Goal: Information Seeking & Learning: Find specific fact

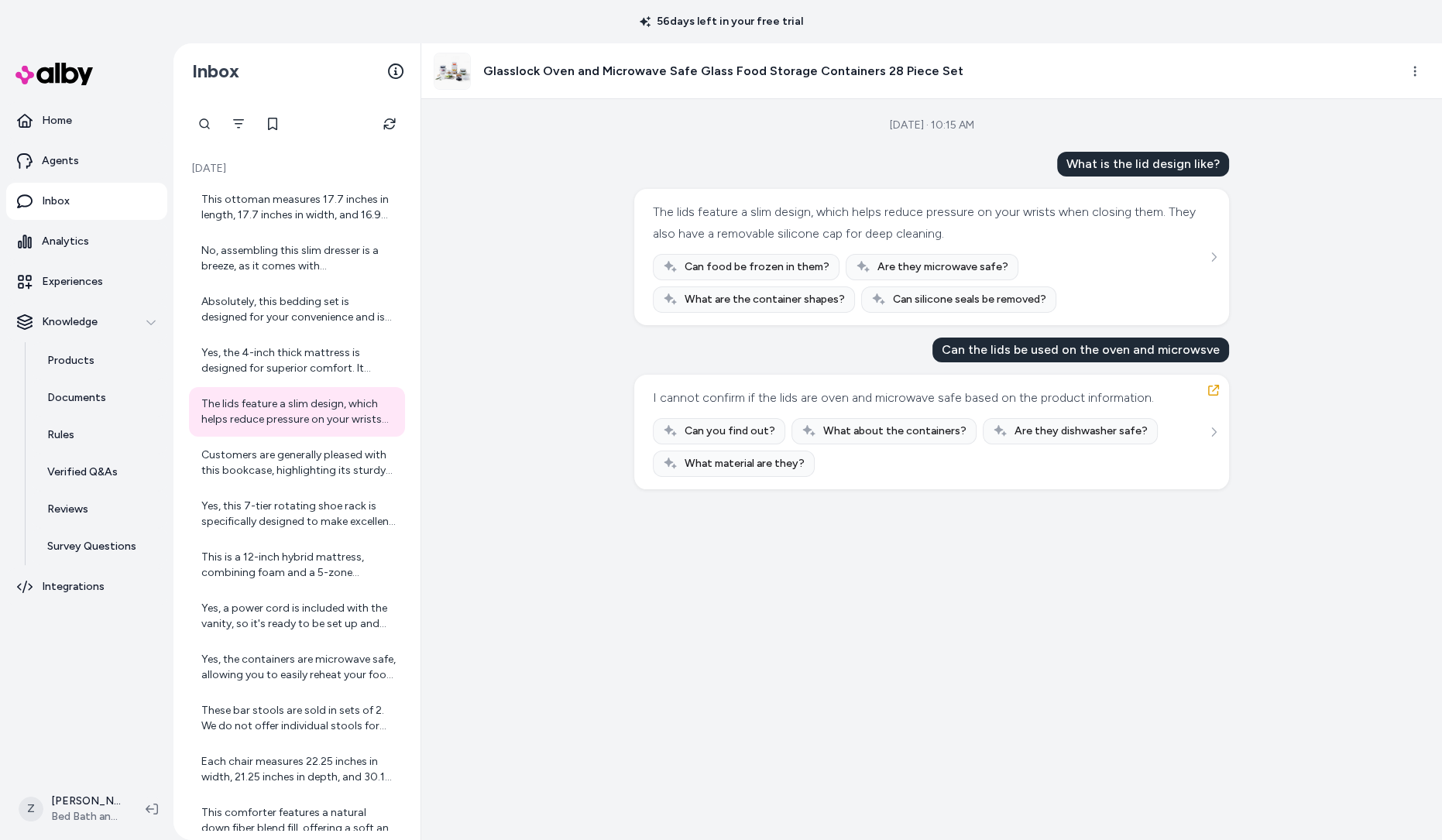
scroll to position [992, 0]
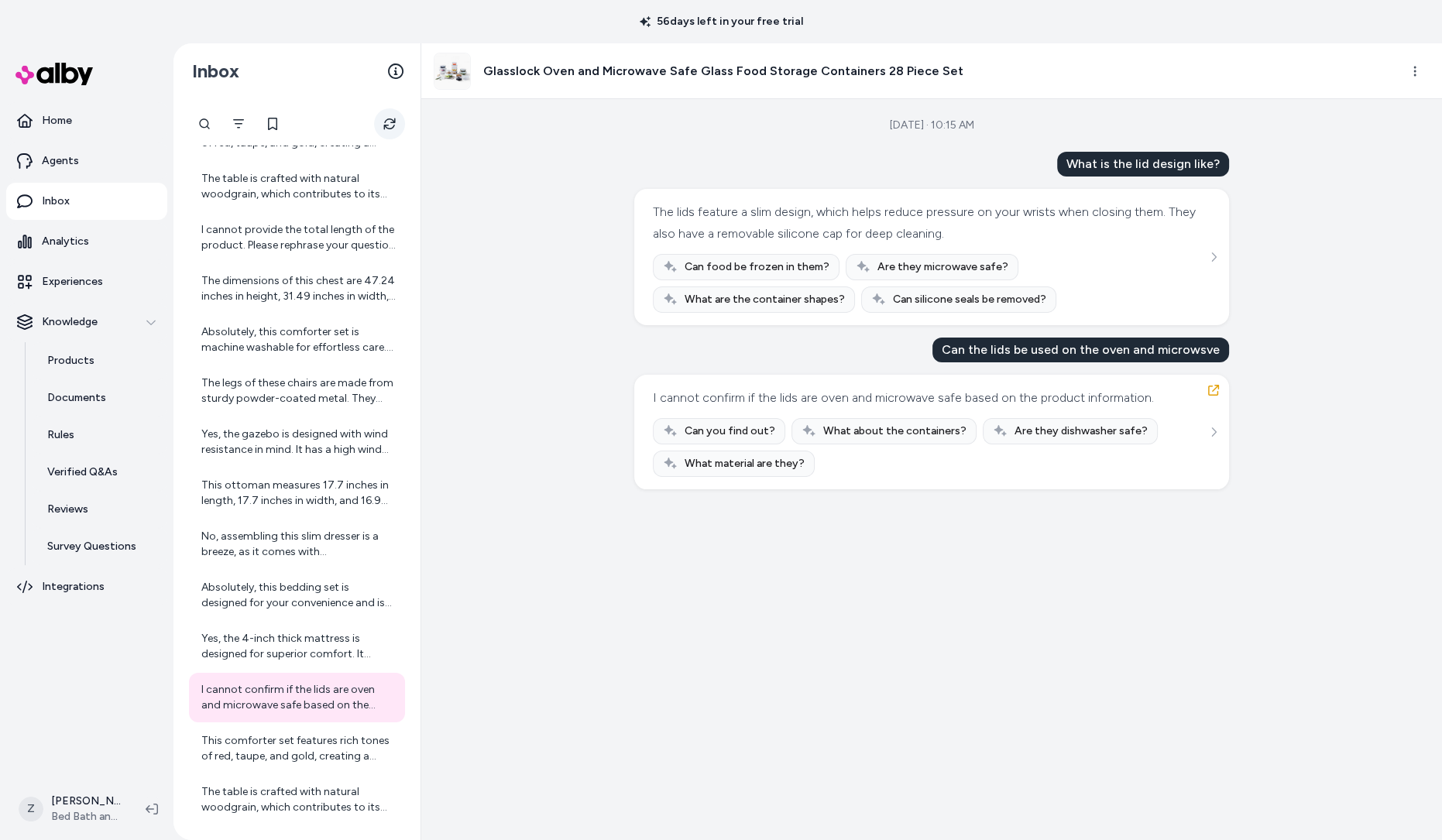
click at [391, 124] on icon "Refresh" at bounding box center [389, 124] width 12 height 12
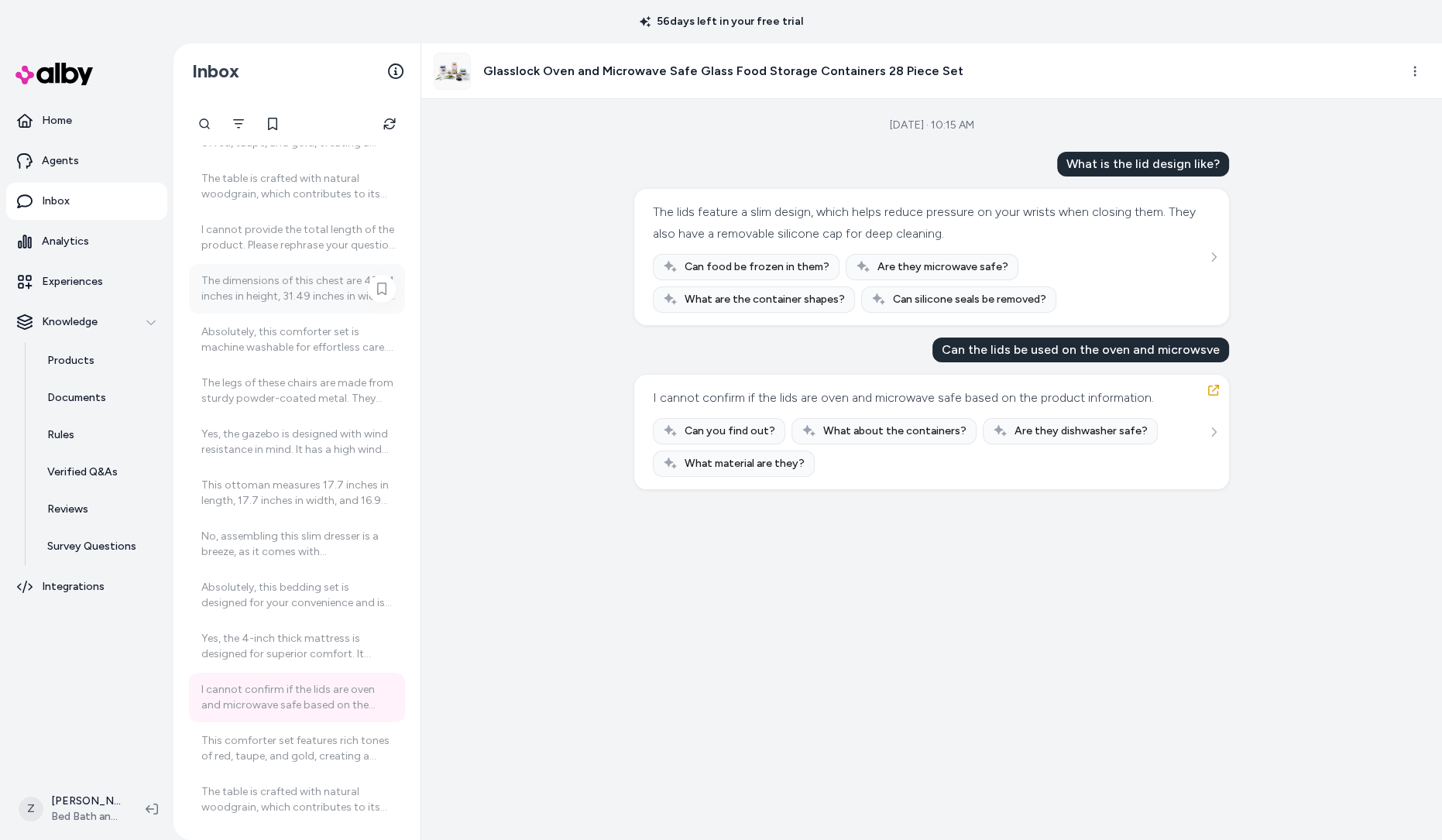
scroll to position [0, 0]
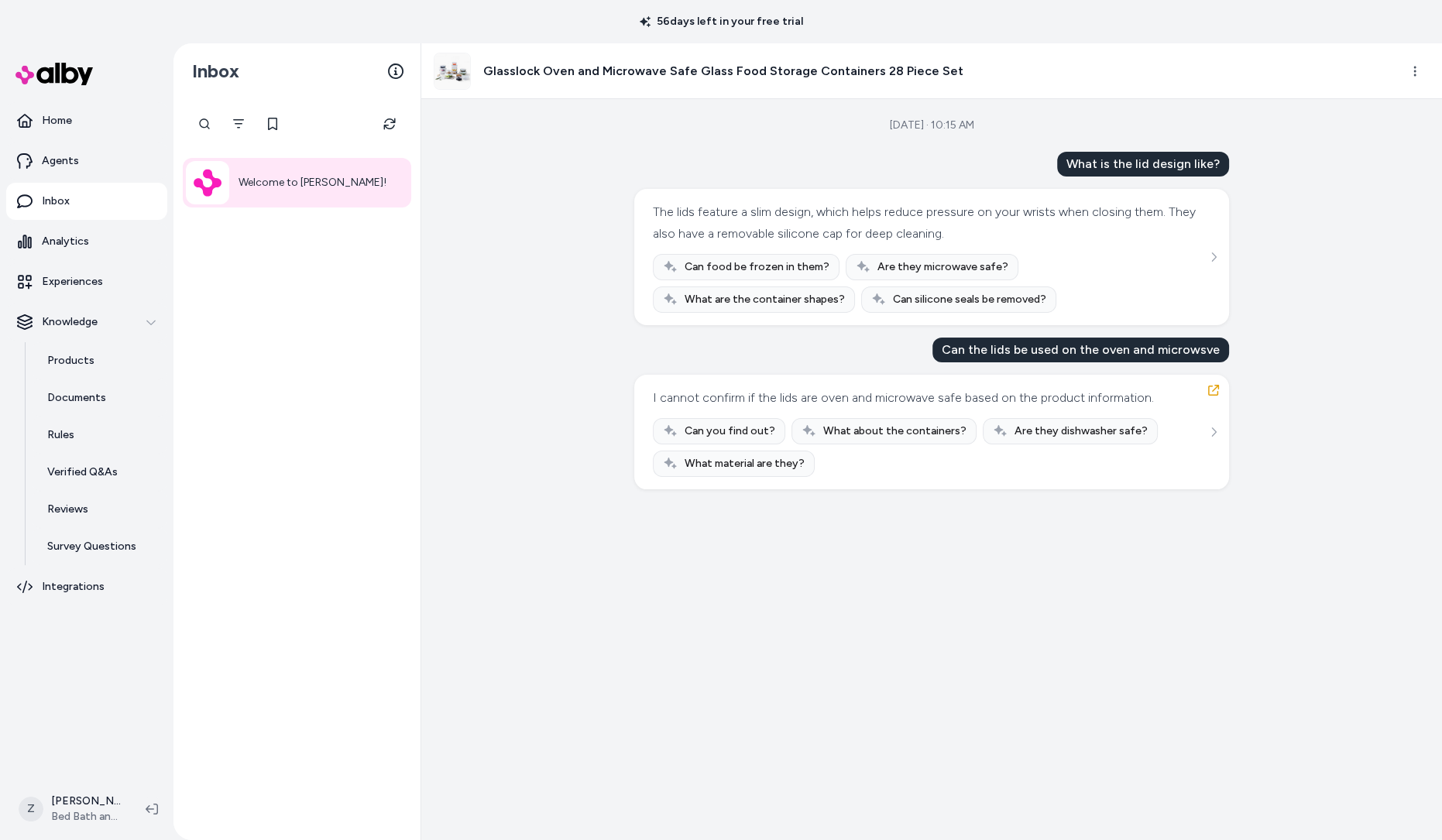
click at [454, 535] on div "Aug 27, 2025 · 10:15 AM What is the lid design like? The lids feature a slim de…" at bounding box center [932, 469] width 1021 height 741
click at [378, 129] on button "Refresh" at bounding box center [390, 124] width 31 height 31
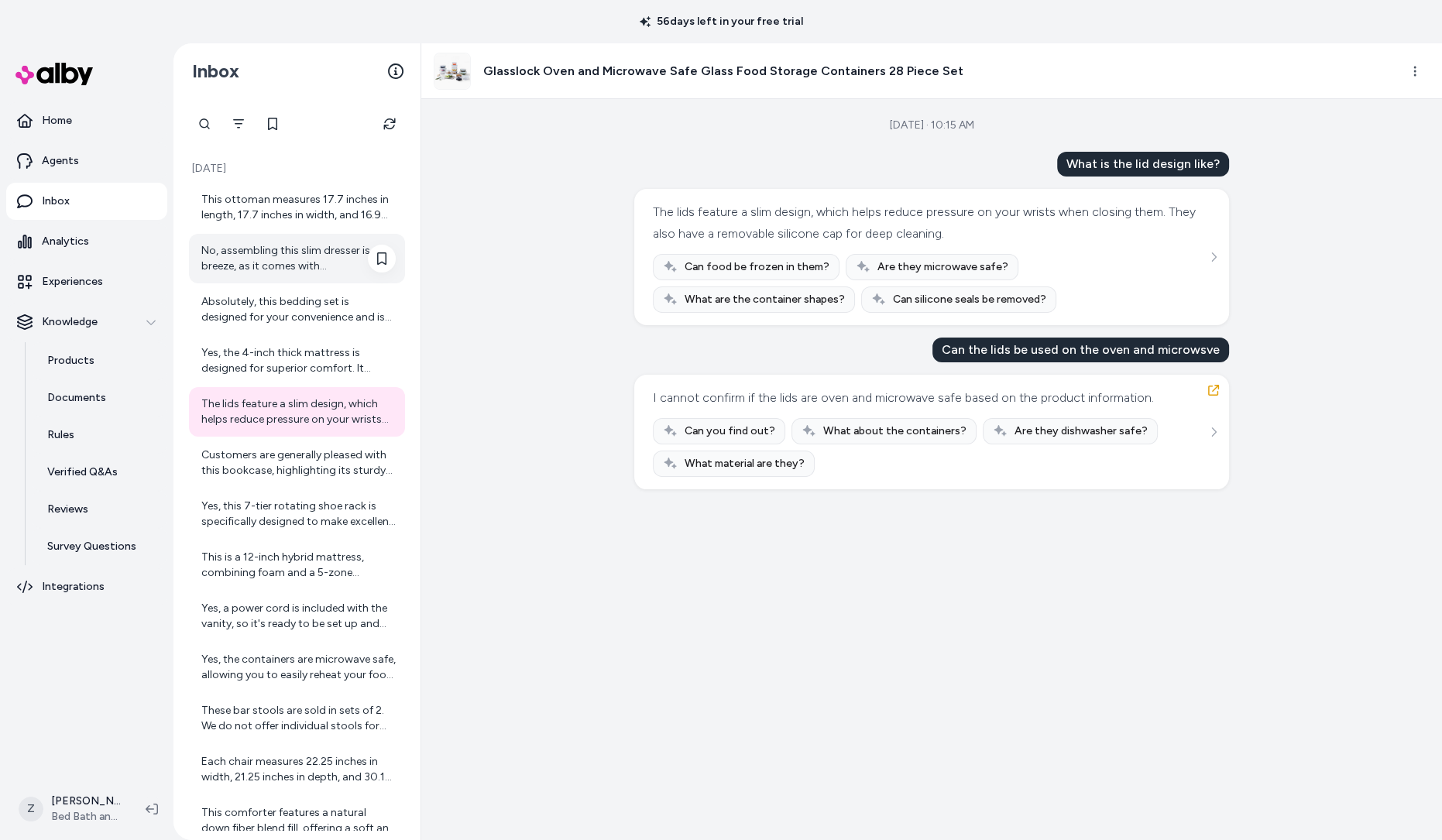
click at [282, 234] on div "No, assembling this slim dresser is a breeze, as it comes with straightforward …" at bounding box center [297, 259] width 216 height 49
click at [319, 202] on div "This ottoman measures 17.7 inches in length, 17.7 inches in width, and 16.9 inc…" at bounding box center [298, 208] width 195 height 31
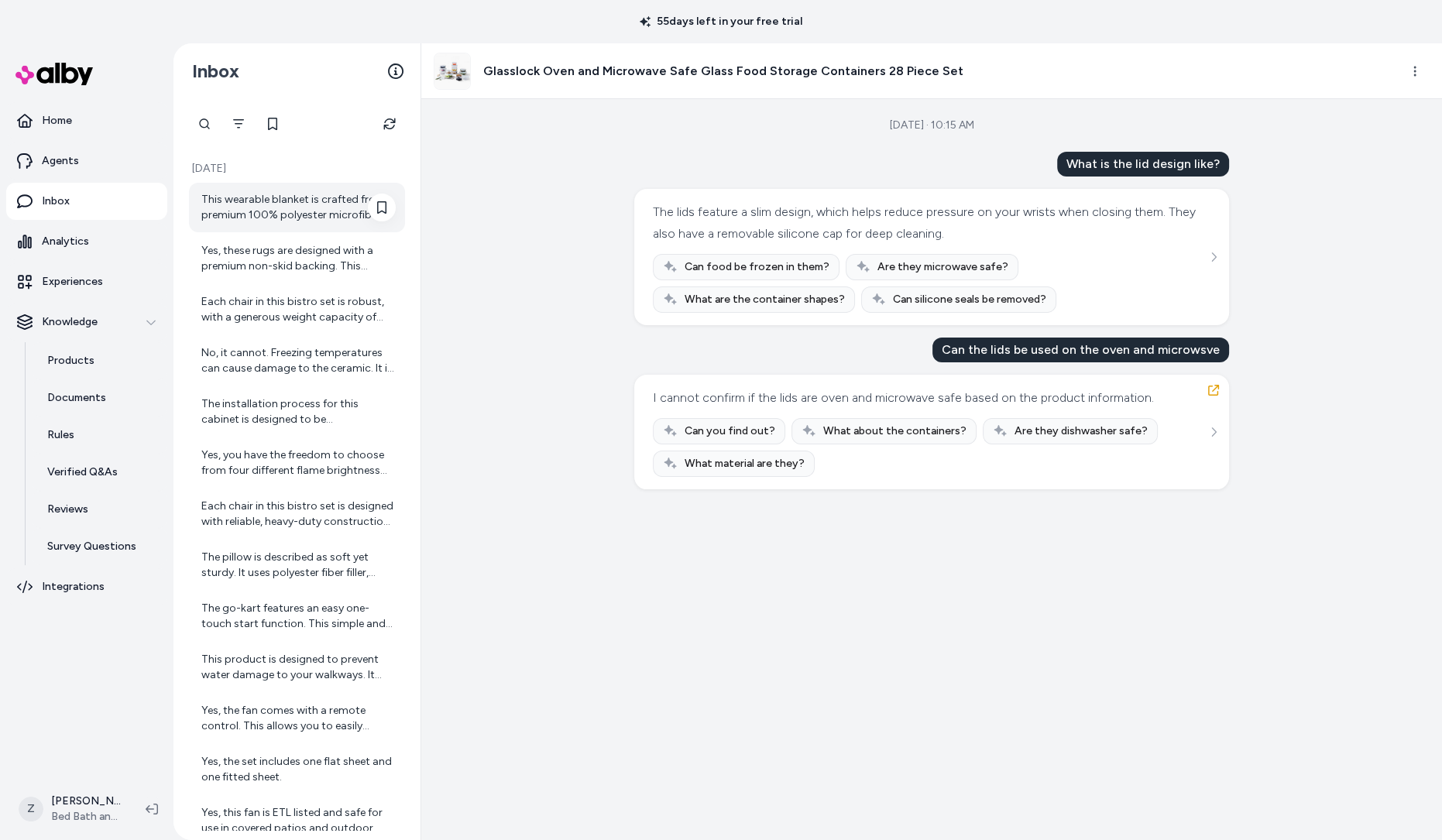
click at [286, 198] on div "This wearable blanket is crafted from premium 100% polyester microfiber. This f…" at bounding box center [298, 208] width 195 height 31
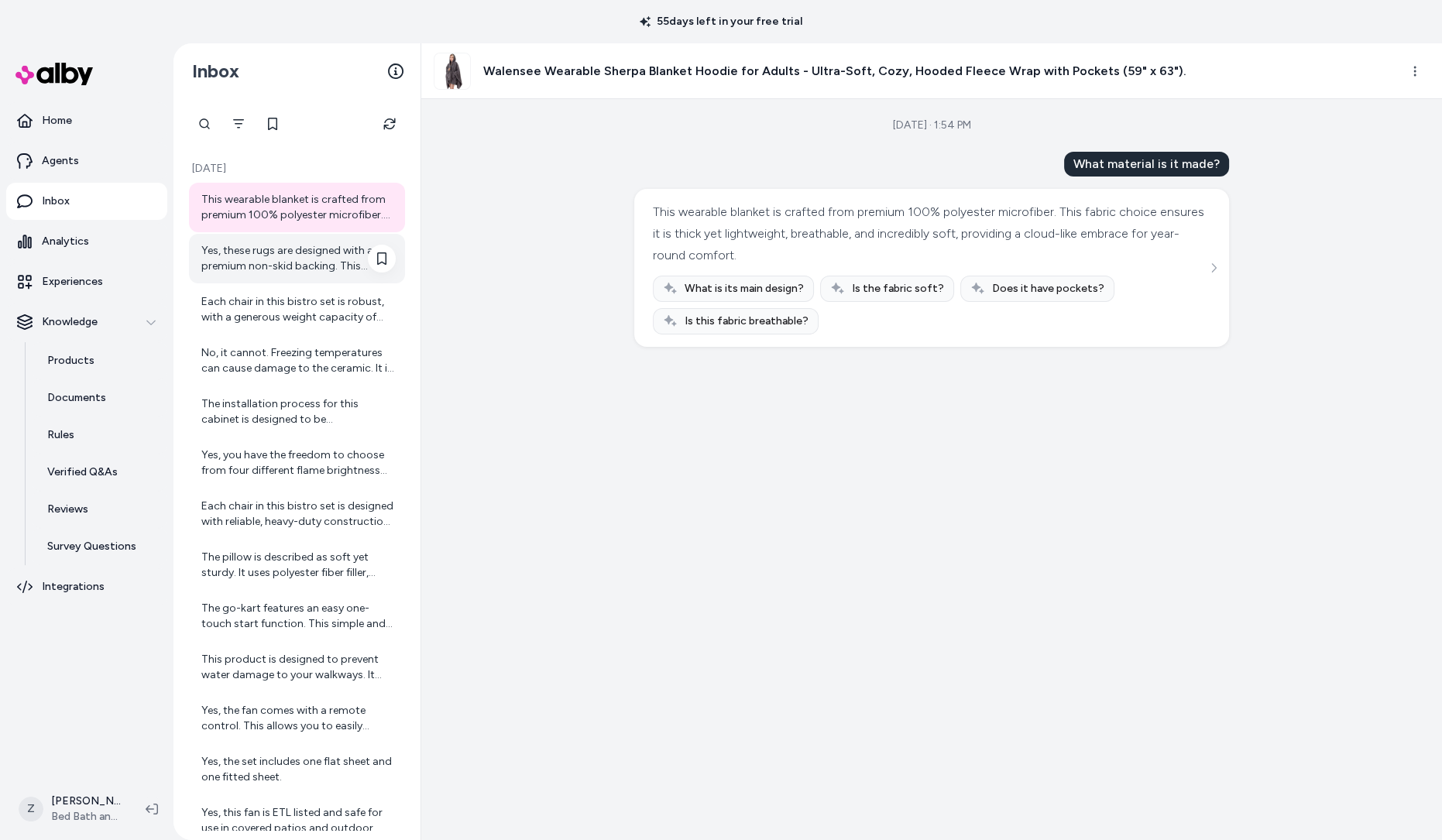
click at [305, 272] on div "Yes, these rugs are designed with a premium non-skid backing. This feature effe…" at bounding box center [298, 259] width 195 height 31
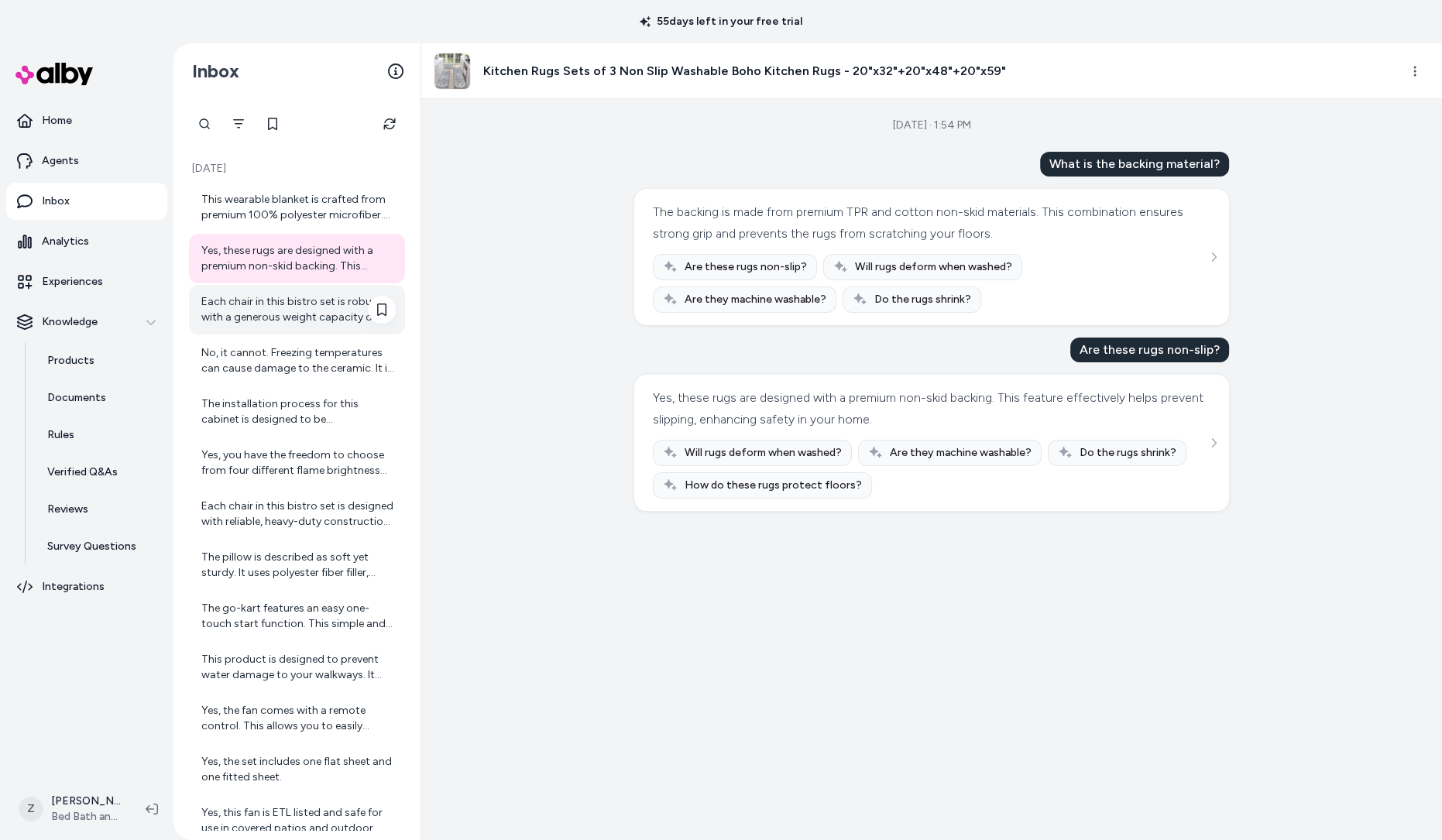
click at [303, 293] on div "Each chair in this bistro set is robust, with a generous weight capacity of 400…" at bounding box center [297, 310] width 216 height 49
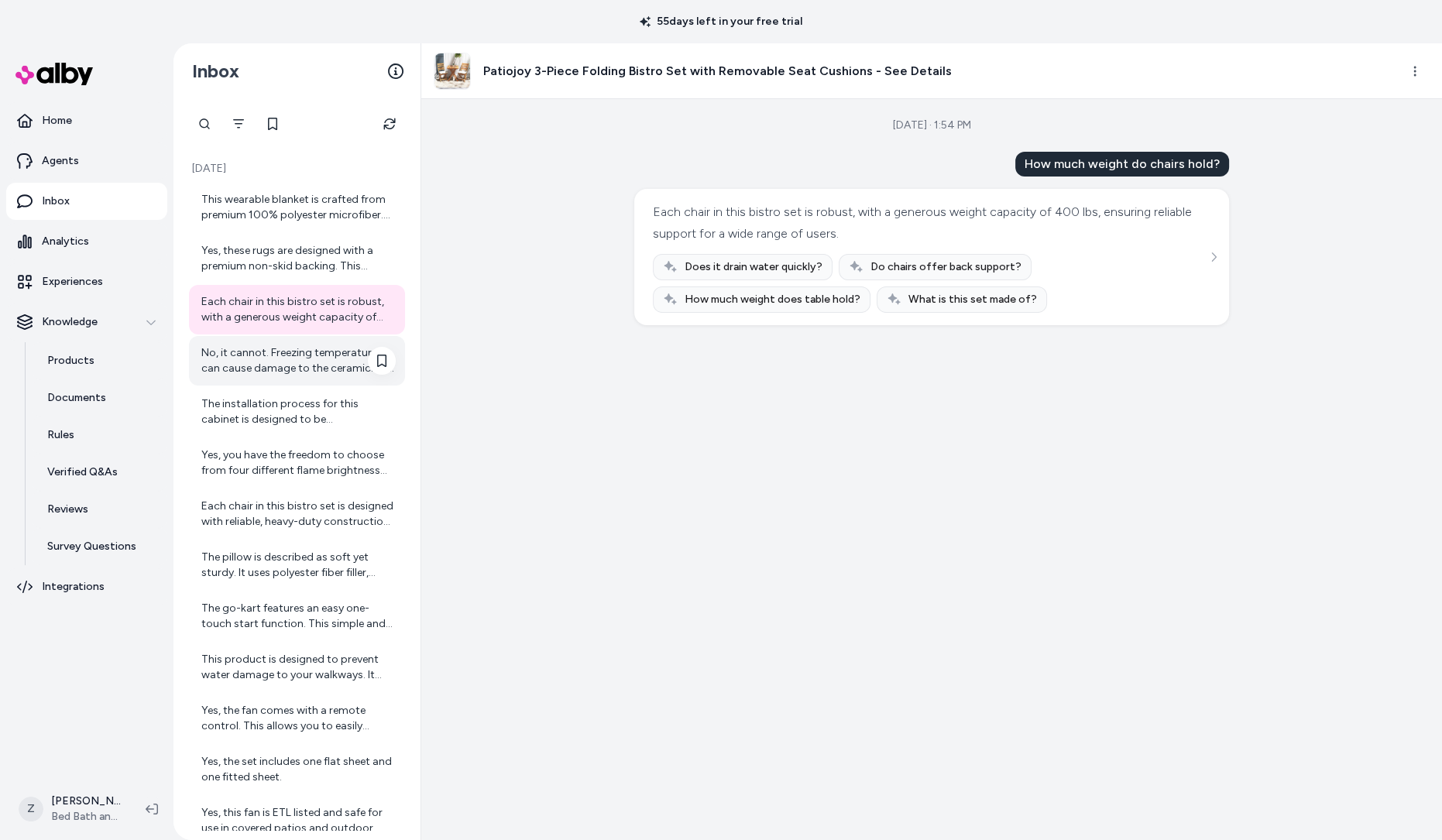
click at [304, 359] on div "No, it cannot. Freezing temperatures can cause damage to the ceramic. It is rec…" at bounding box center [298, 361] width 195 height 31
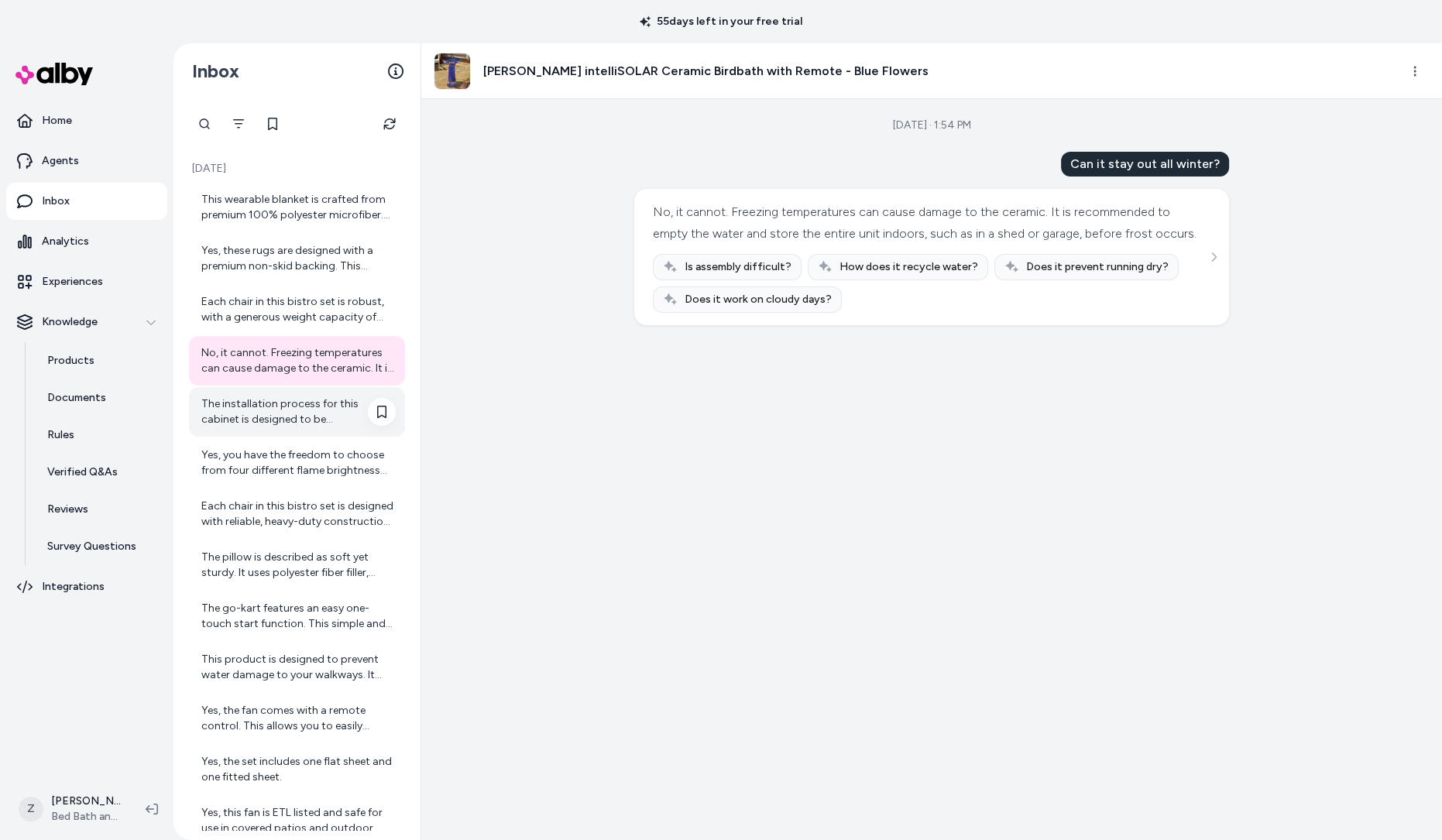
click at [308, 415] on div "The installation process for this cabinet is designed to be straightforward and…" at bounding box center [298, 412] width 195 height 31
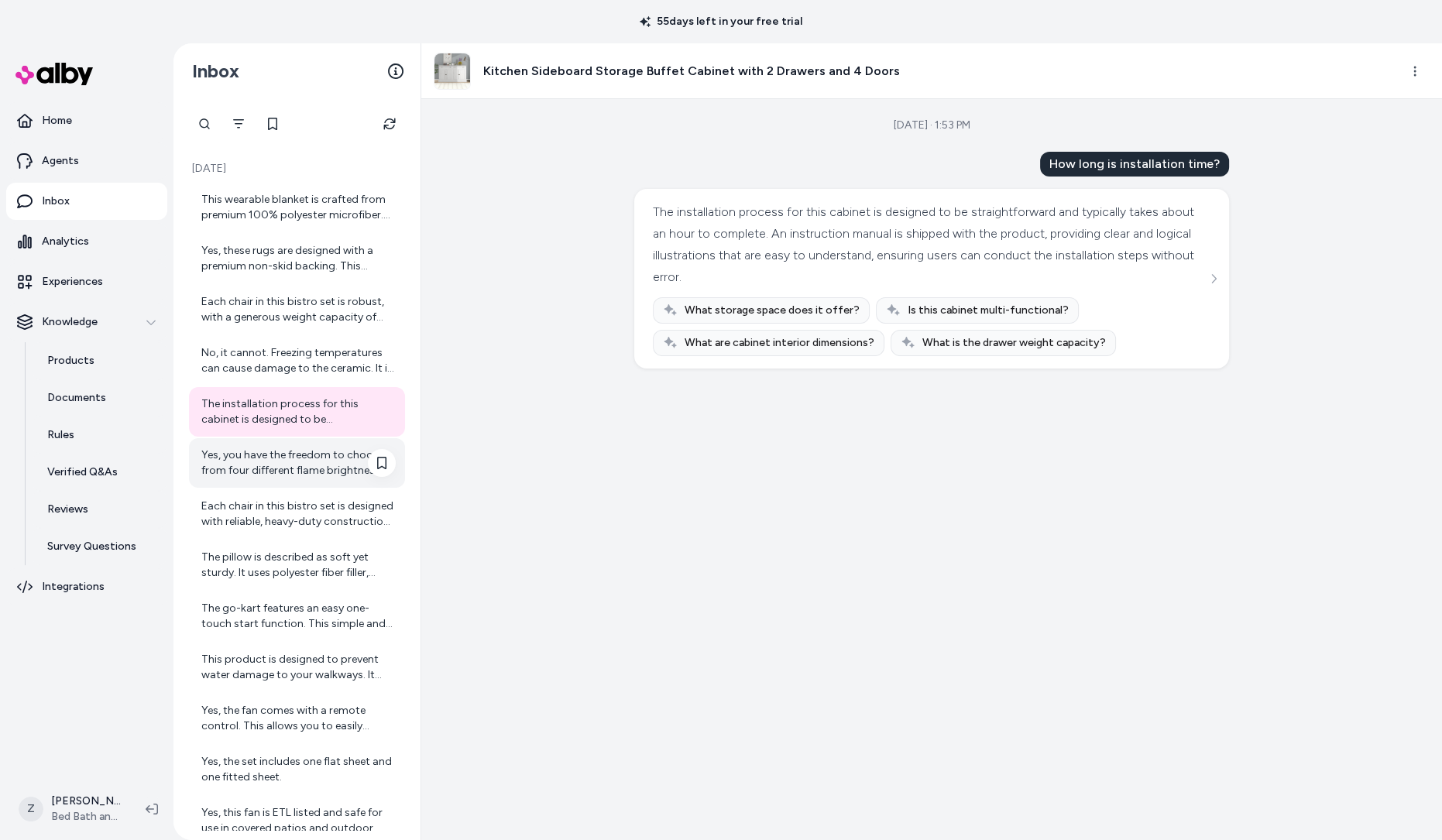
click at [312, 462] on div "Yes, you have the freedom to choose from four different flame brightness settin…" at bounding box center [298, 463] width 195 height 31
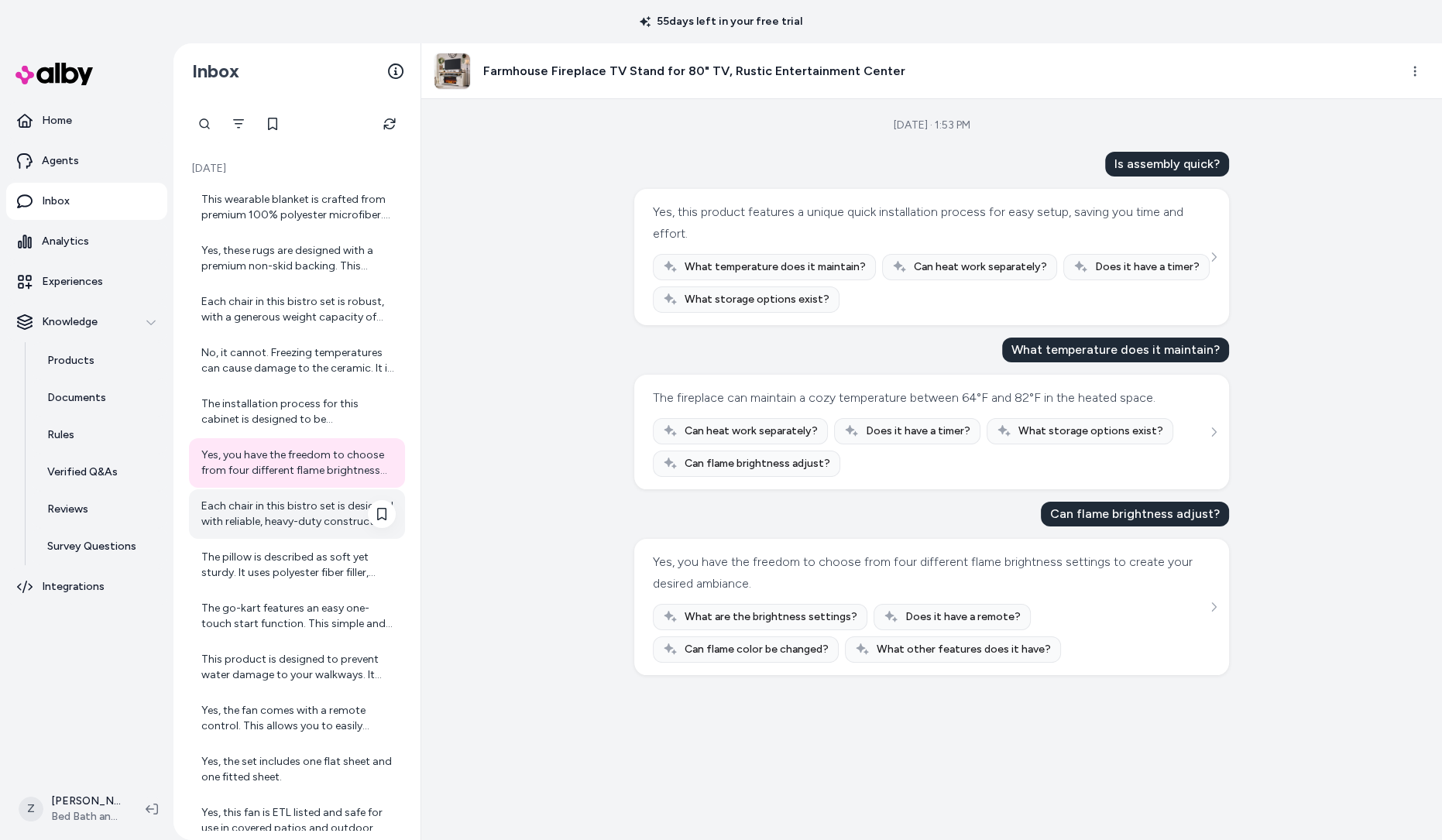
click at [310, 516] on div "Each chair in this bistro set is designed with reliable, heavy-duty constructio…" at bounding box center [298, 514] width 195 height 31
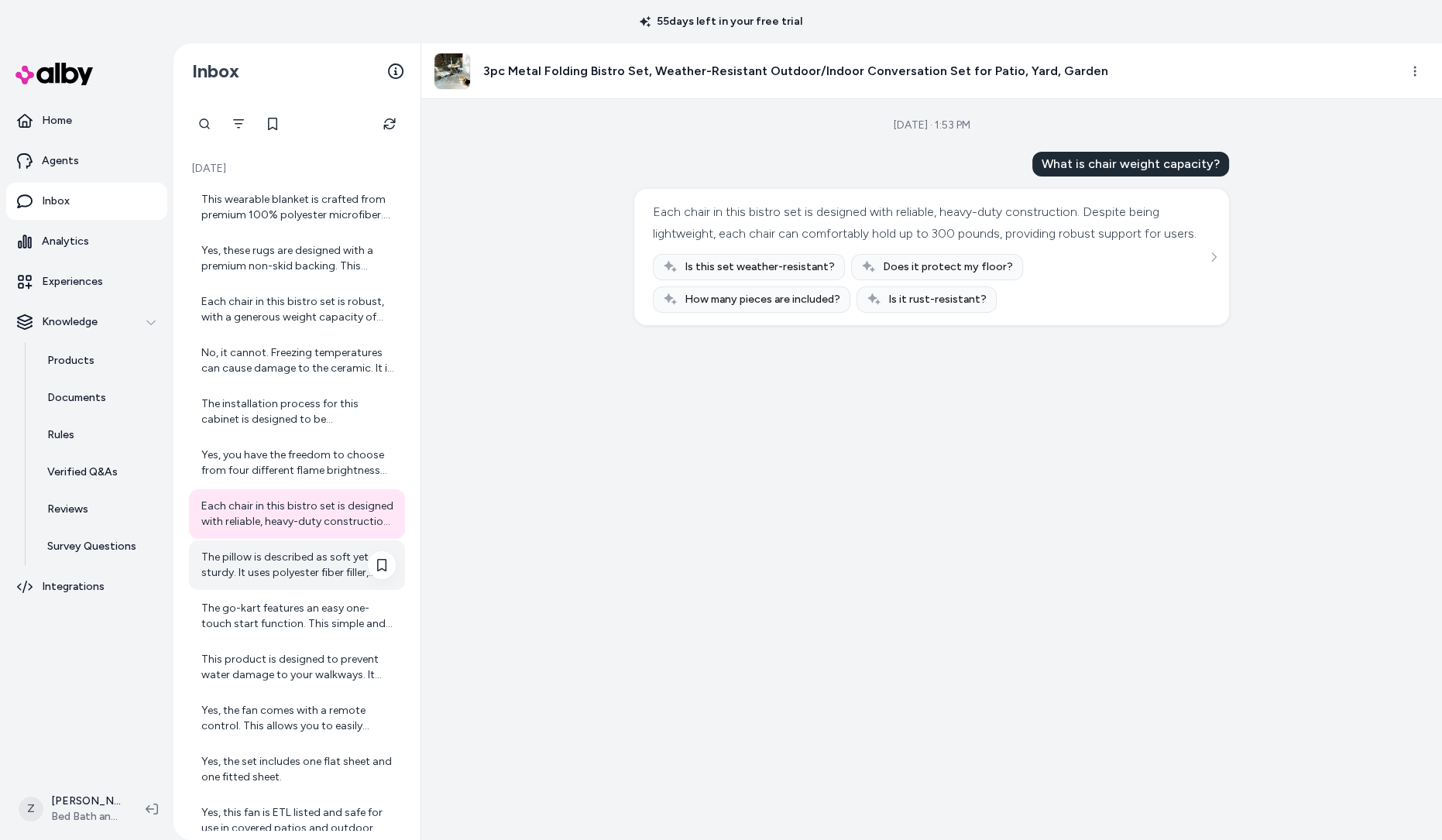
click at [311, 564] on div "The pillow is described as soft yet sturdy. It uses polyester fiber filler, off…" at bounding box center [298, 565] width 195 height 31
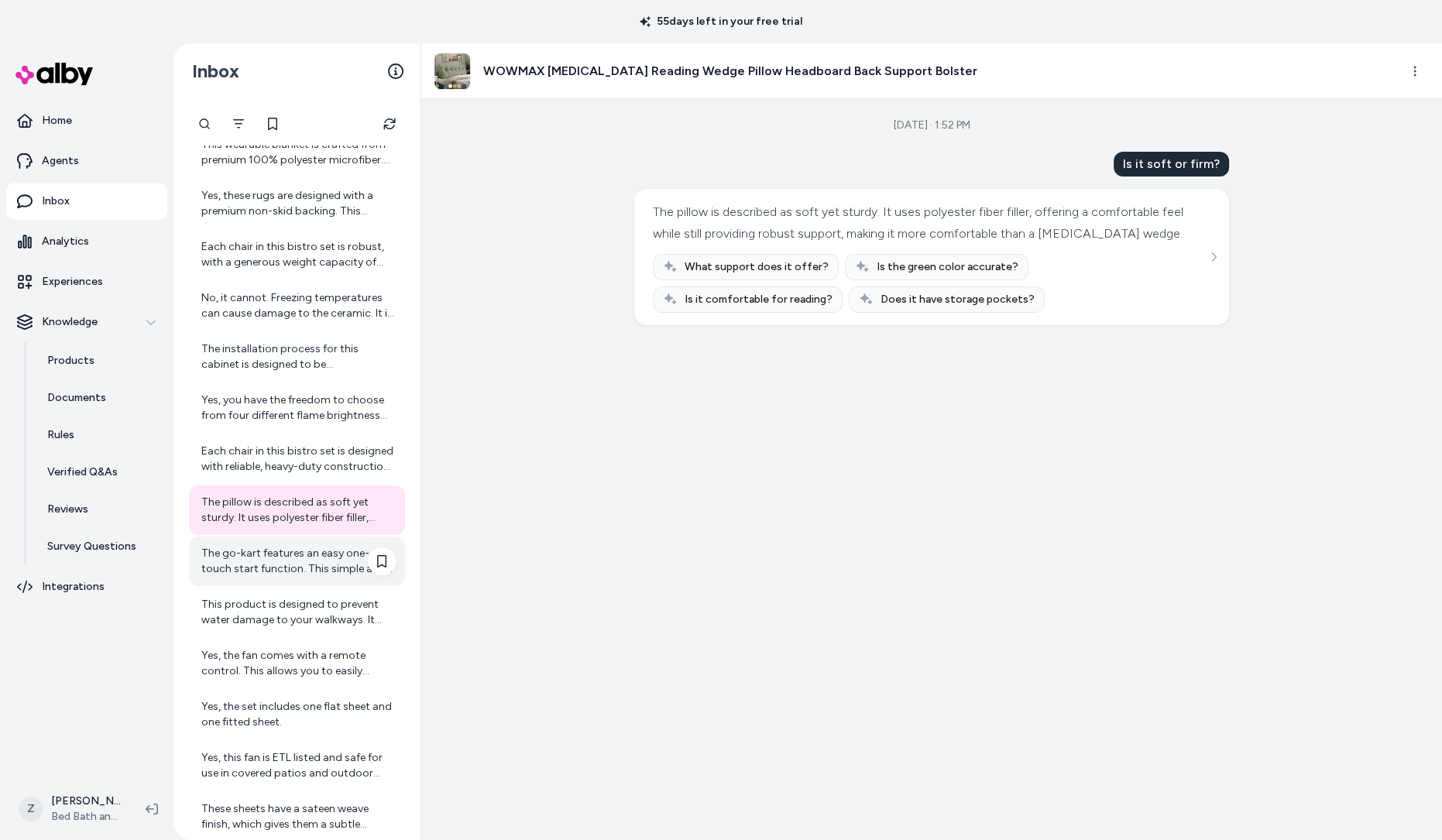
scroll to position [67, 0]
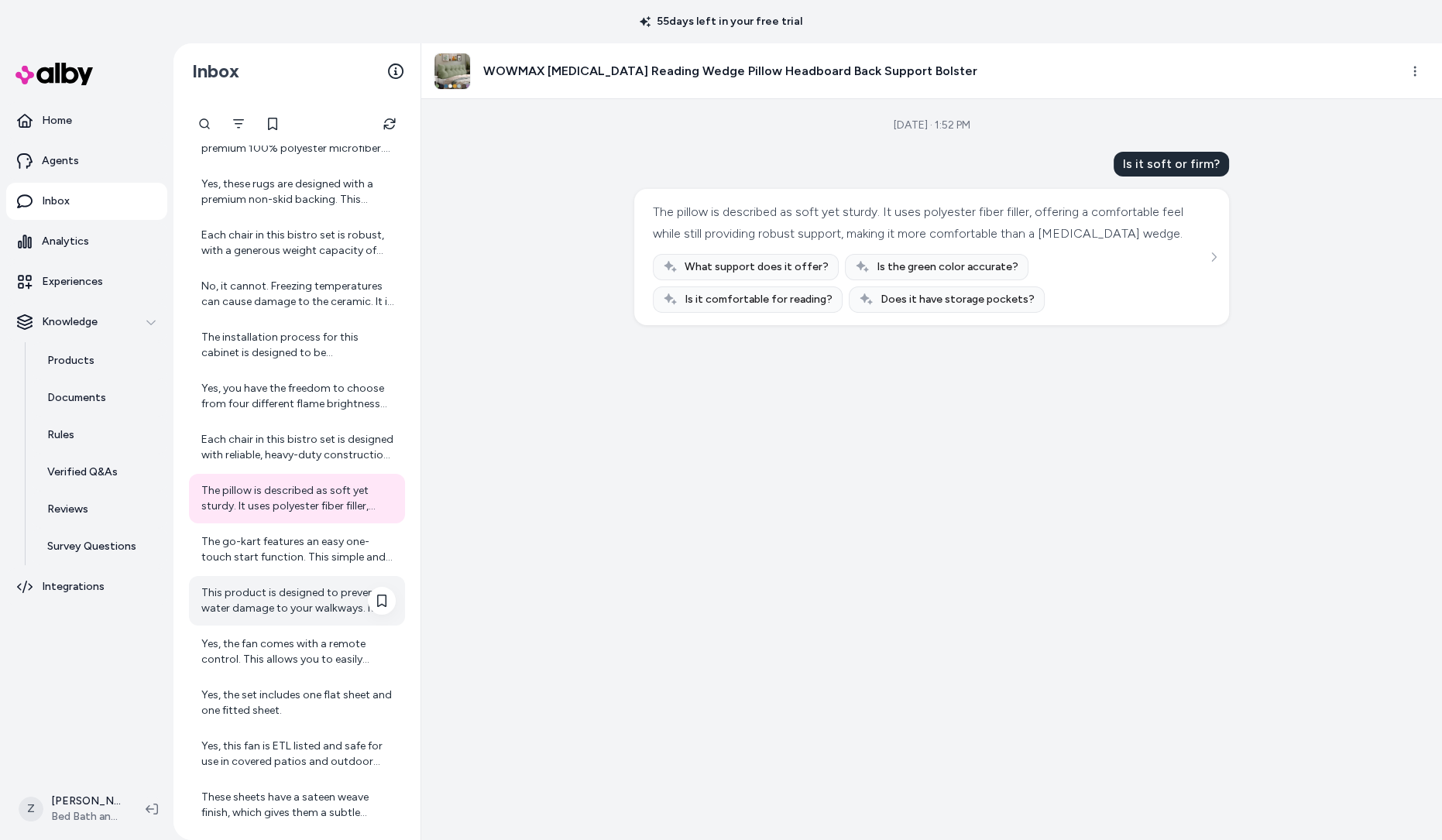
click at [322, 579] on div "This product is designed to prevent water damage to your walkways. It helps kee…" at bounding box center [297, 601] width 216 height 49
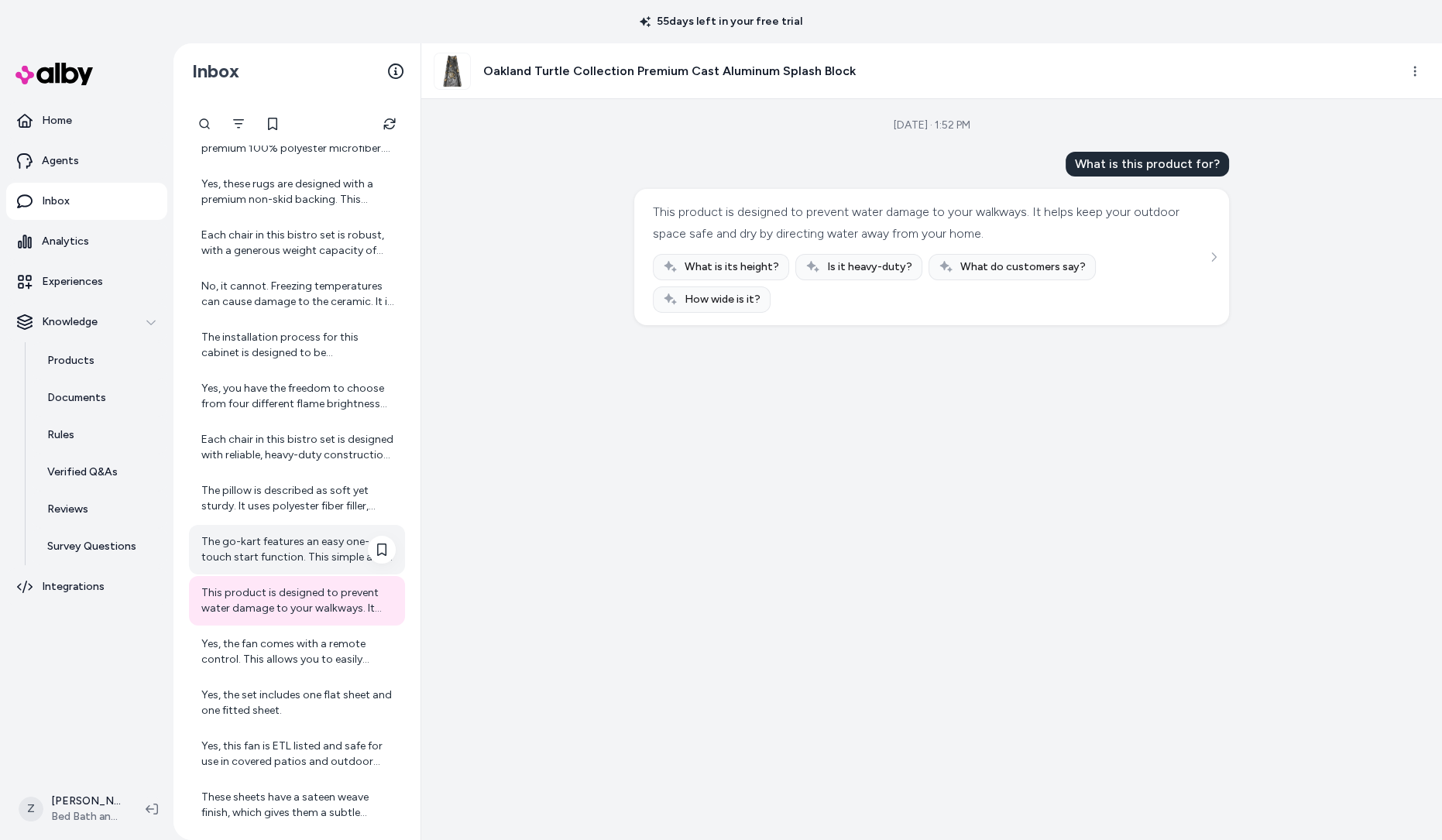
click at [316, 540] on div "The go-kart features an easy one-touch start function. This simple and convenie…" at bounding box center [298, 550] width 195 height 31
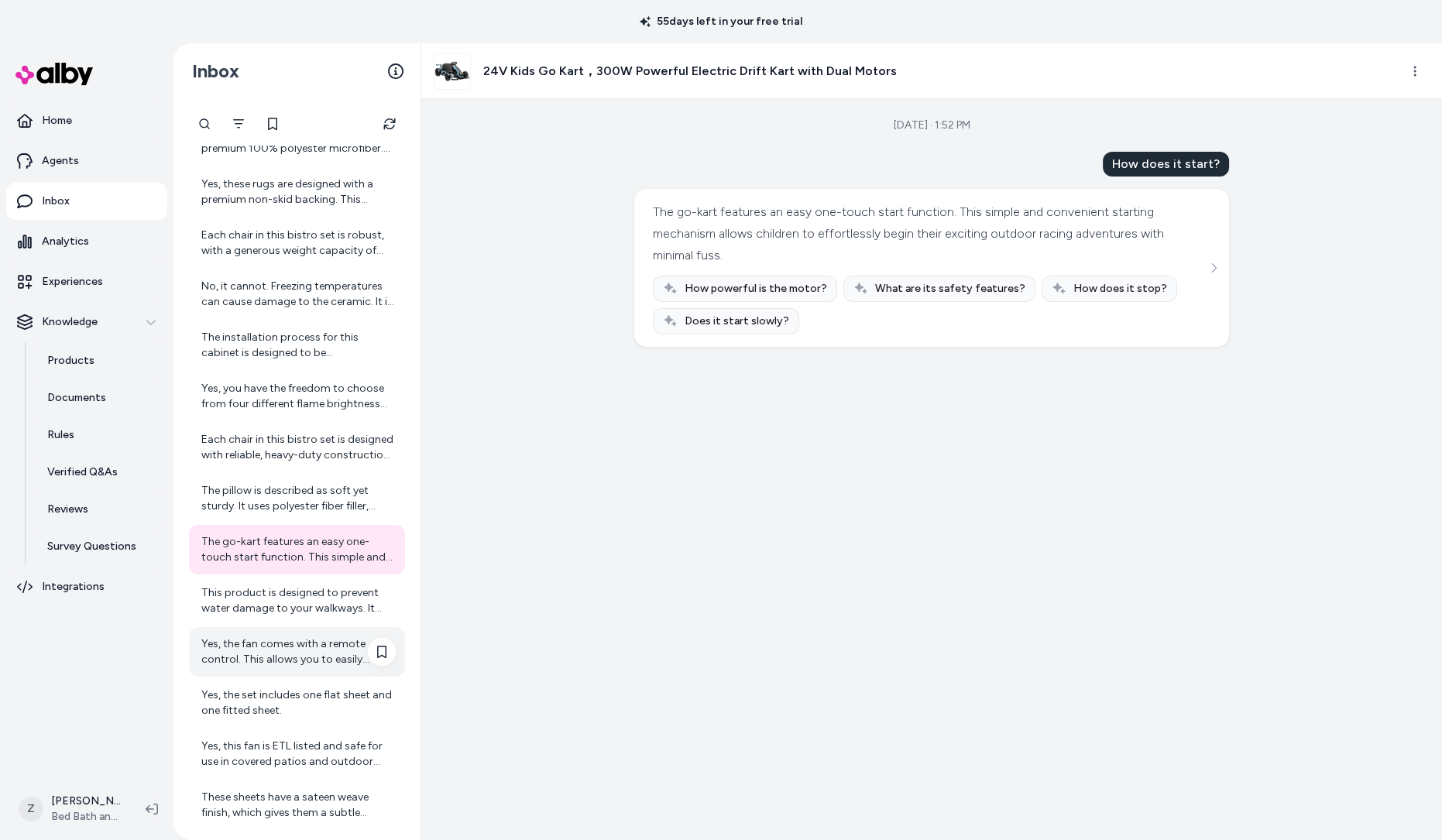
click at [319, 667] on div "Yes, the fan comes with a remote control. This allows you to easily adjust the …" at bounding box center [297, 652] width 216 height 49
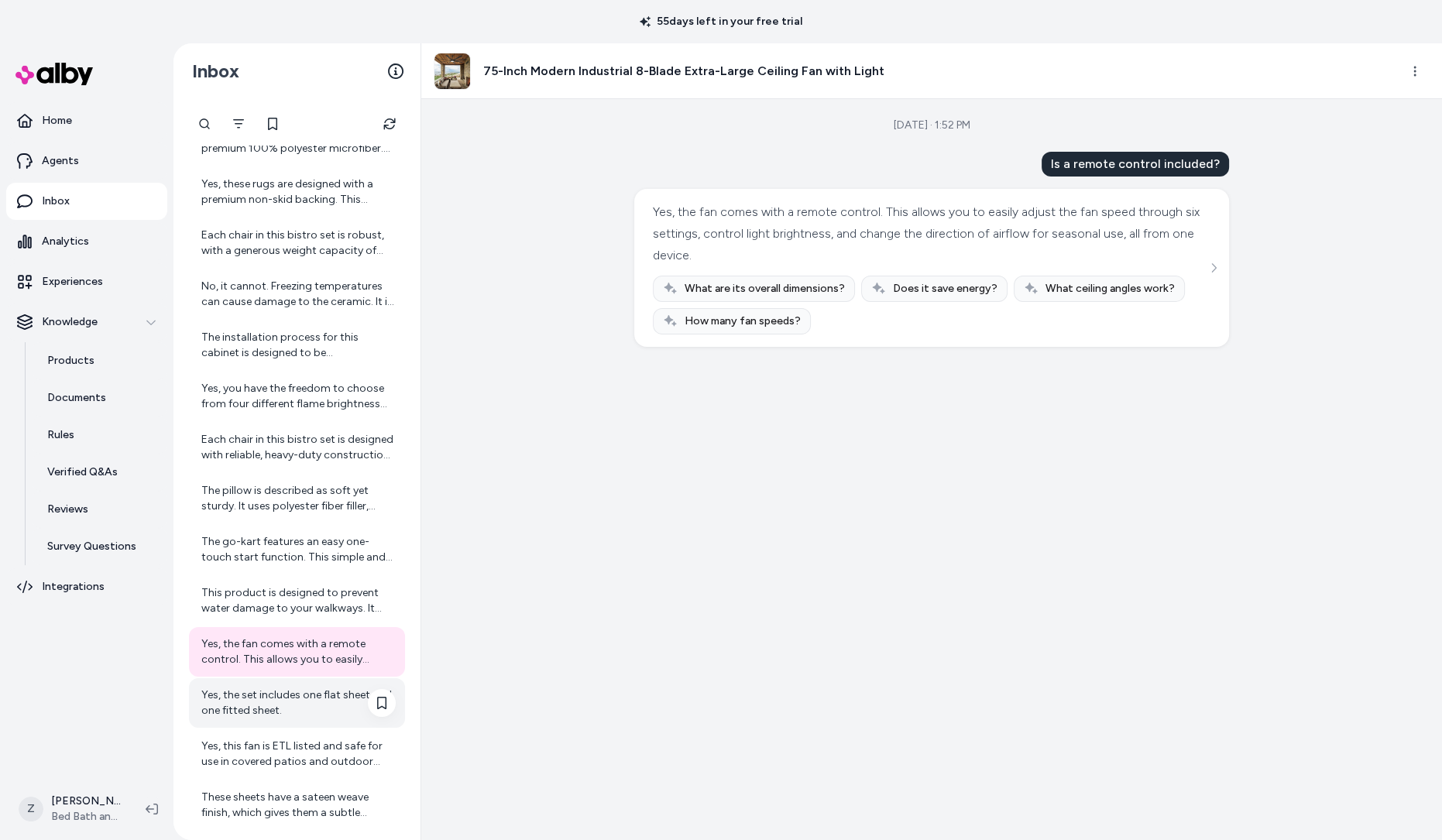
click at [319, 709] on div "Yes, the set includes one flat sheet and one fitted sheet." at bounding box center [298, 703] width 195 height 31
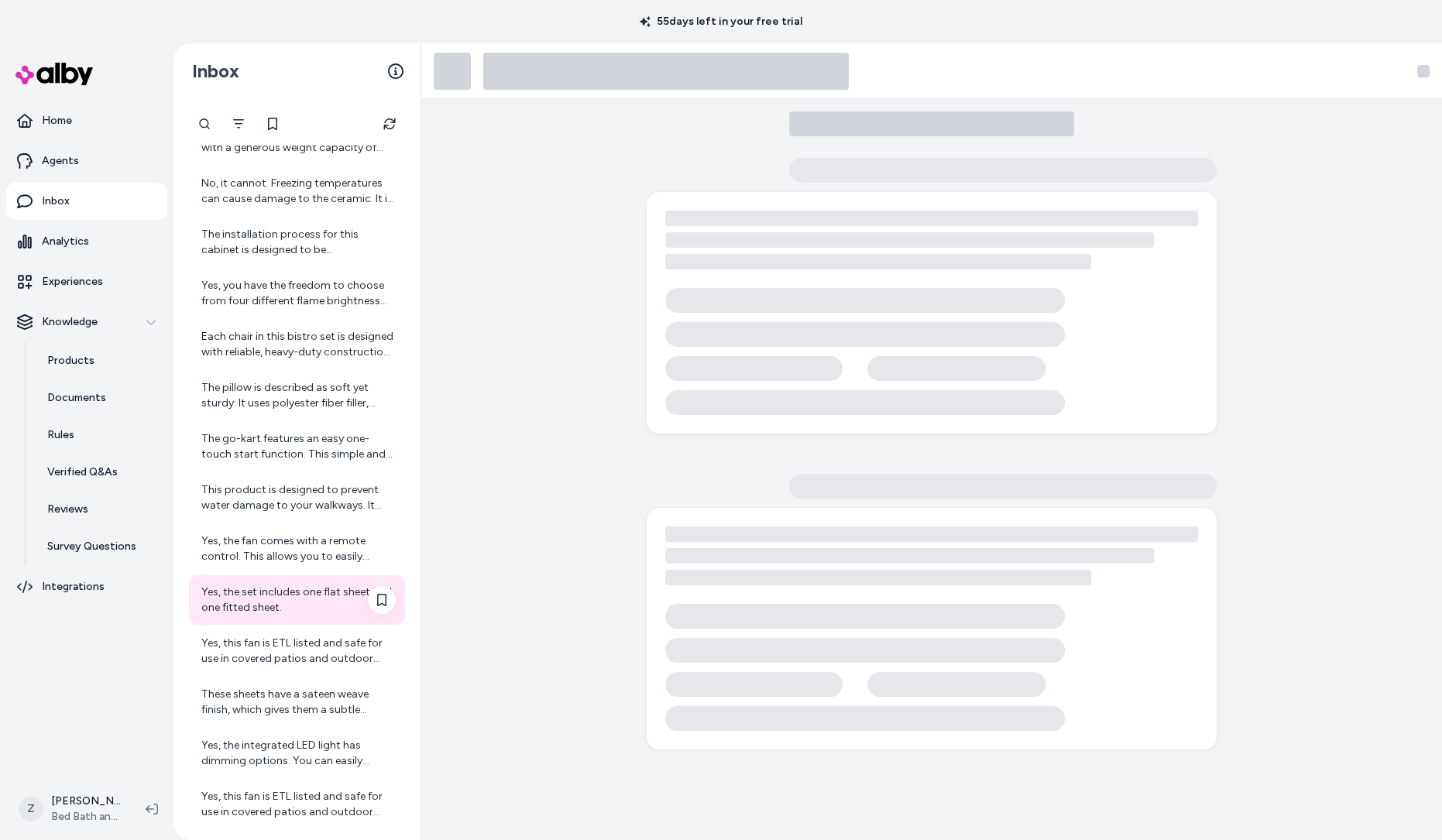
scroll to position [181, 0]
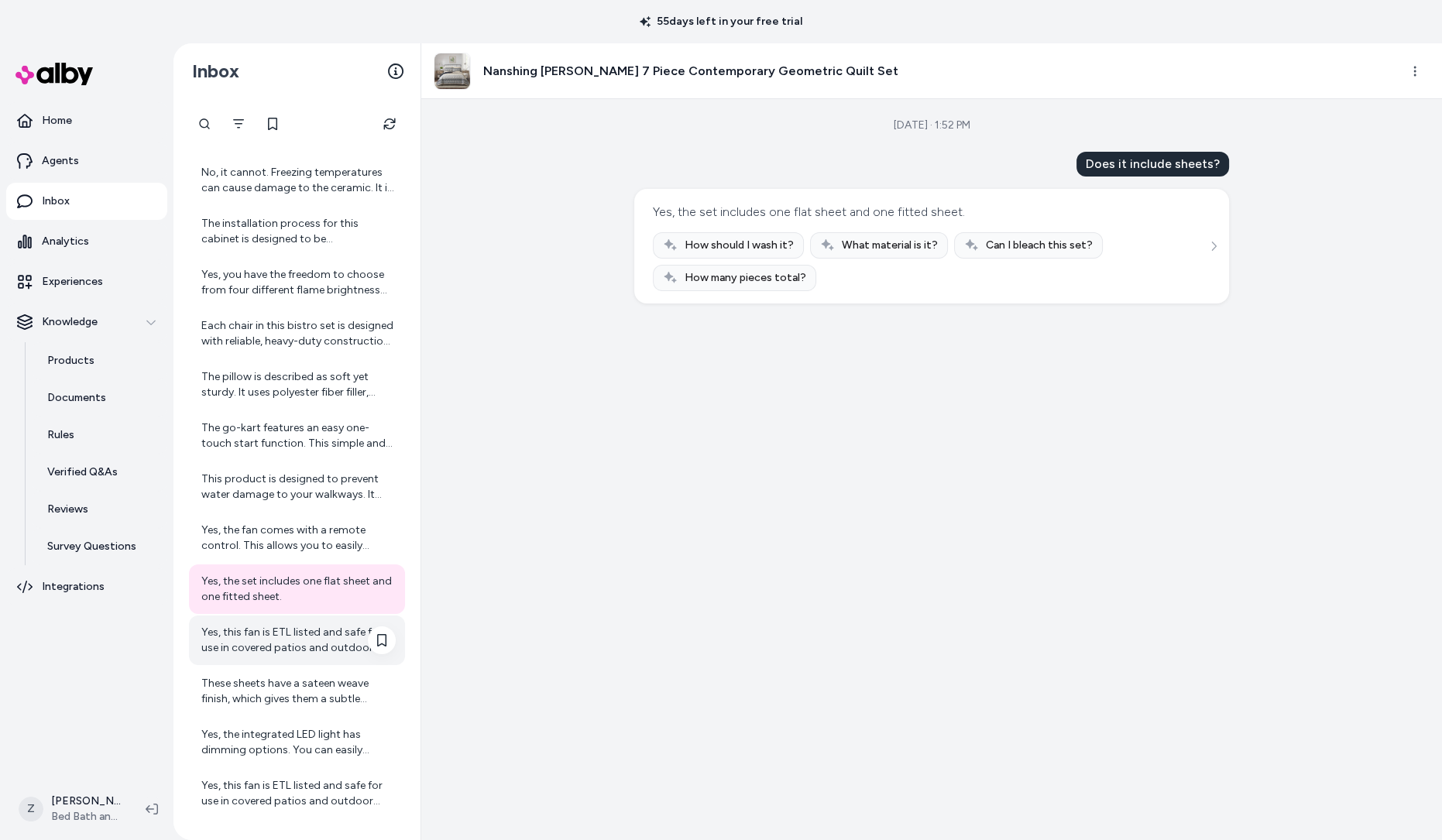
click at [305, 653] on div "Yes, this fan is ETL listed and safe for use in covered patios and outdoor loun…" at bounding box center [298, 641] width 195 height 31
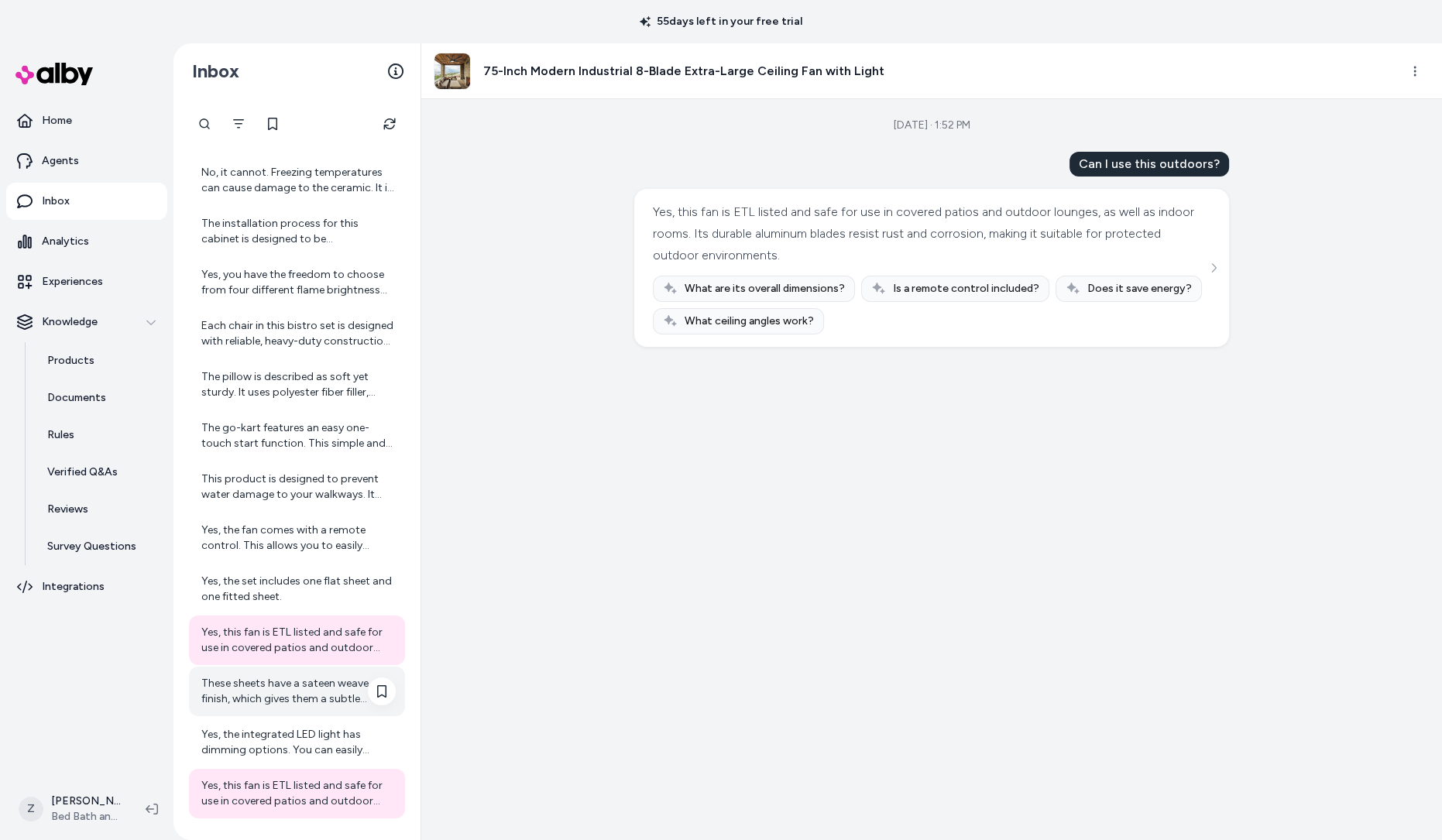
click at [305, 690] on div "These sheets have a sateen weave finish, which gives them a subtle shimmer and …" at bounding box center [298, 692] width 195 height 31
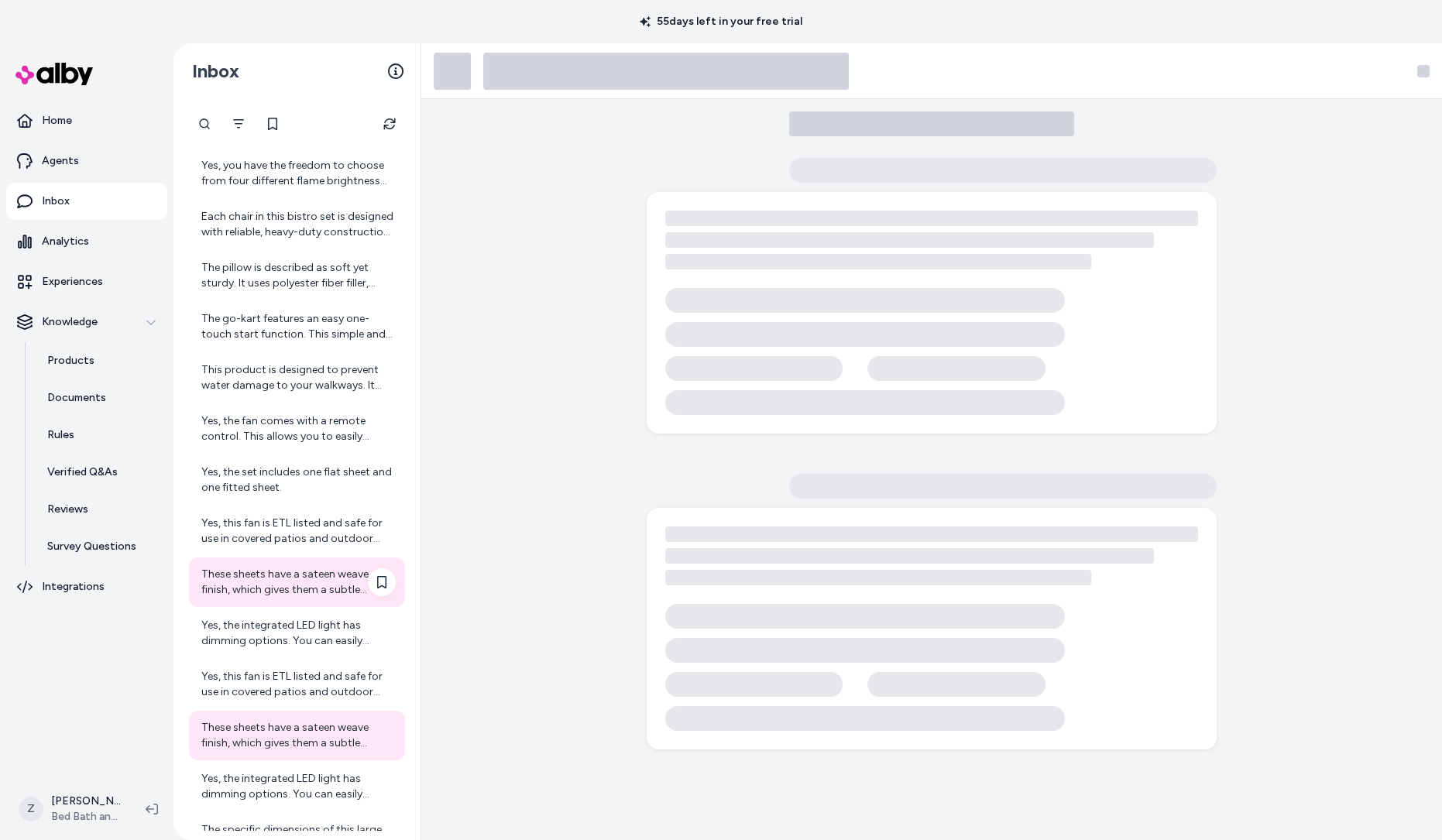
scroll to position [288, 0]
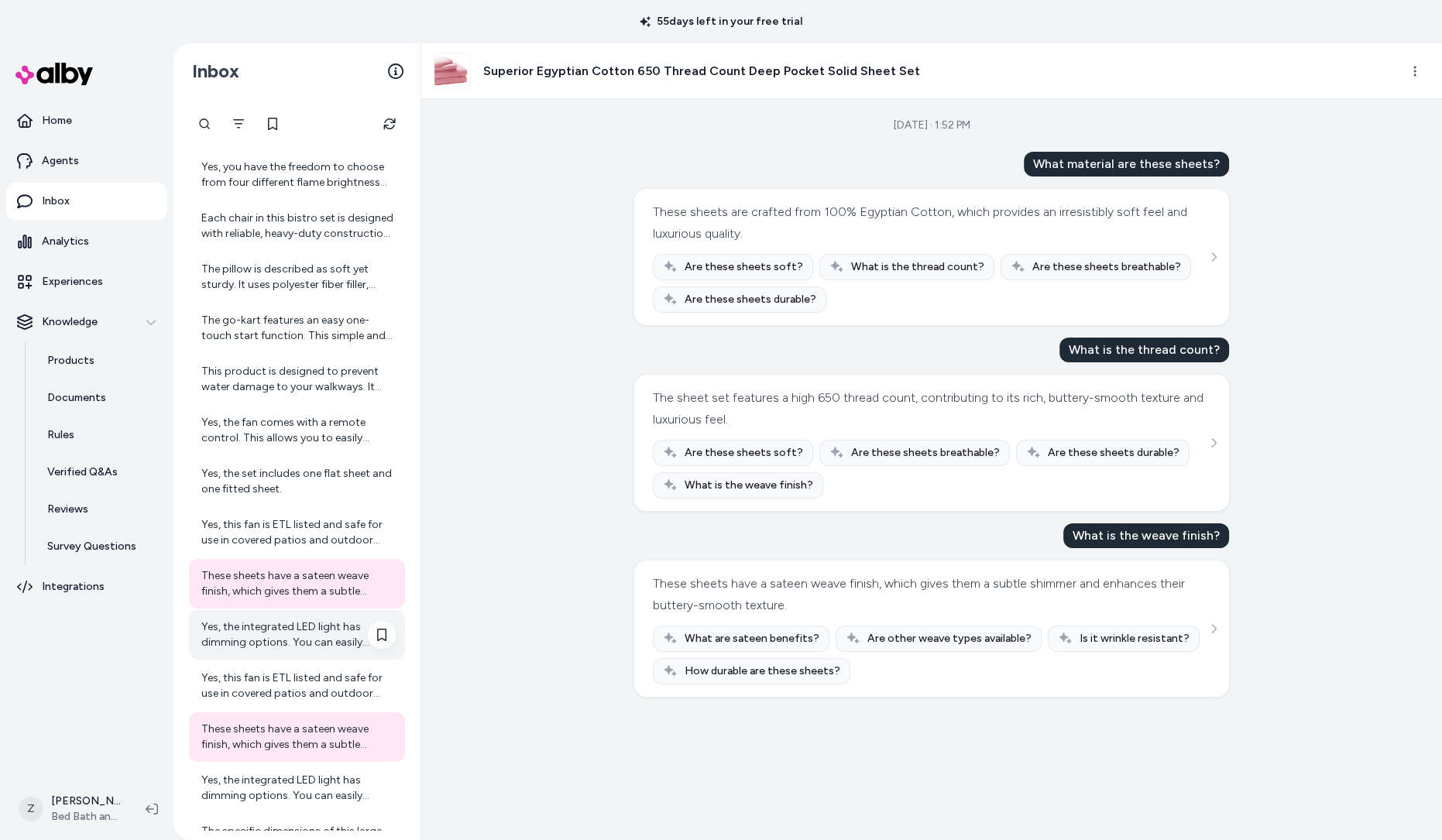
click at [297, 636] on div "Yes, the integrated LED light has dimming options. You can easily adjust the li…" at bounding box center [298, 635] width 195 height 31
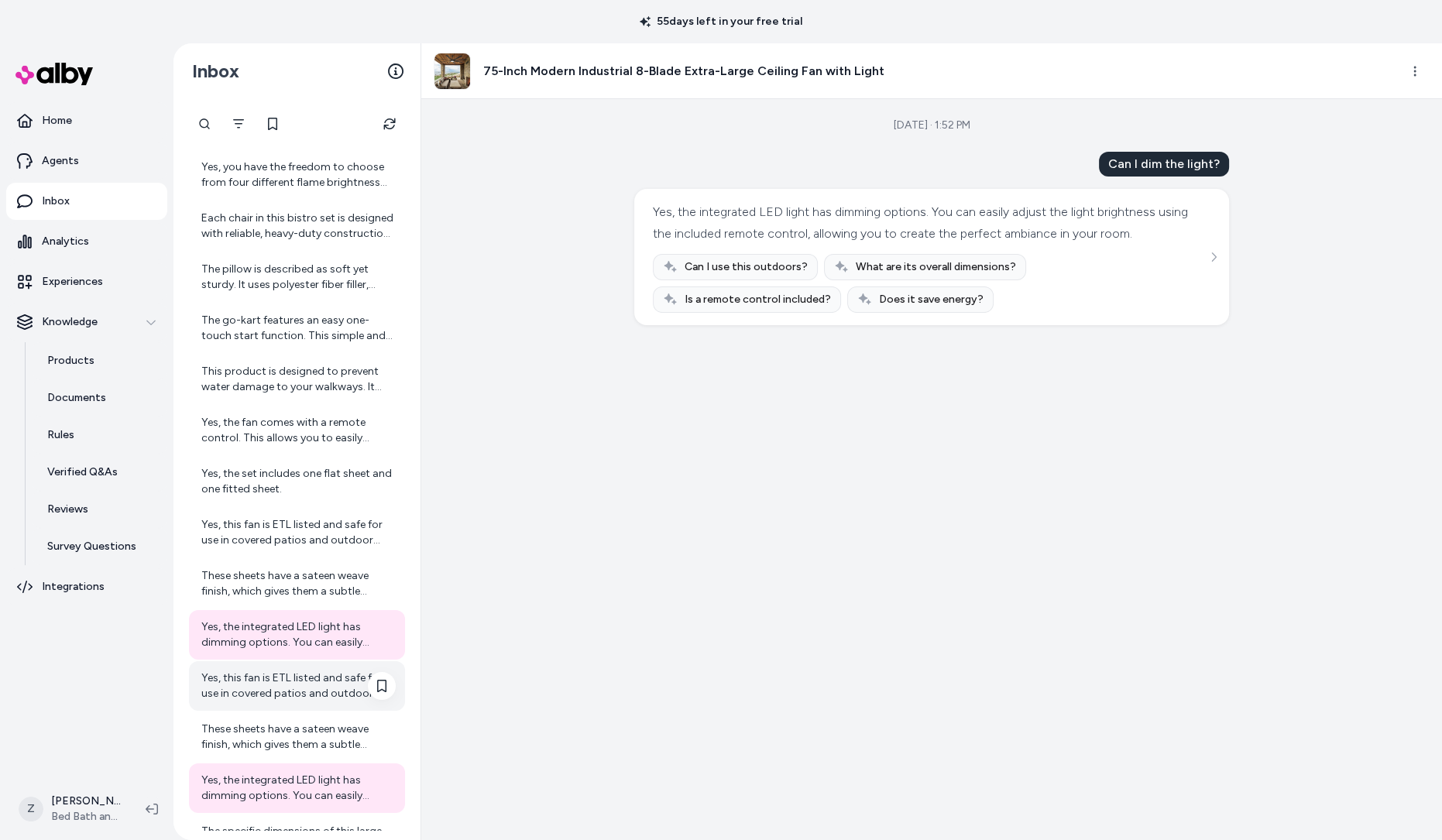
click at [297, 693] on div "Yes, this fan is ETL listed and safe for use in covered patios and outdoor loun…" at bounding box center [298, 686] width 195 height 31
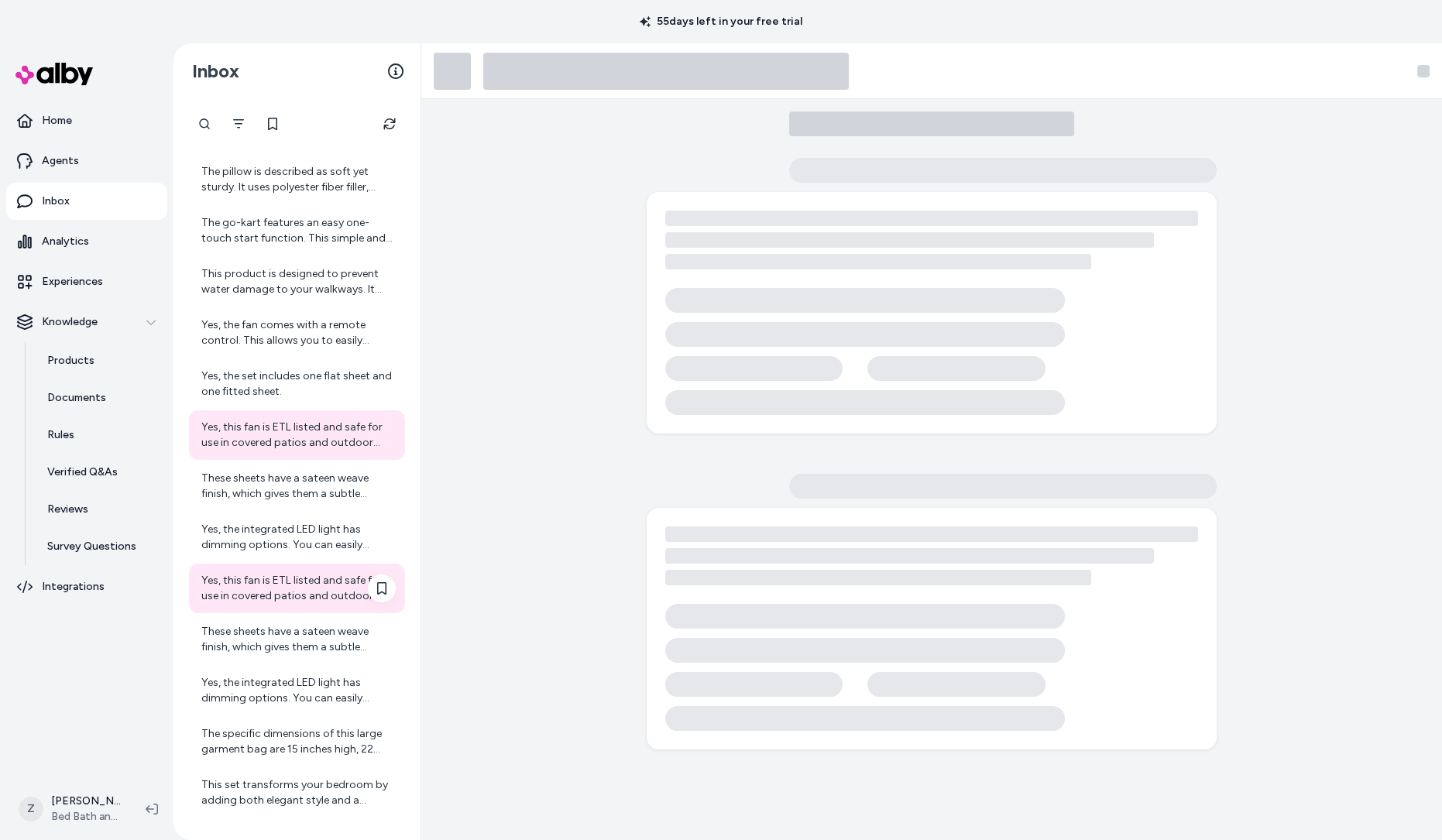
scroll to position [395, 0]
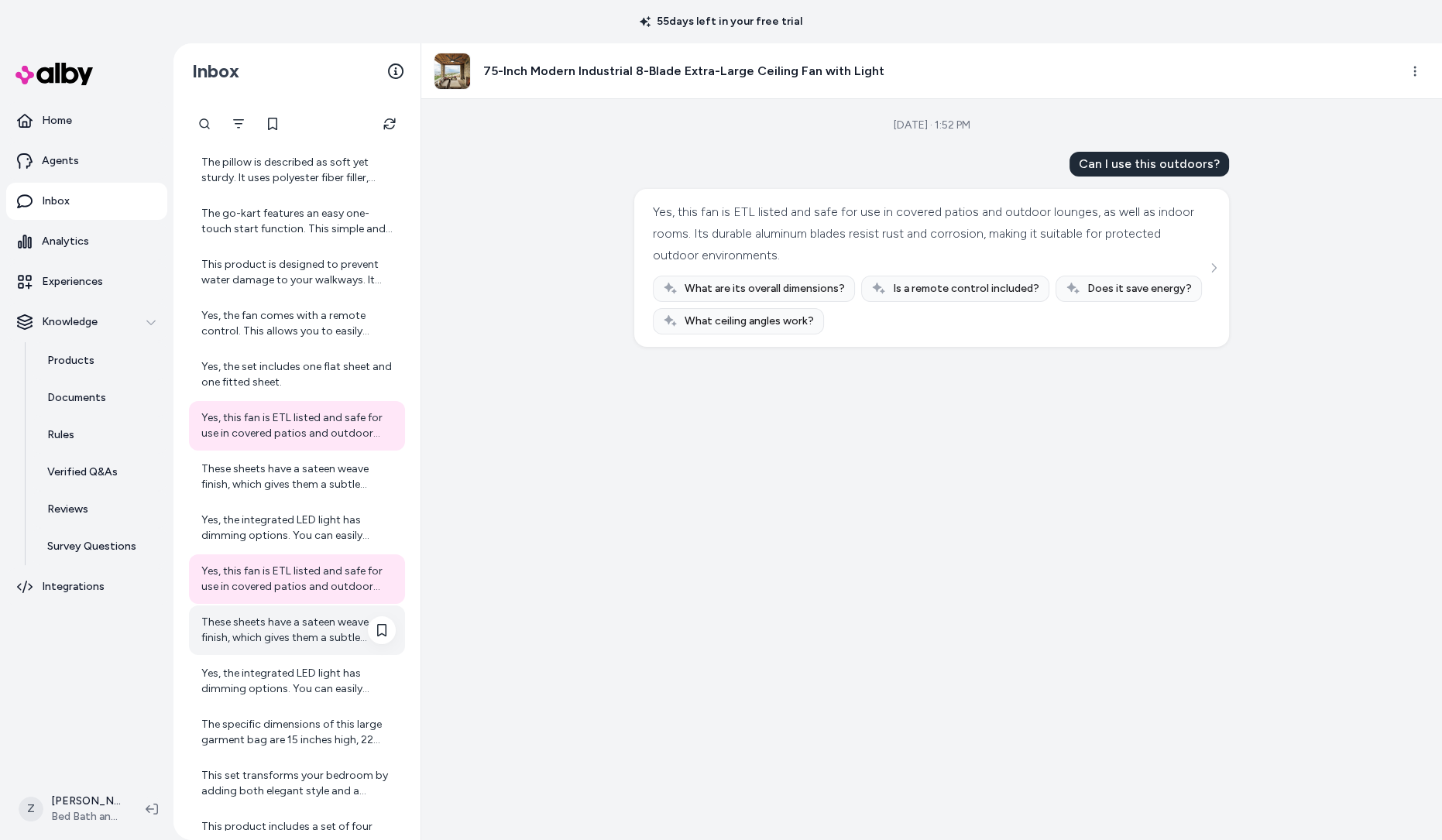
click at [291, 645] on div "These sheets have a sateen weave finish, which gives them a subtle shimmer and …" at bounding box center [298, 631] width 195 height 31
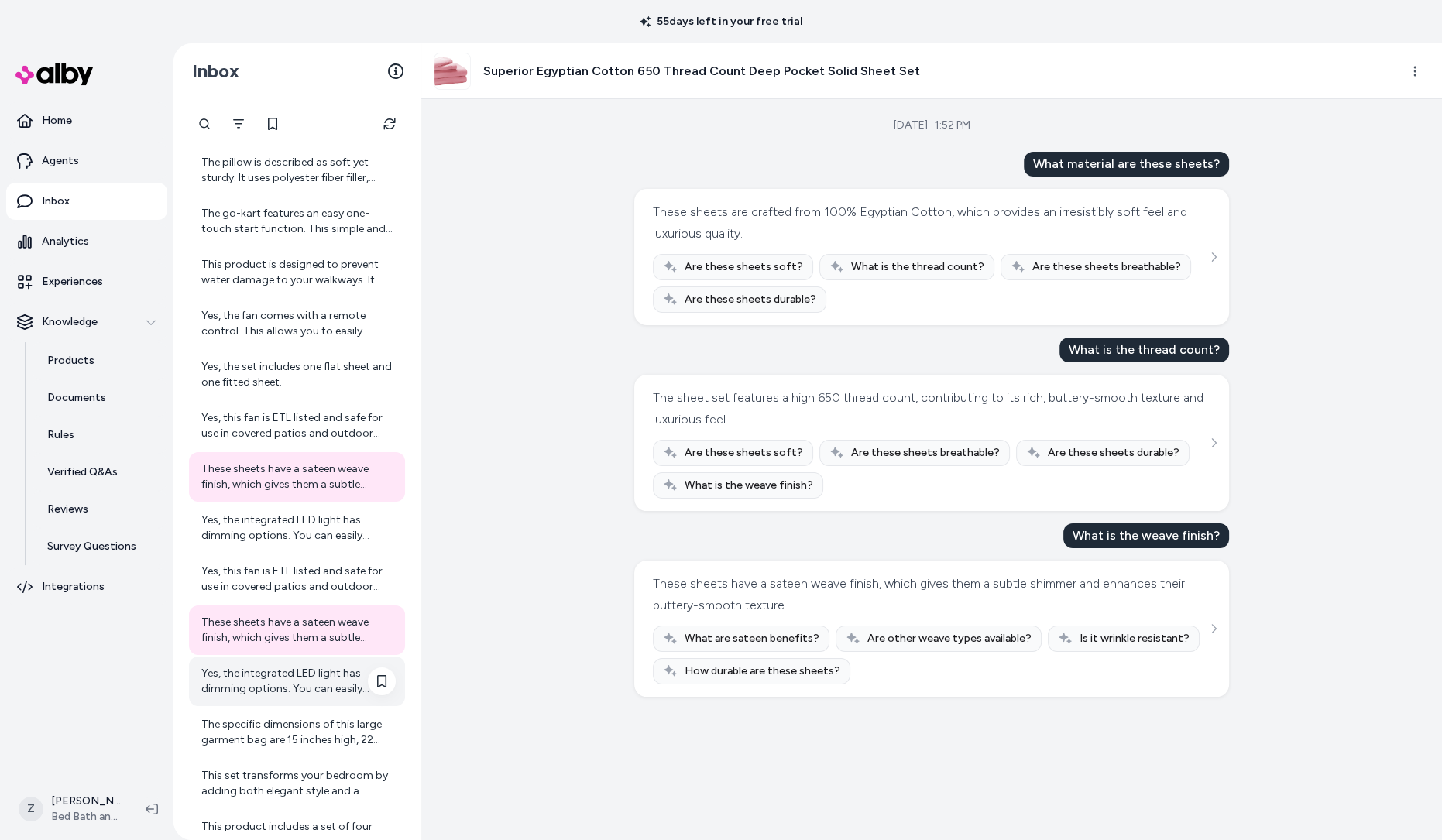
click at [291, 680] on div "Yes, the integrated LED light has dimming options. You can easily adjust the li…" at bounding box center [298, 682] width 195 height 31
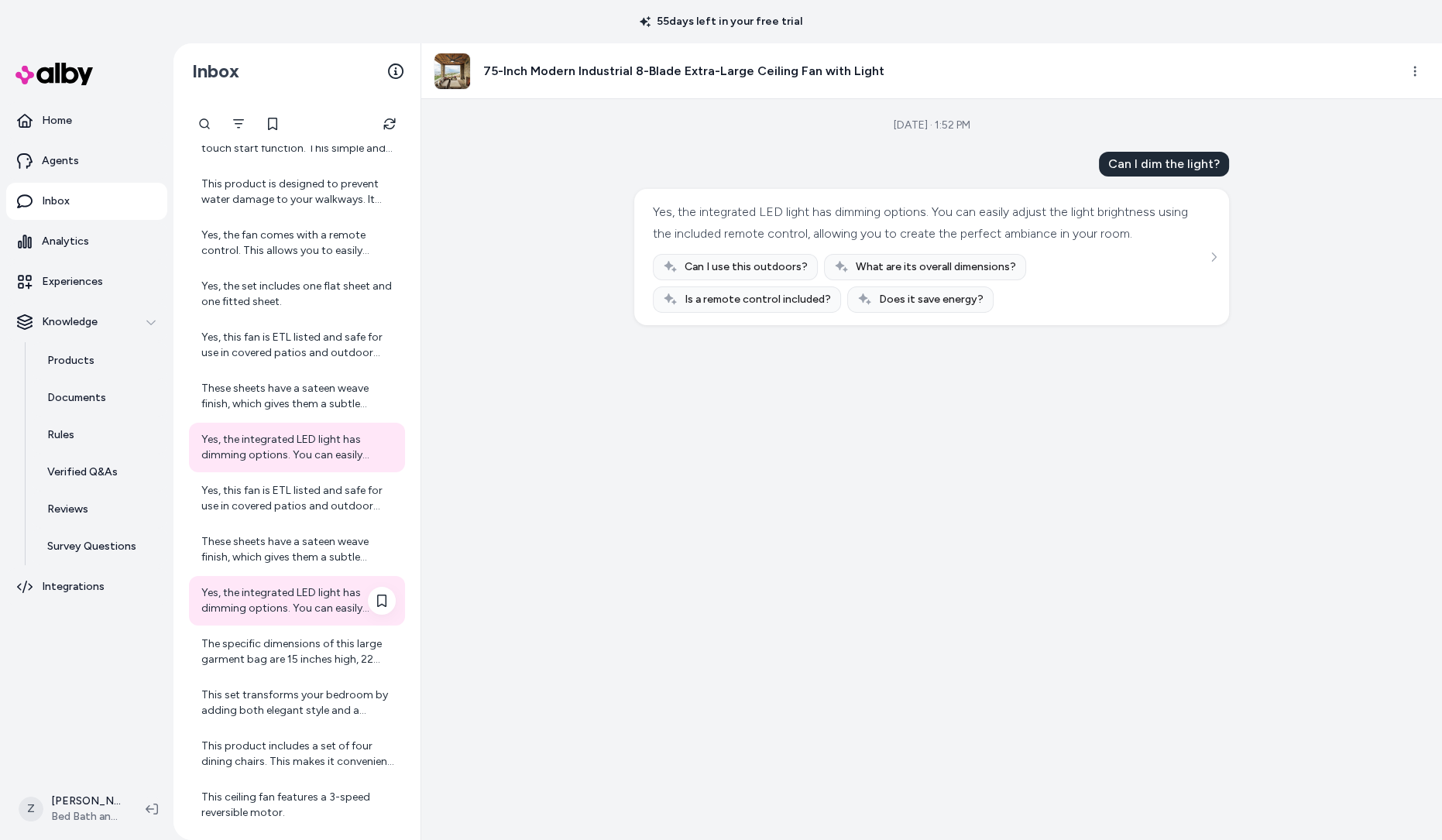
scroll to position [519, 0]
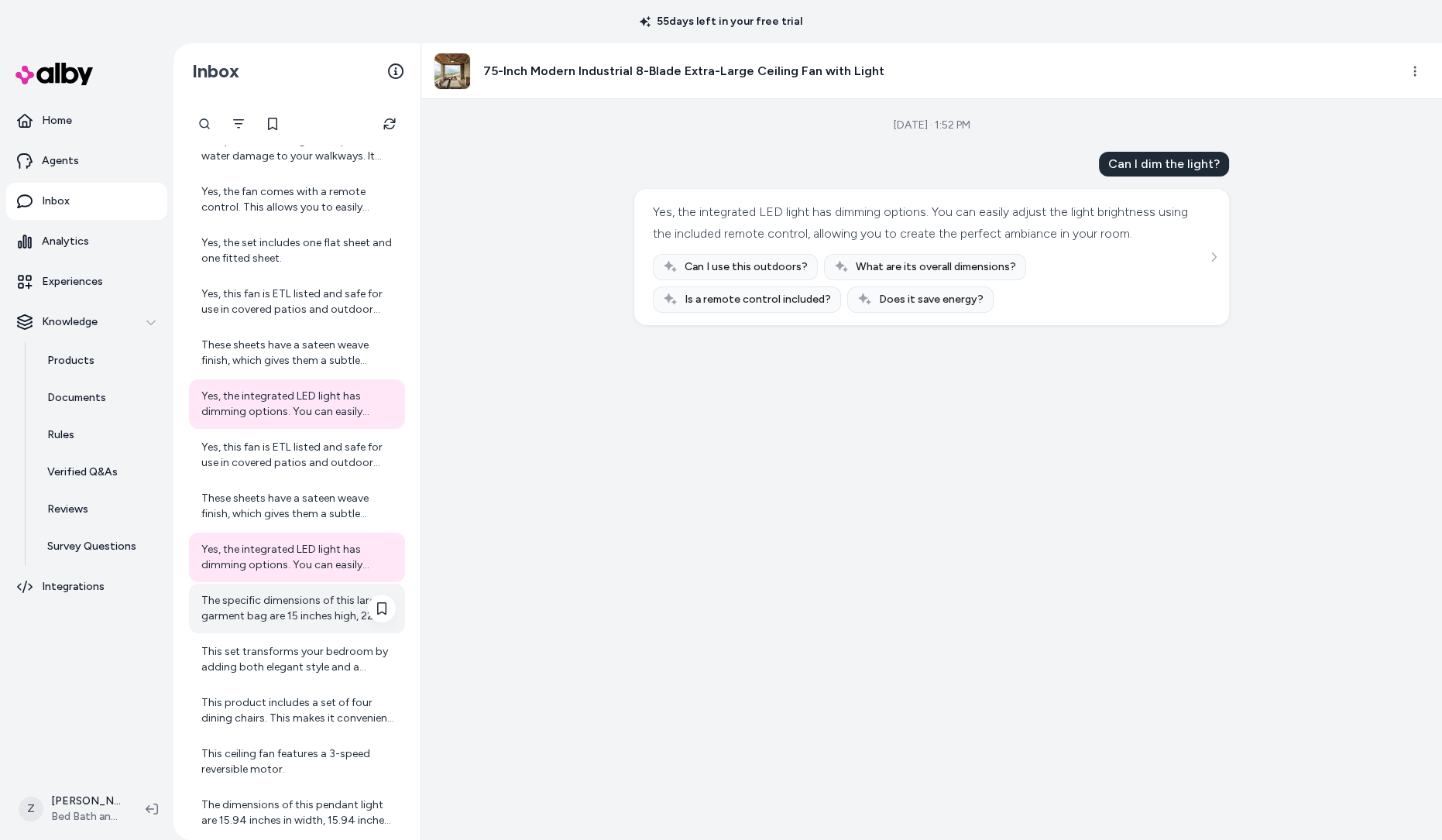
click at [280, 619] on div "The specific dimensions of this large garment bag are 15 inches high, 22 inches…" at bounding box center [298, 609] width 195 height 31
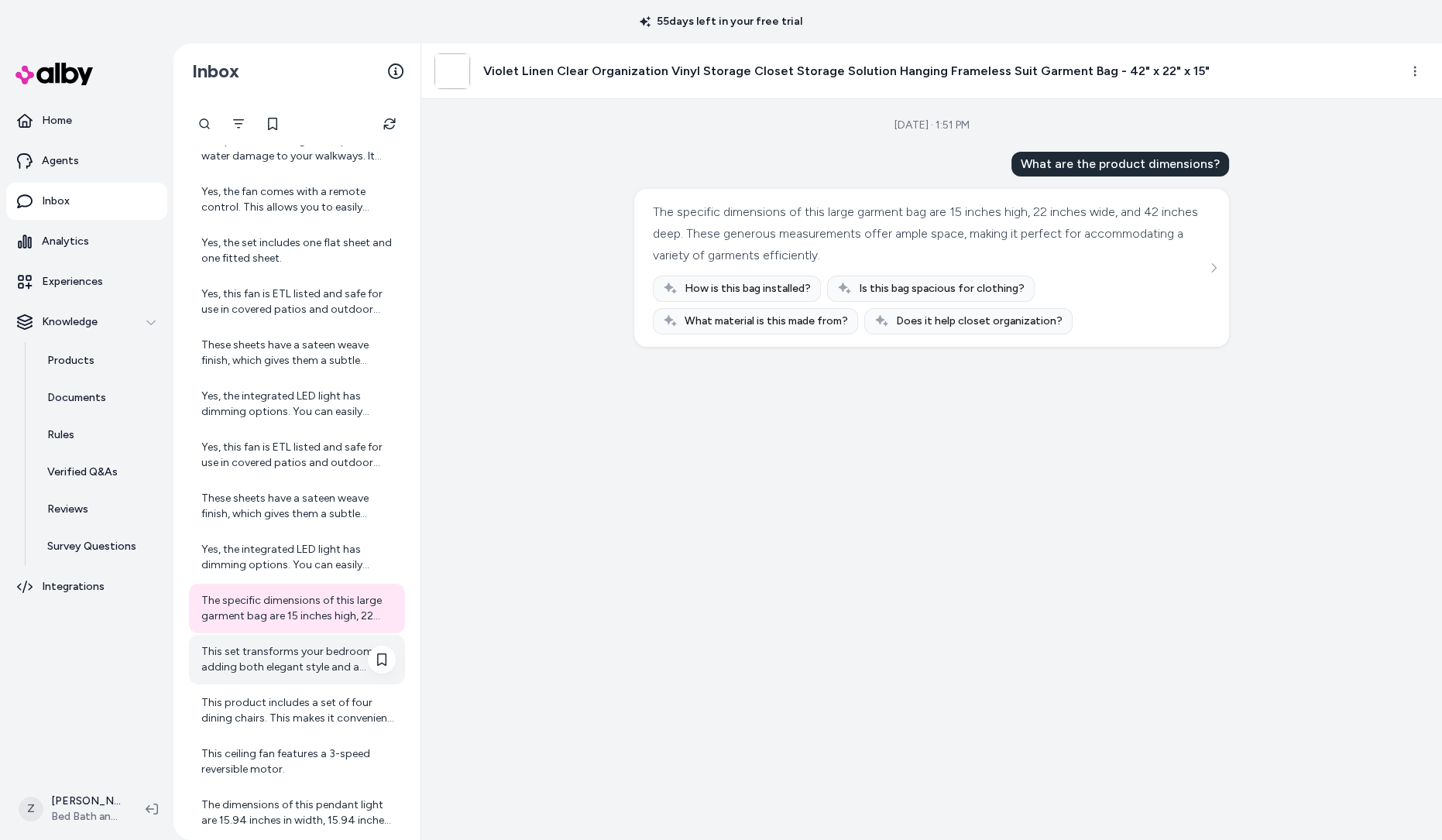
click at [280, 660] on div "This set transforms your bedroom by adding both elegant style and a beautiful p…" at bounding box center [298, 660] width 195 height 31
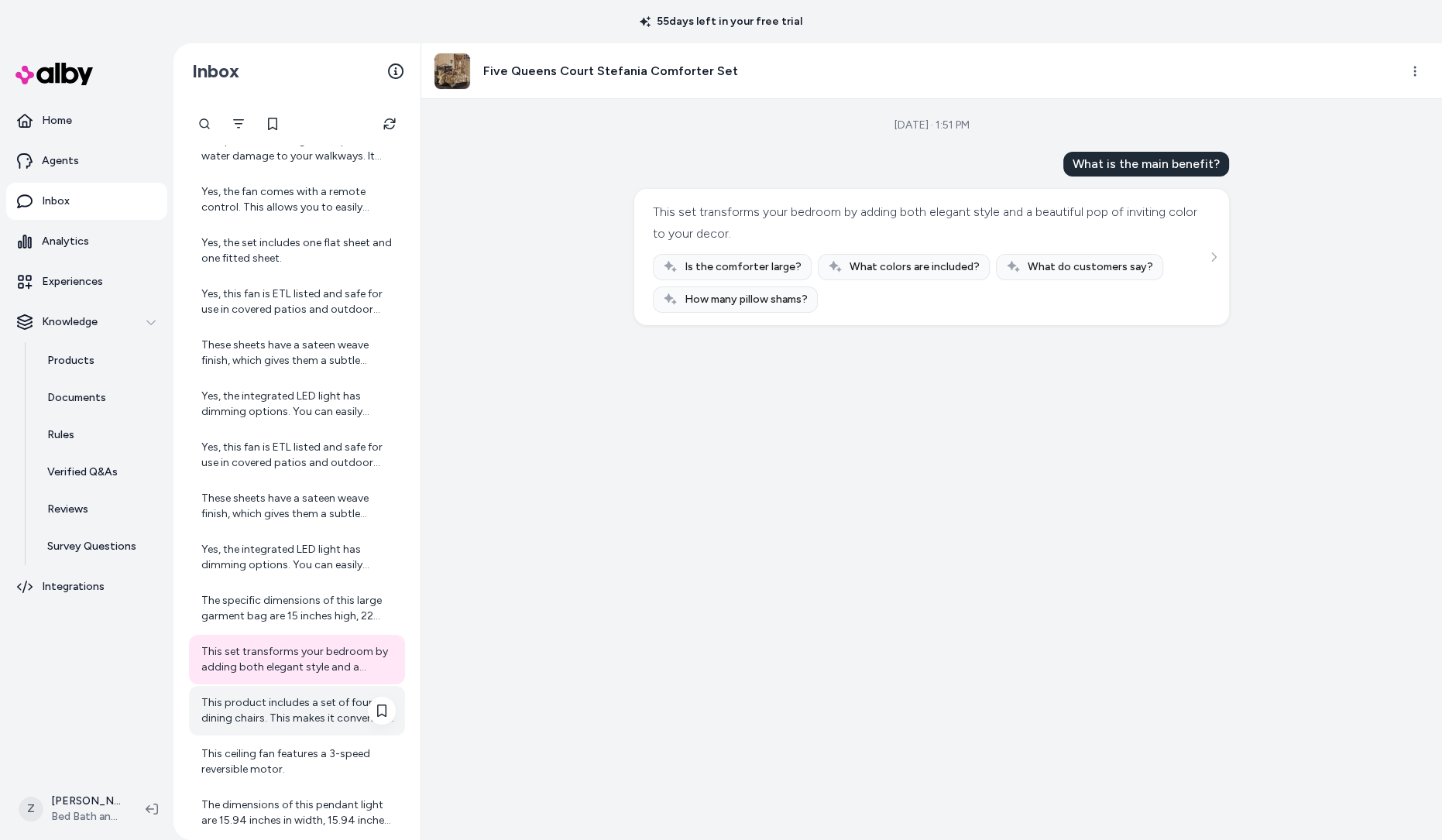
click at [280, 710] on div "This product includes a set of four dining chairs. This makes it convenient for…" at bounding box center [298, 711] width 195 height 31
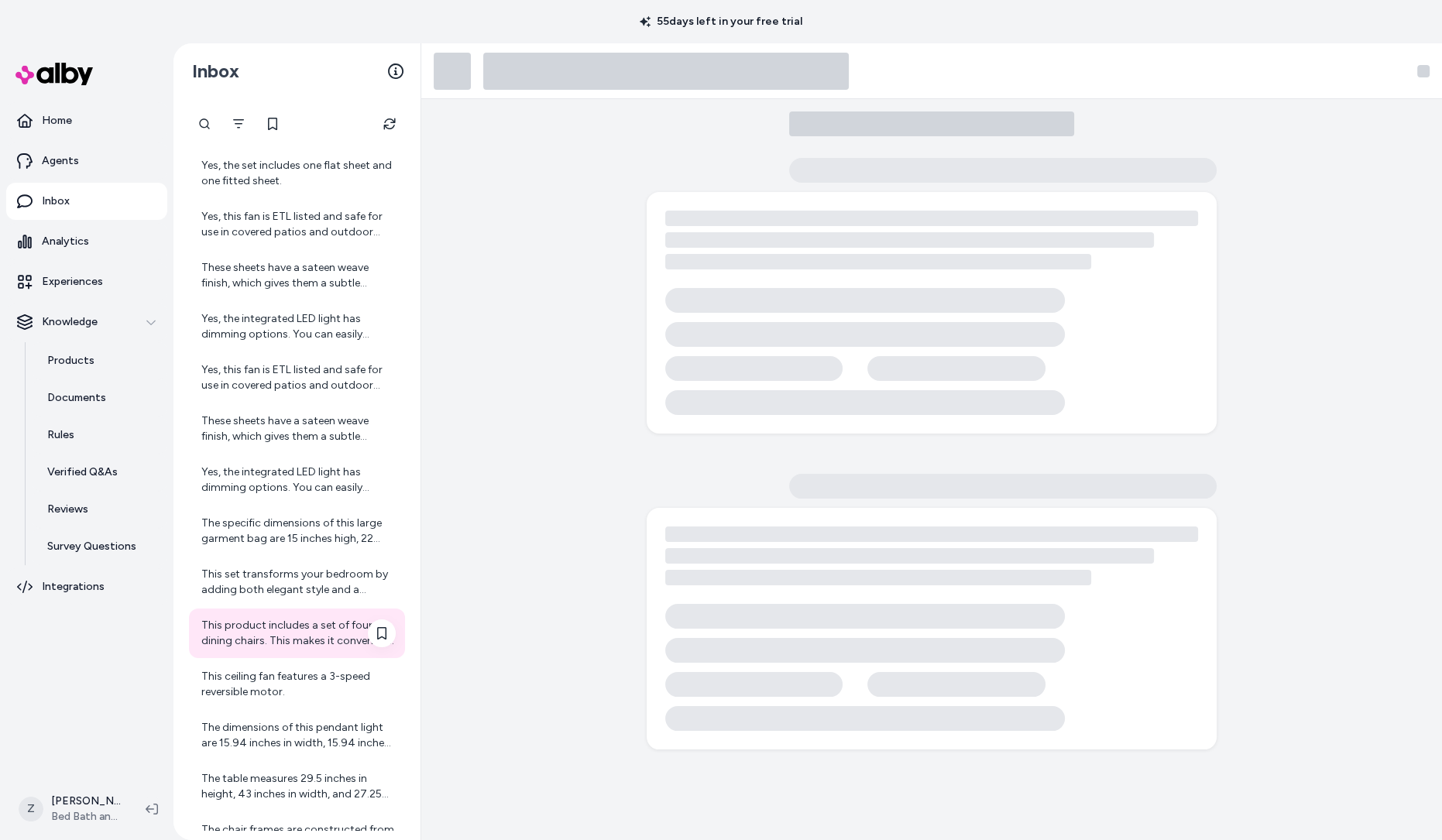
scroll to position [598, 0]
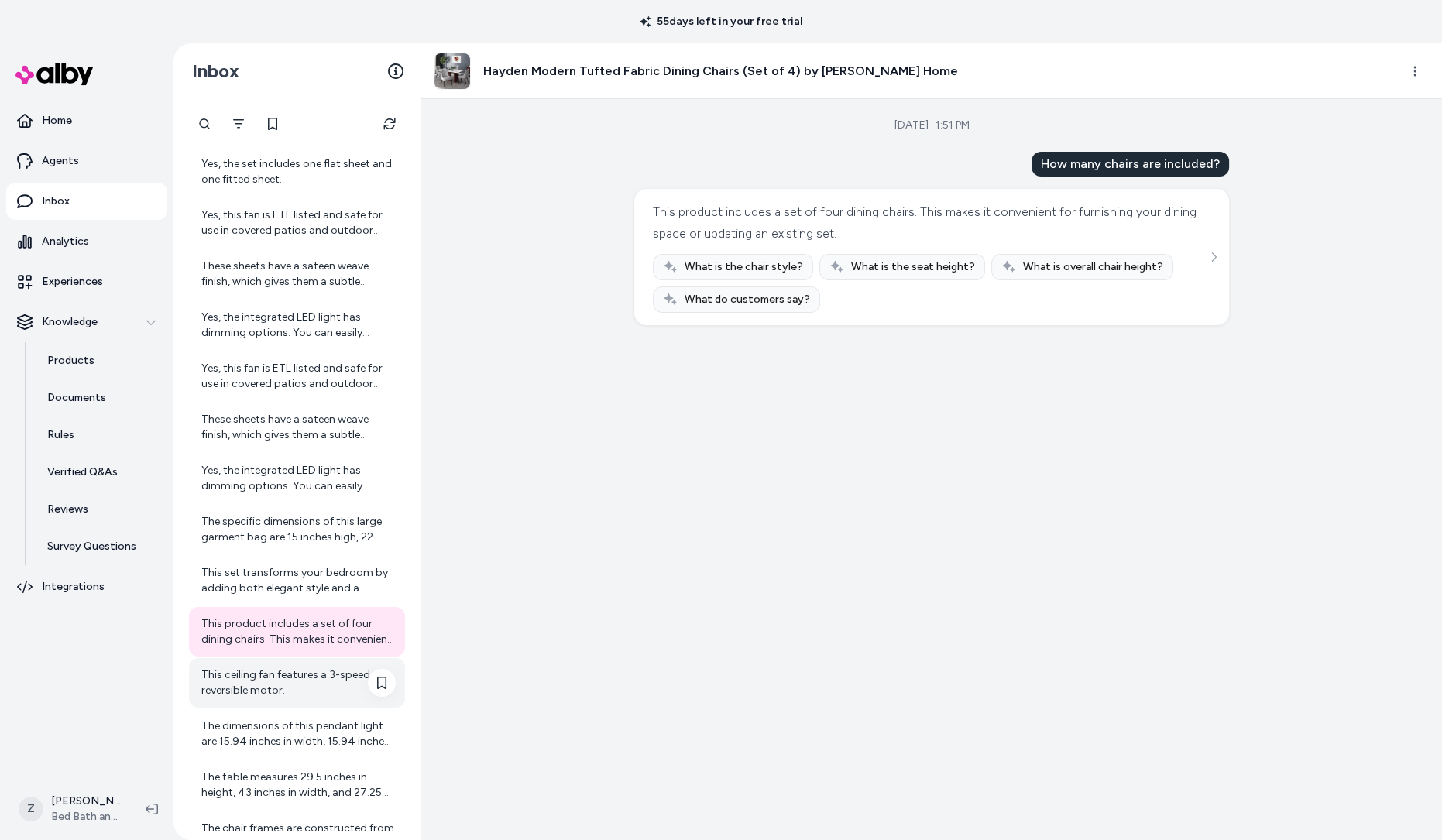
click at [279, 659] on div "This ceiling fan features a 3-speed reversible motor." at bounding box center [297, 683] width 216 height 49
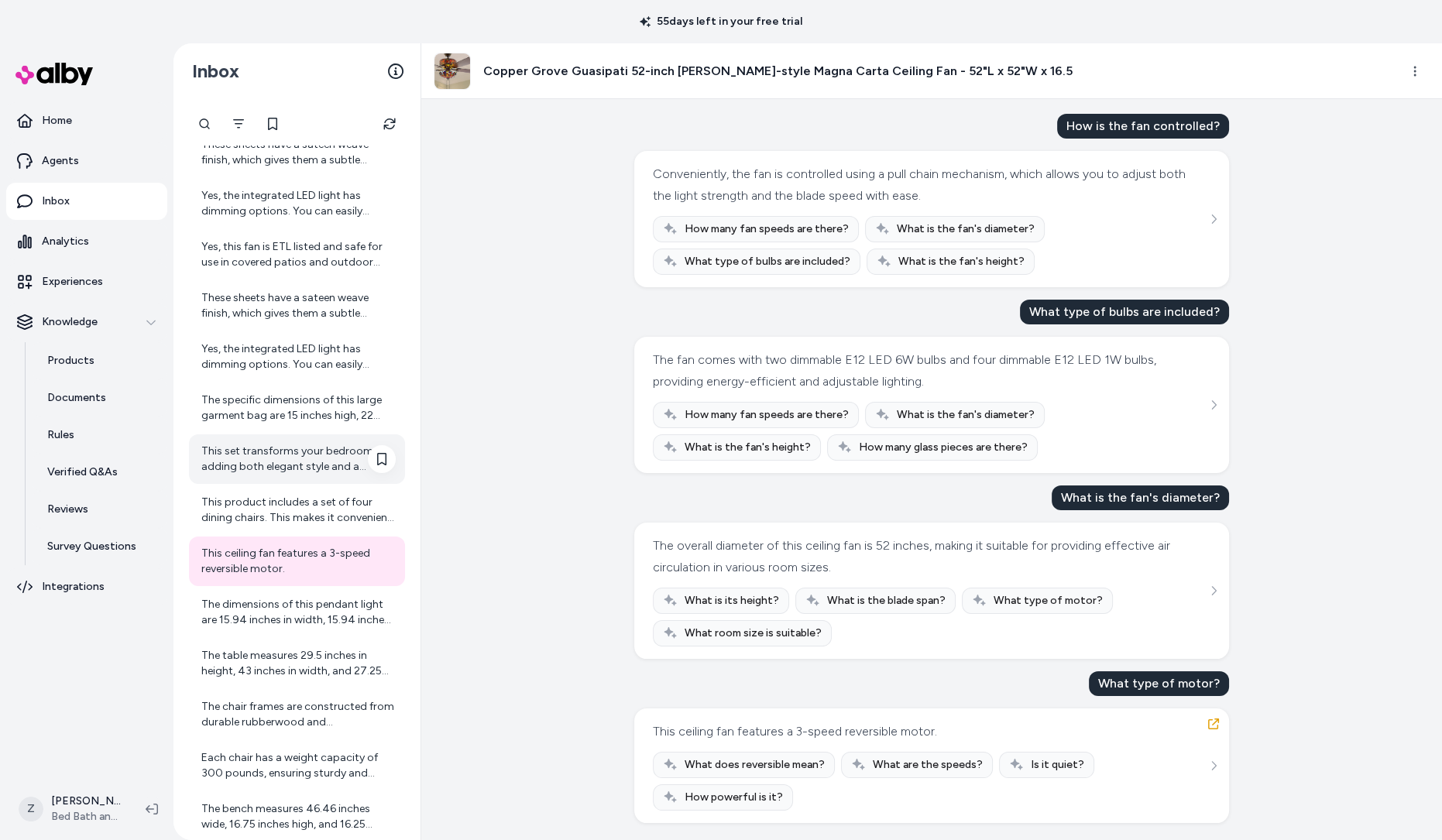
scroll to position [722, 0]
click at [252, 606] on div "The dimensions of this pendant light are 15.94 inches in width, 15.94 inches in…" at bounding box center [298, 609] width 195 height 31
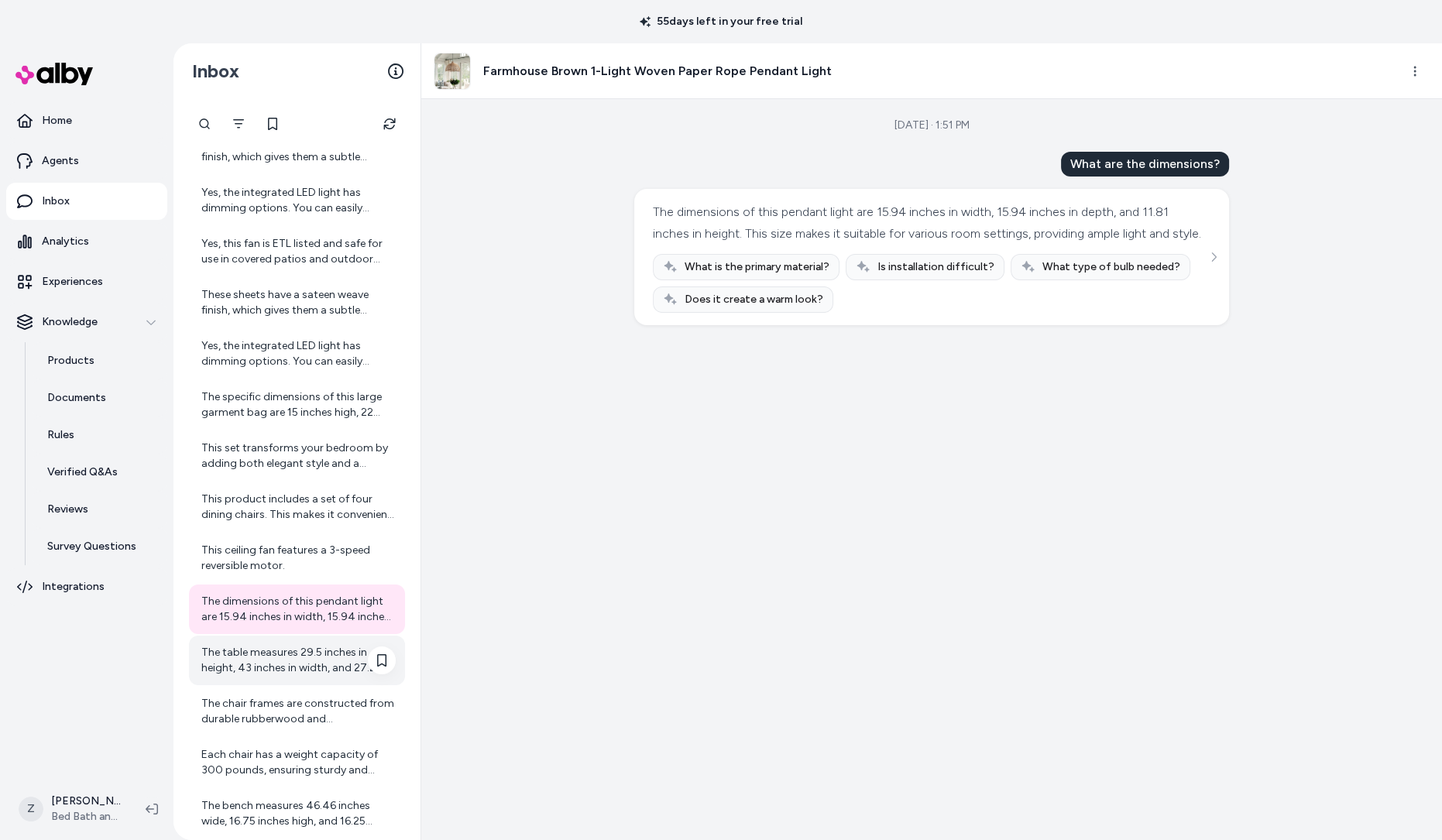
click at [263, 664] on div "The table measures 29.5 inches in height, 43 inches in width, and 27.25 inches …" at bounding box center [298, 660] width 195 height 31
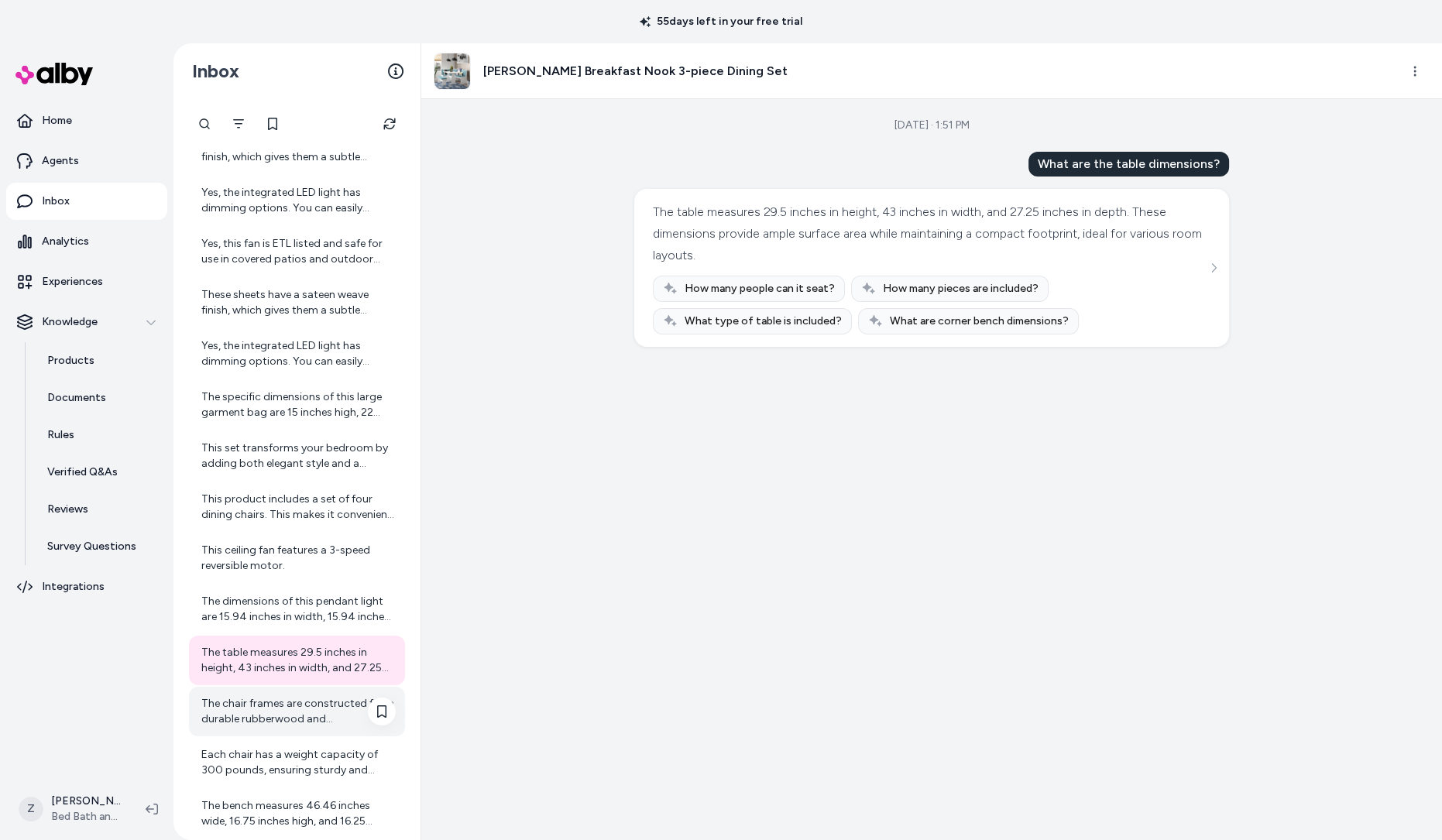
click at [265, 707] on div "The chair frames are constructed from durable rubberwood and manufactured wood.…" at bounding box center [298, 711] width 195 height 31
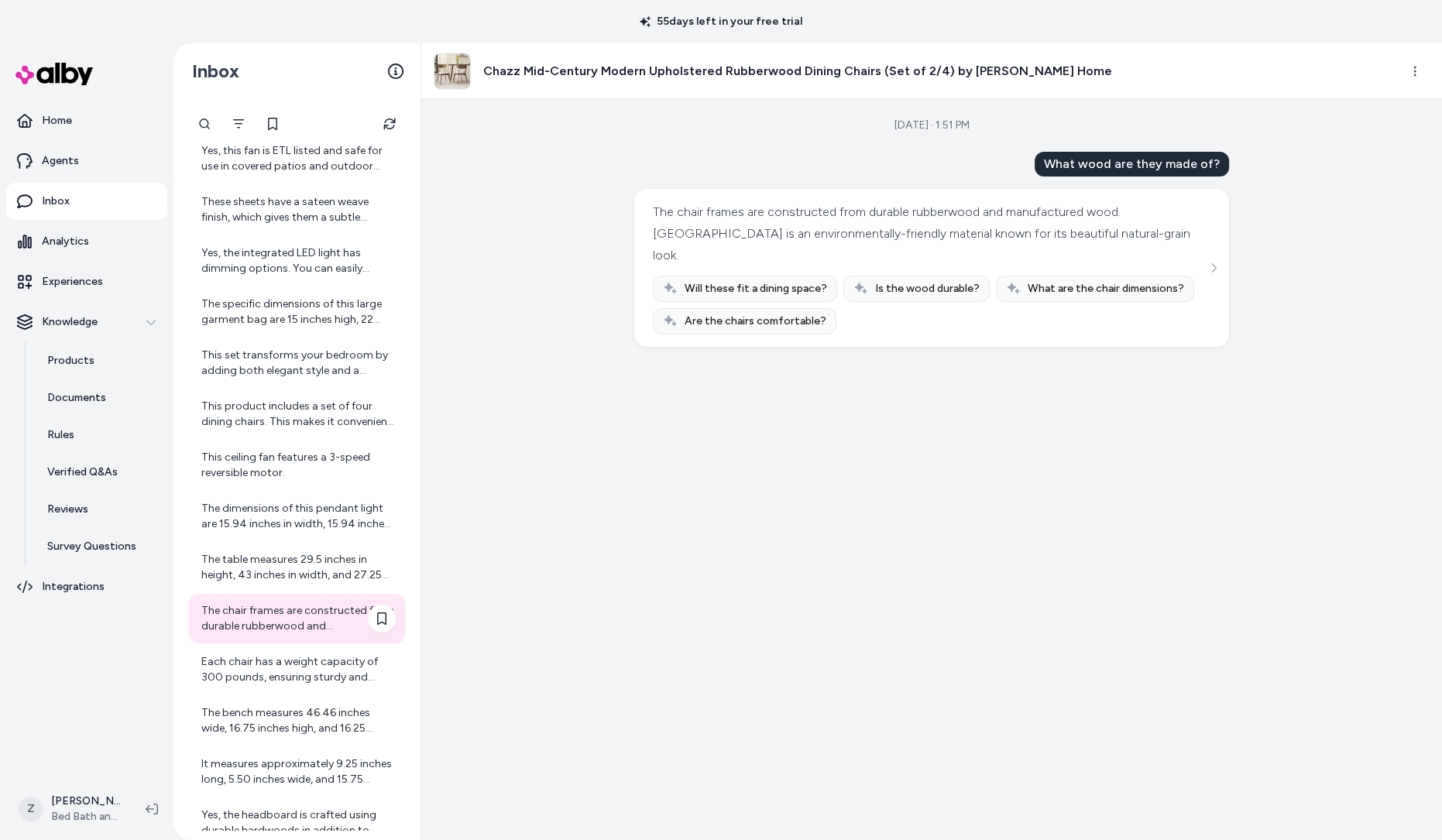
scroll to position [856, 0]
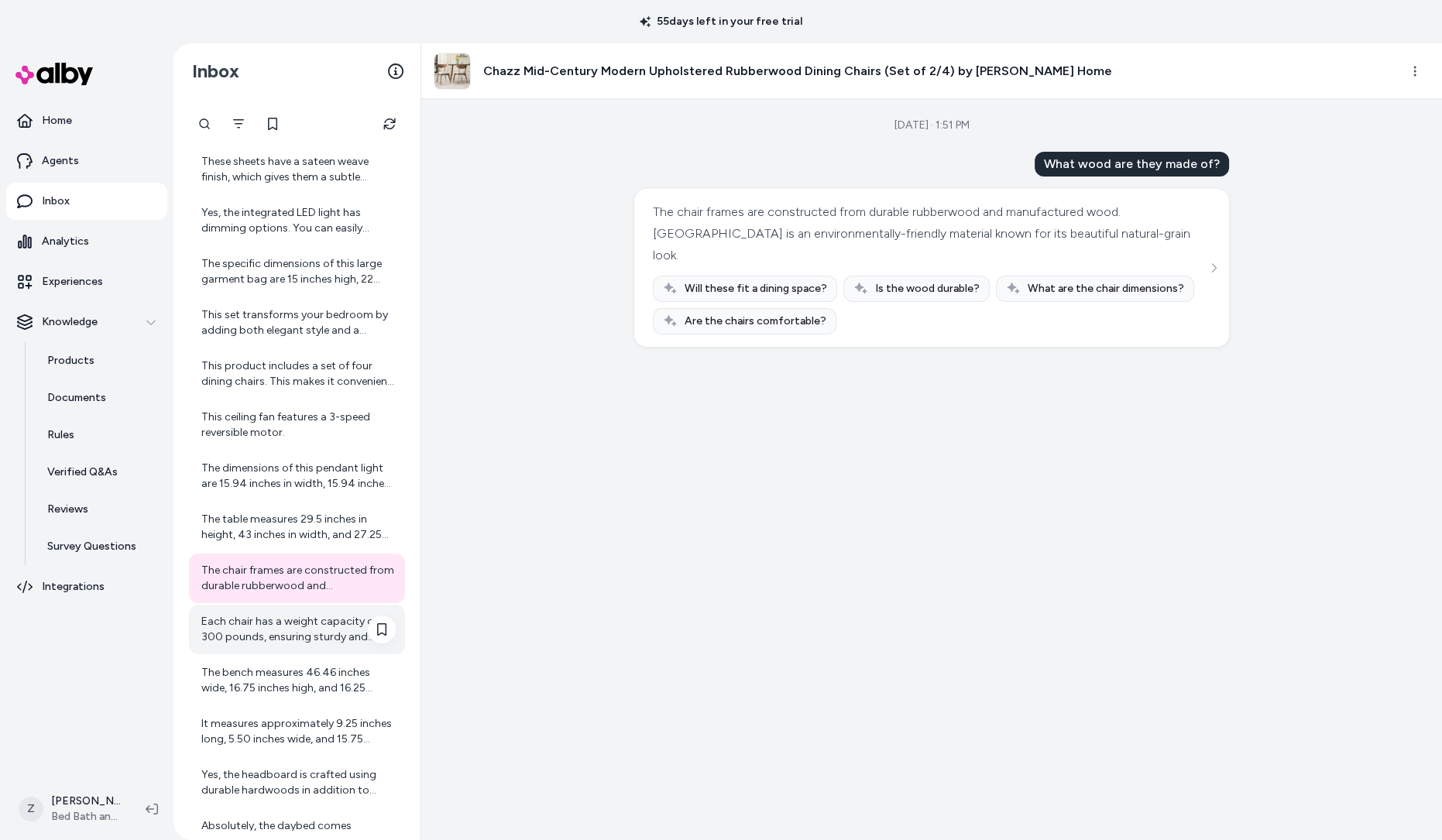
click at [258, 636] on div "Each chair has a weight capacity of 300 pounds, ensuring sturdy and reliable su…" at bounding box center [298, 630] width 195 height 31
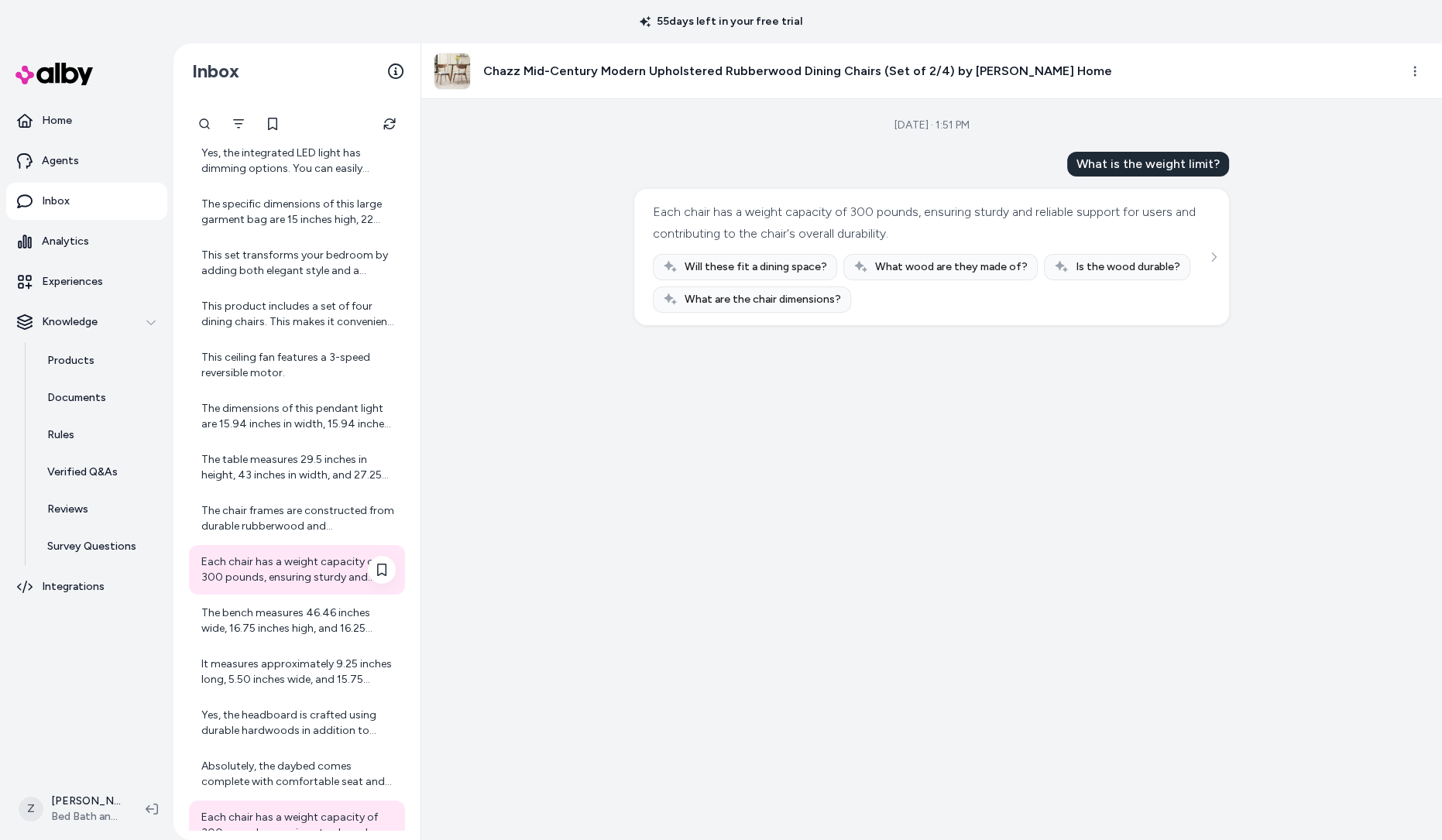
scroll to position [920, 0]
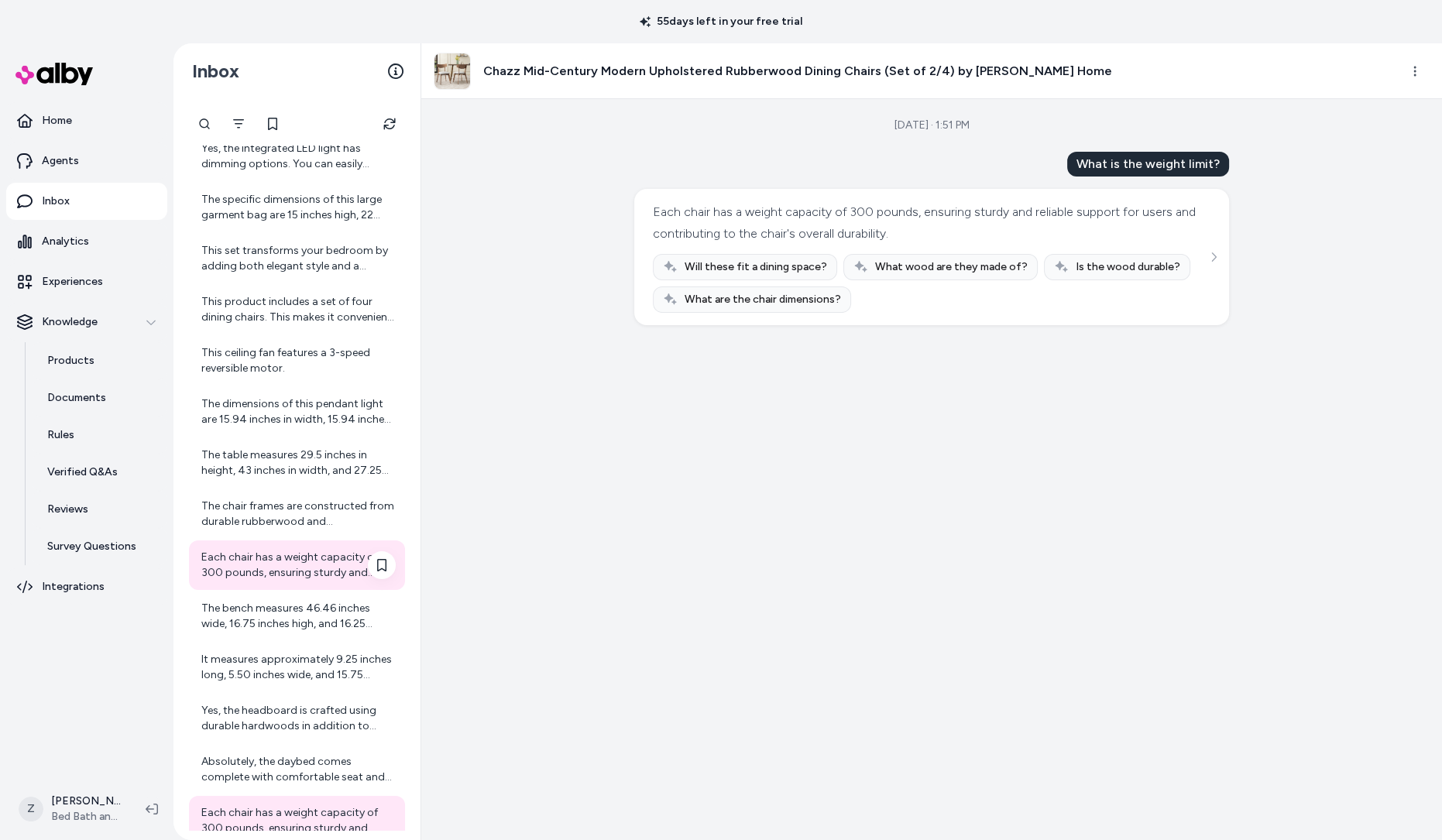
click at [258, 636] on div "The bench measures 46.46 inches wide, 16.75 inches high, and 16.25 inches deep.…" at bounding box center [297, 617] width 216 height 49
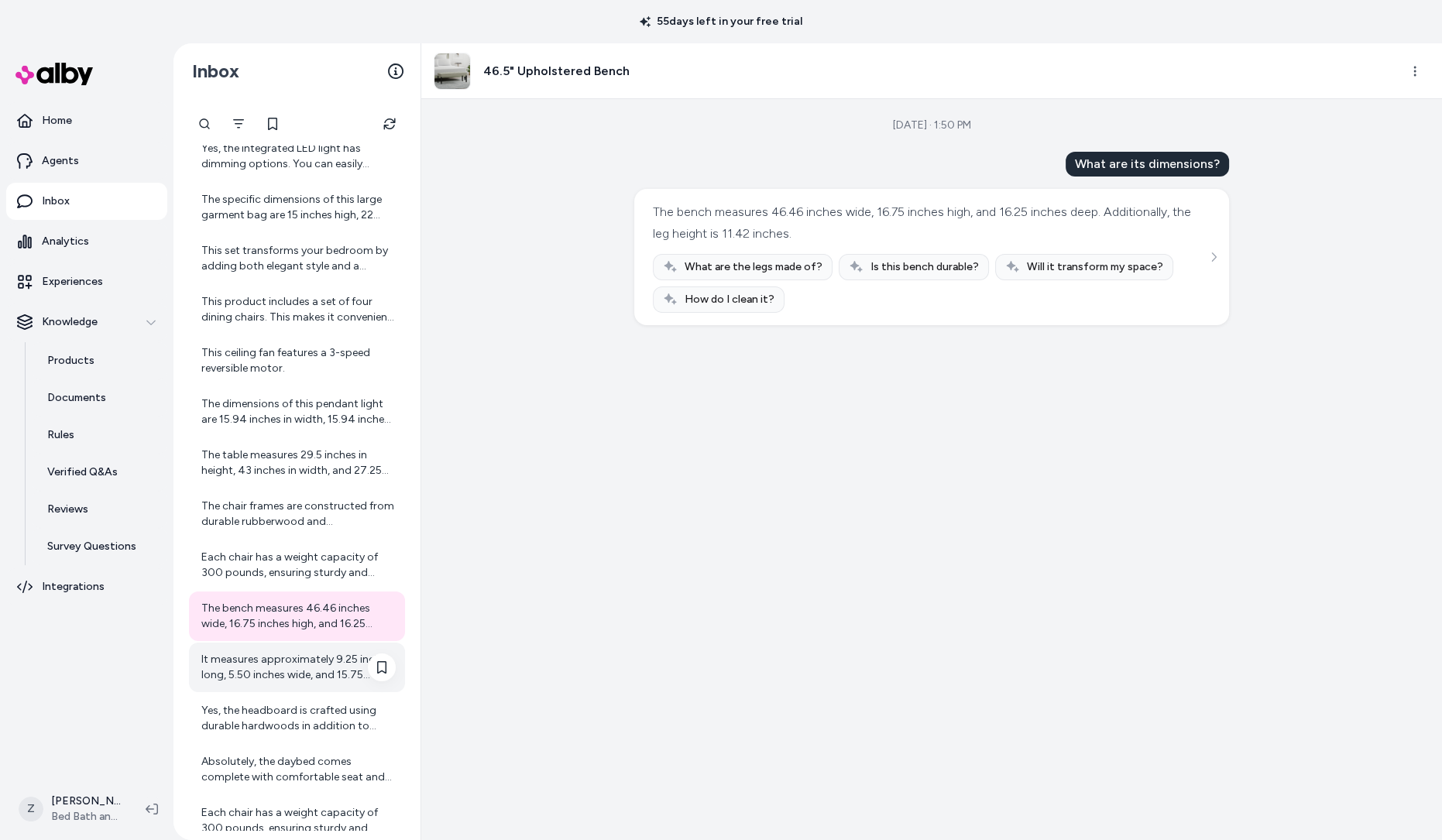
click at [261, 659] on div "It measures approximately 9.25 inches long, 5.50 inches wide, and 15.75 inches …" at bounding box center [298, 668] width 195 height 31
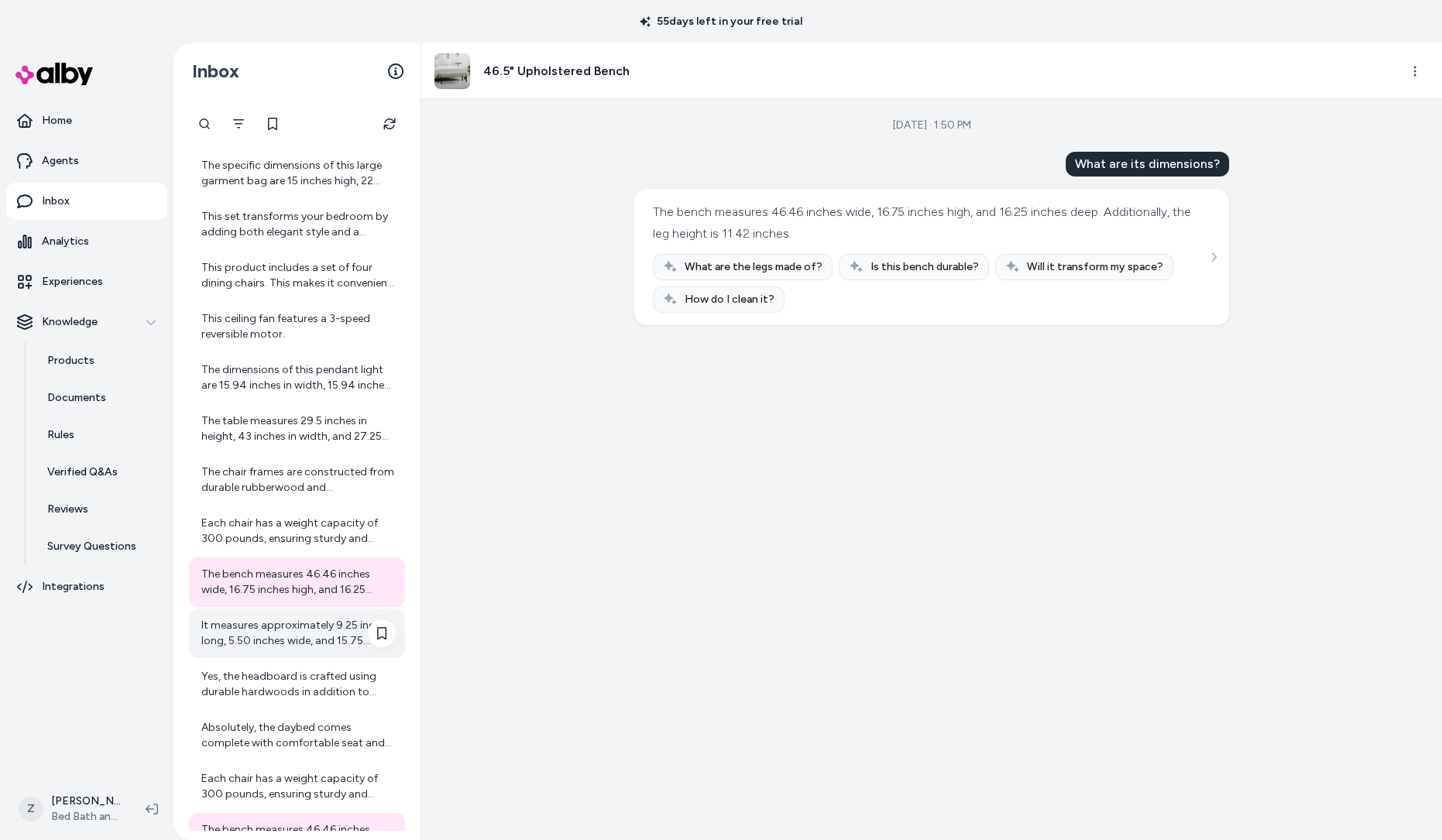
scroll to position [960, 0]
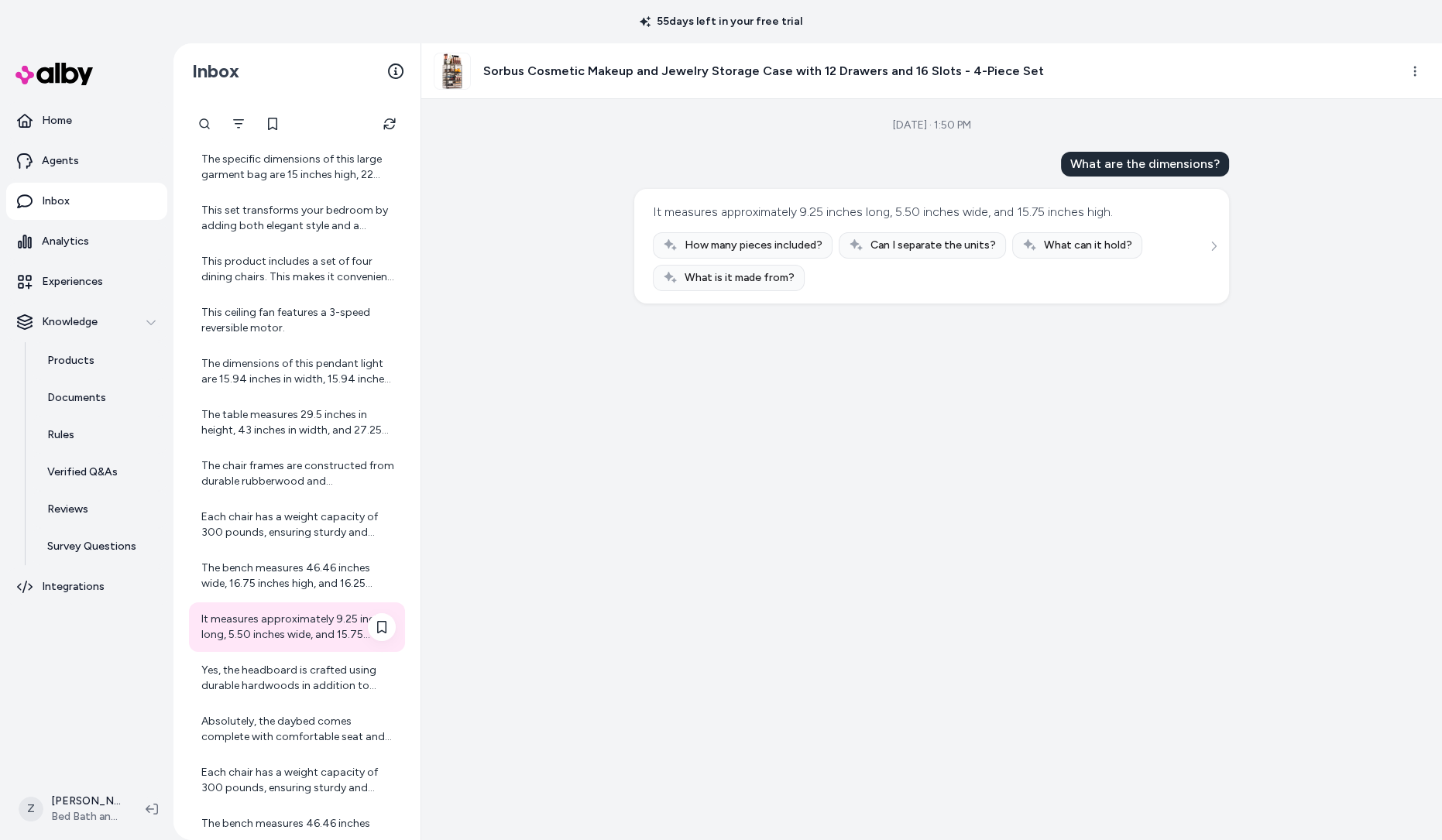
click at [261, 659] on div "Yes, the headboard is crafted using durable hardwoods in addition to rattan for…" at bounding box center [297, 678] width 216 height 49
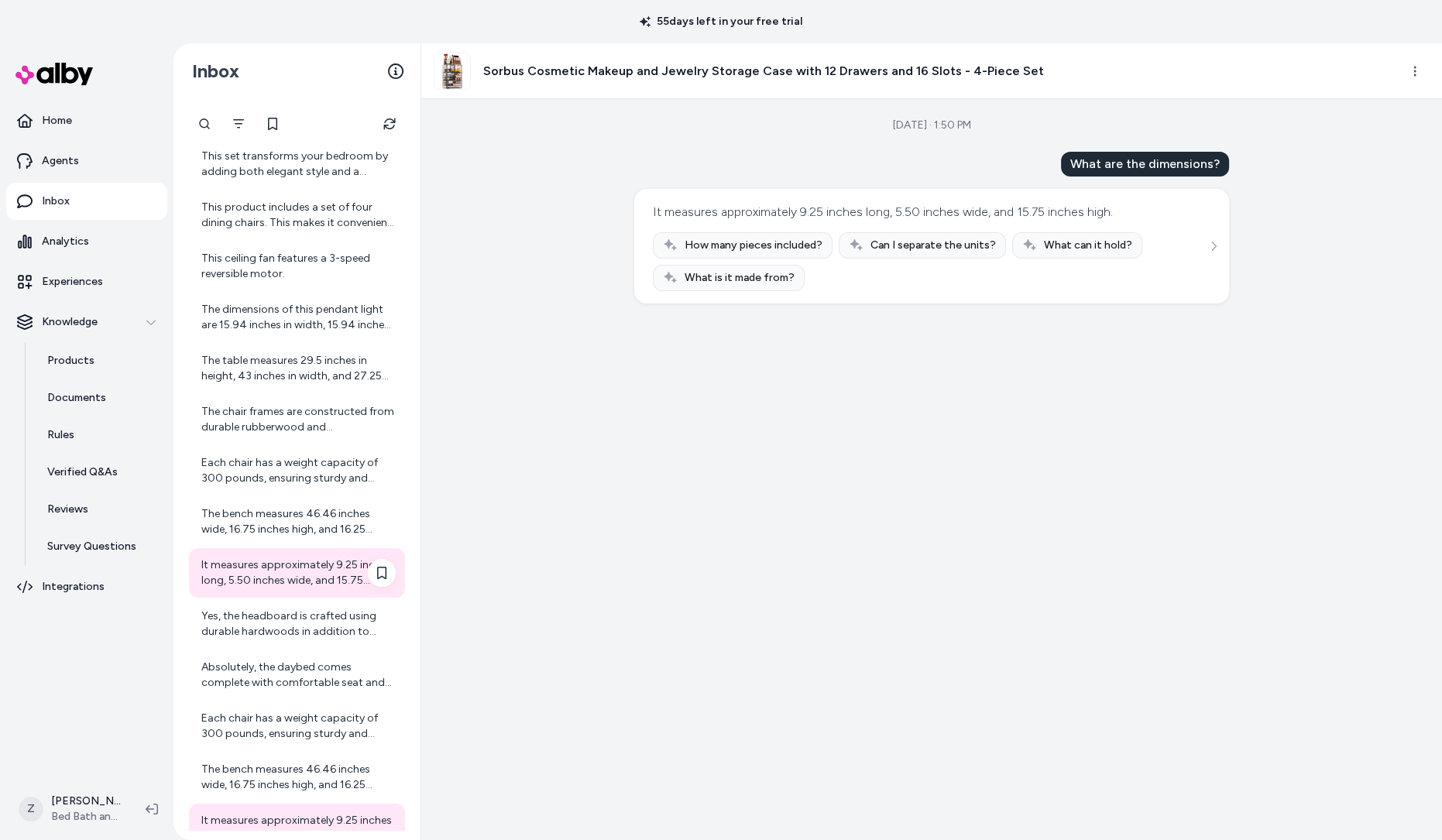
scroll to position [1018, 0]
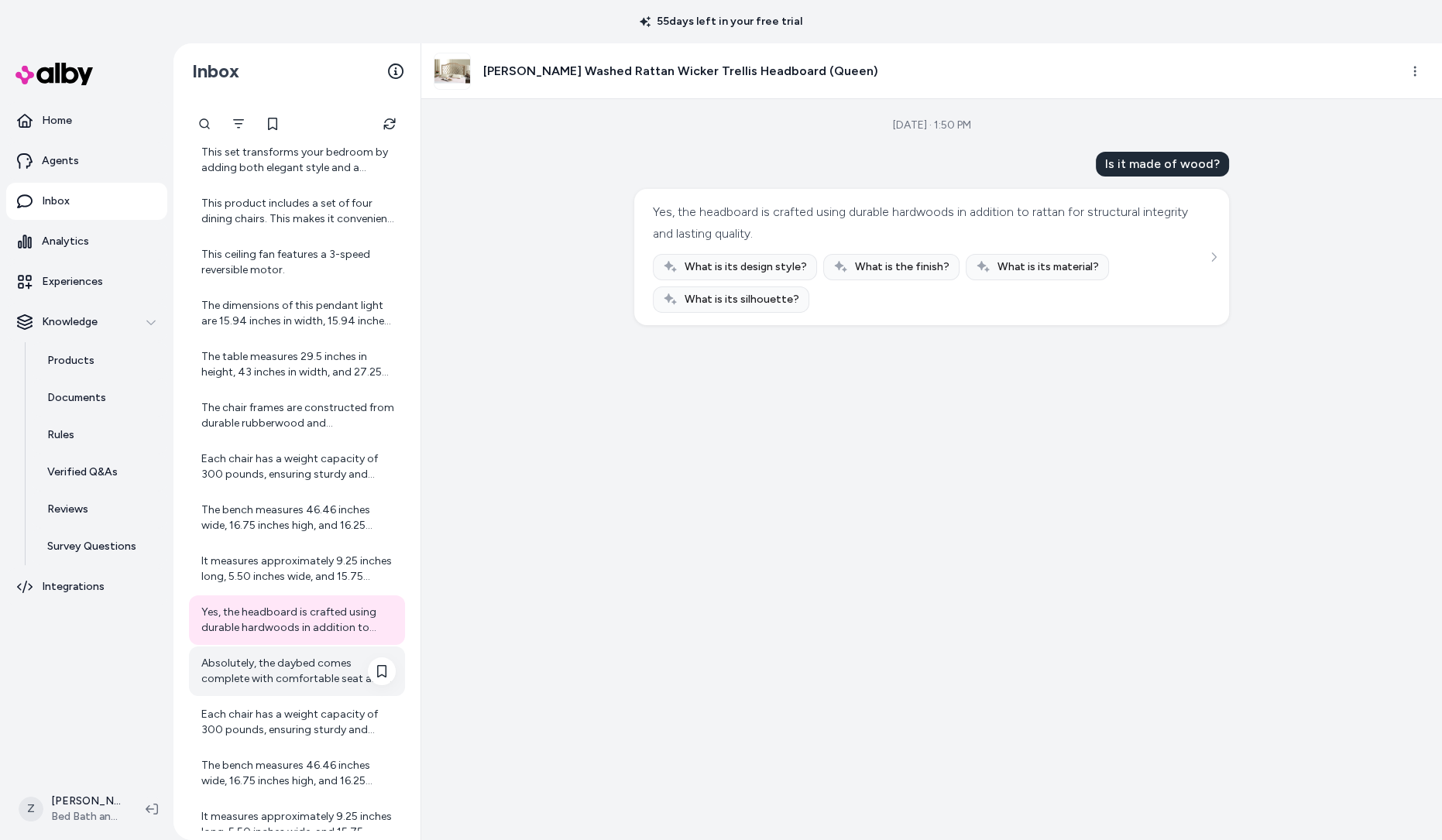
click at [261, 649] on div "Absolutely, the daybed comes complete with comfortable seat and back cushions f…" at bounding box center [297, 671] width 216 height 49
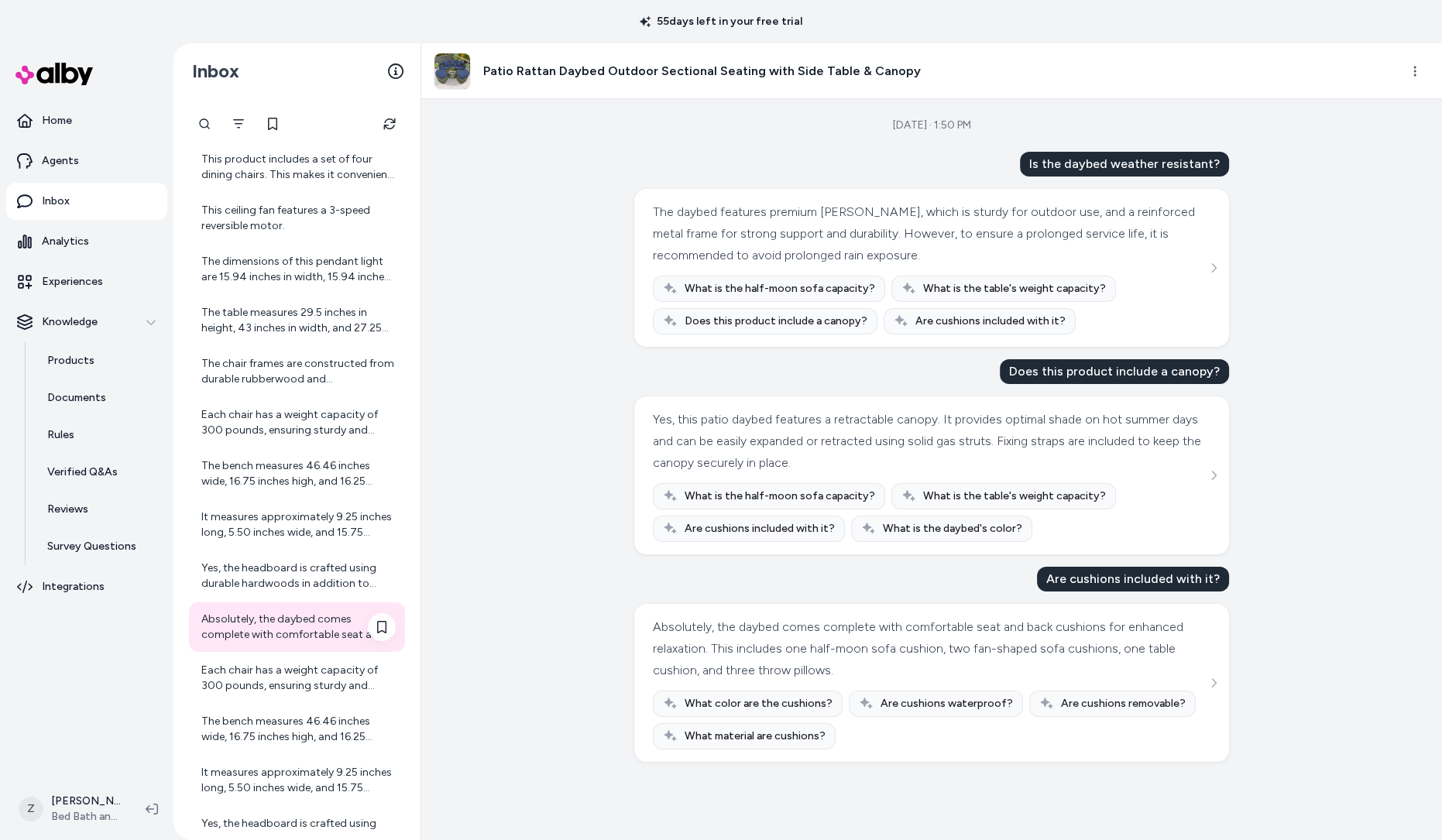
scroll to position [1066, 0]
click at [264, 662] on div "Each chair has a weight capacity of 300 pounds, ensuring sturdy and reliable su…" at bounding box center [298, 674] width 195 height 31
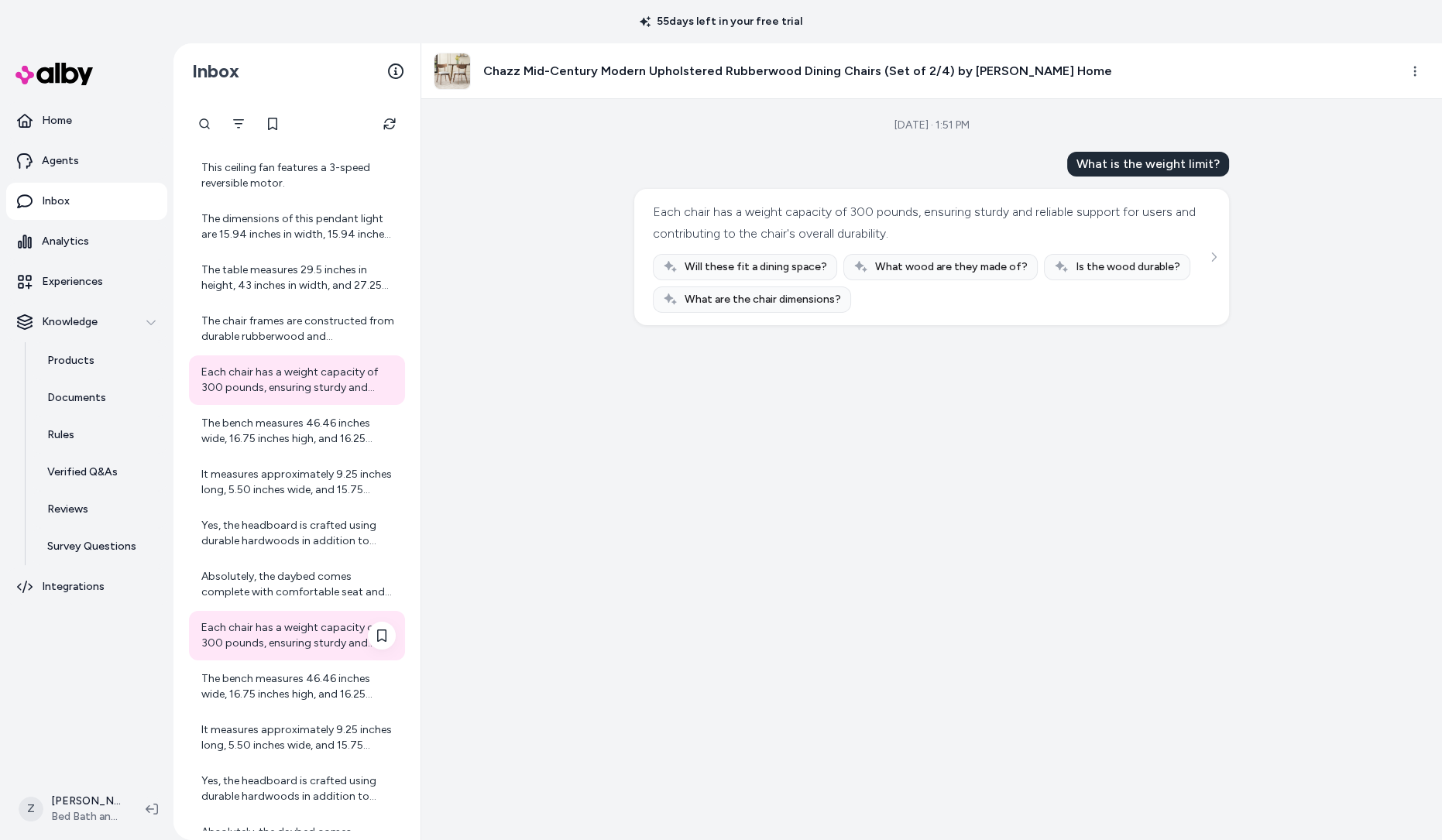
scroll to position [1106, 0]
click at [264, 662] on div "The bench measures 46.46 inches wide, 16.75 inches high, and 16.25 inches deep.…" at bounding box center [297, 685] width 216 height 49
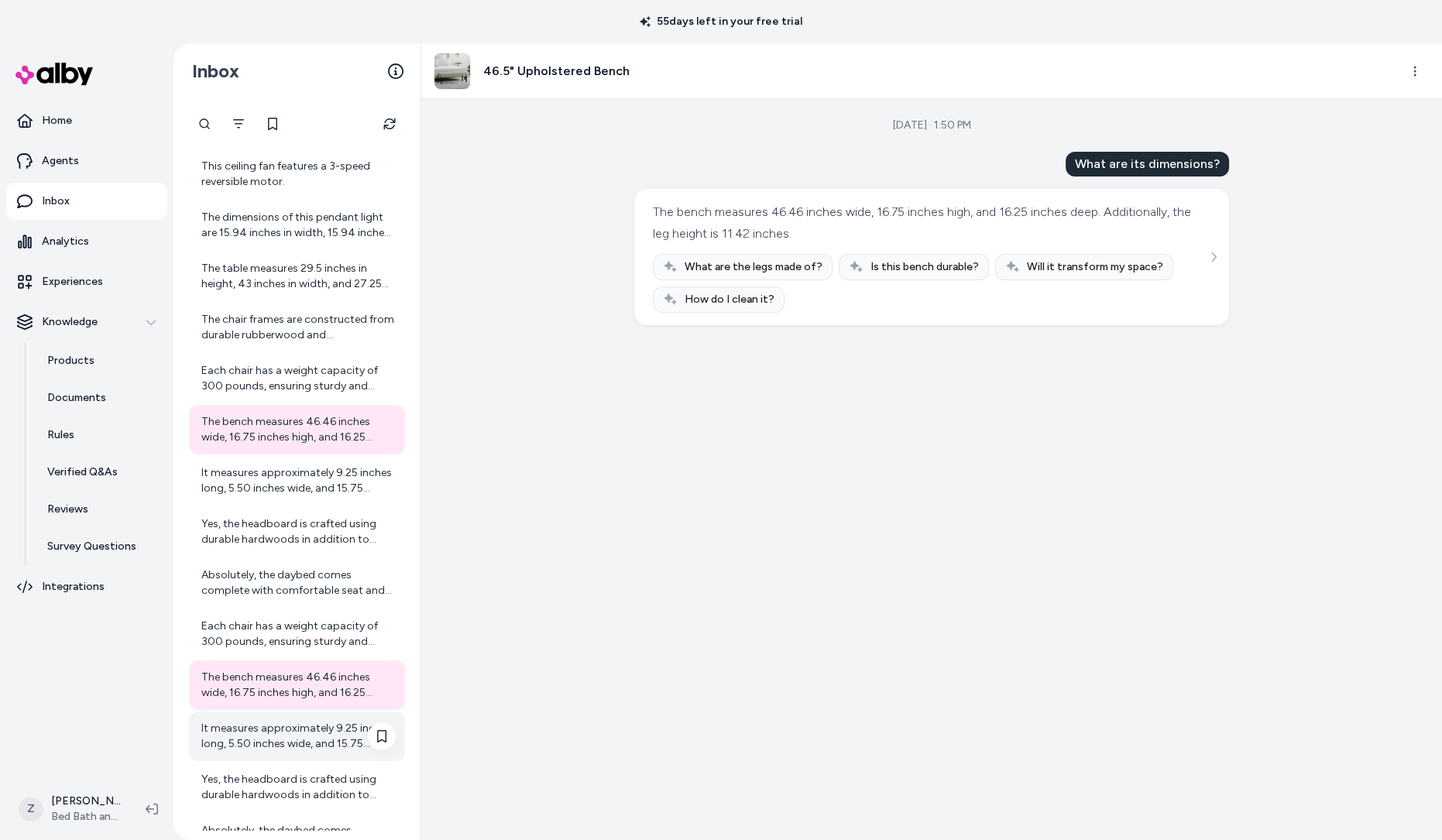
click at [264, 746] on div "It measures approximately 9.25 inches long, 5.50 inches wide, and 15.75 inches …" at bounding box center [298, 737] width 195 height 31
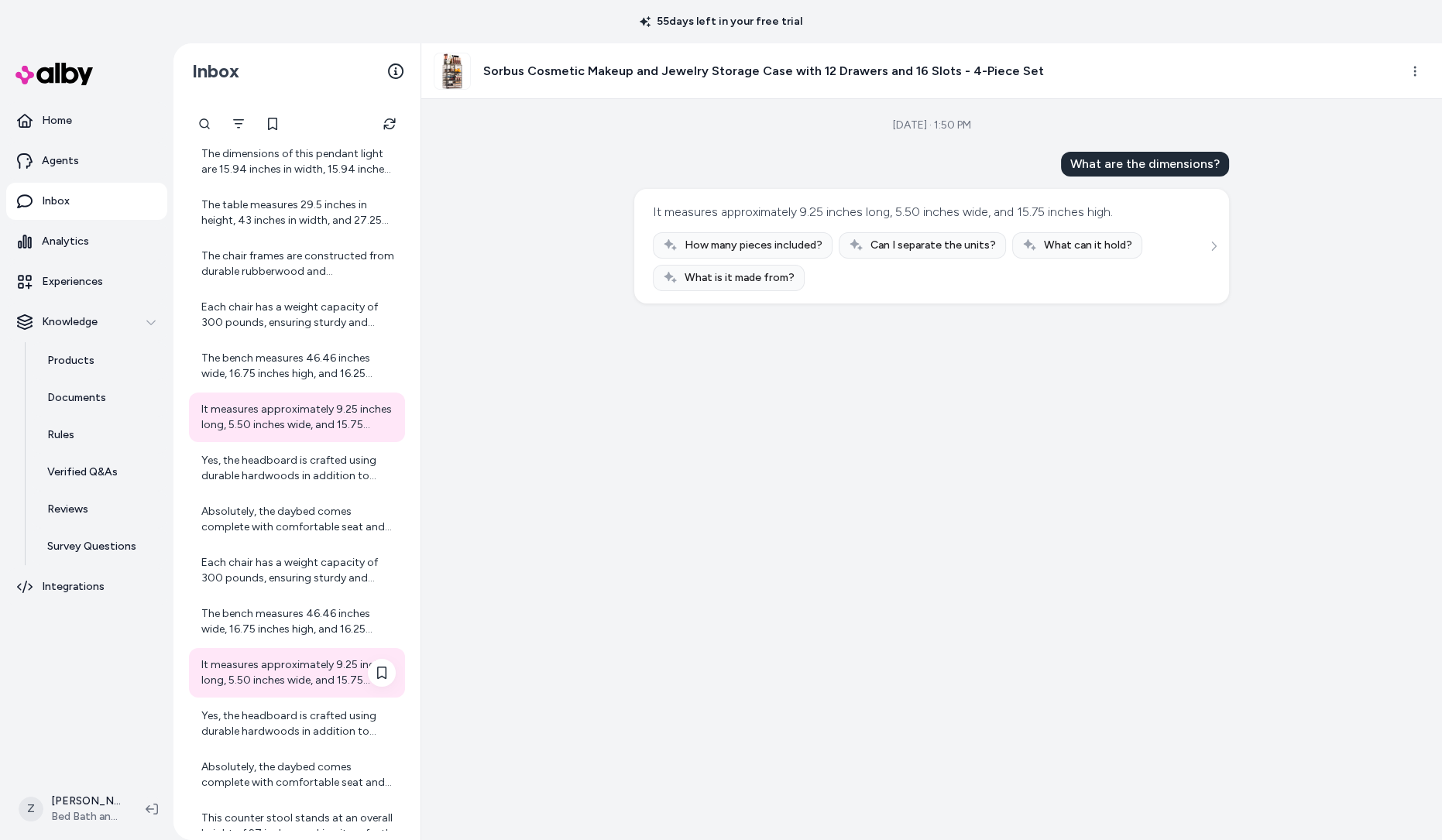
scroll to position [1172, 0]
click at [264, 746] on div "This wearable blanket is crafted from premium 100% polyester microfiber. This f…" at bounding box center [297, 159] width 216 height 2298
click at [266, 733] on div "Yes, the headboard is crafted using durable hardwoods in addition to rattan for…" at bounding box center [298, 722] width 195 height 31
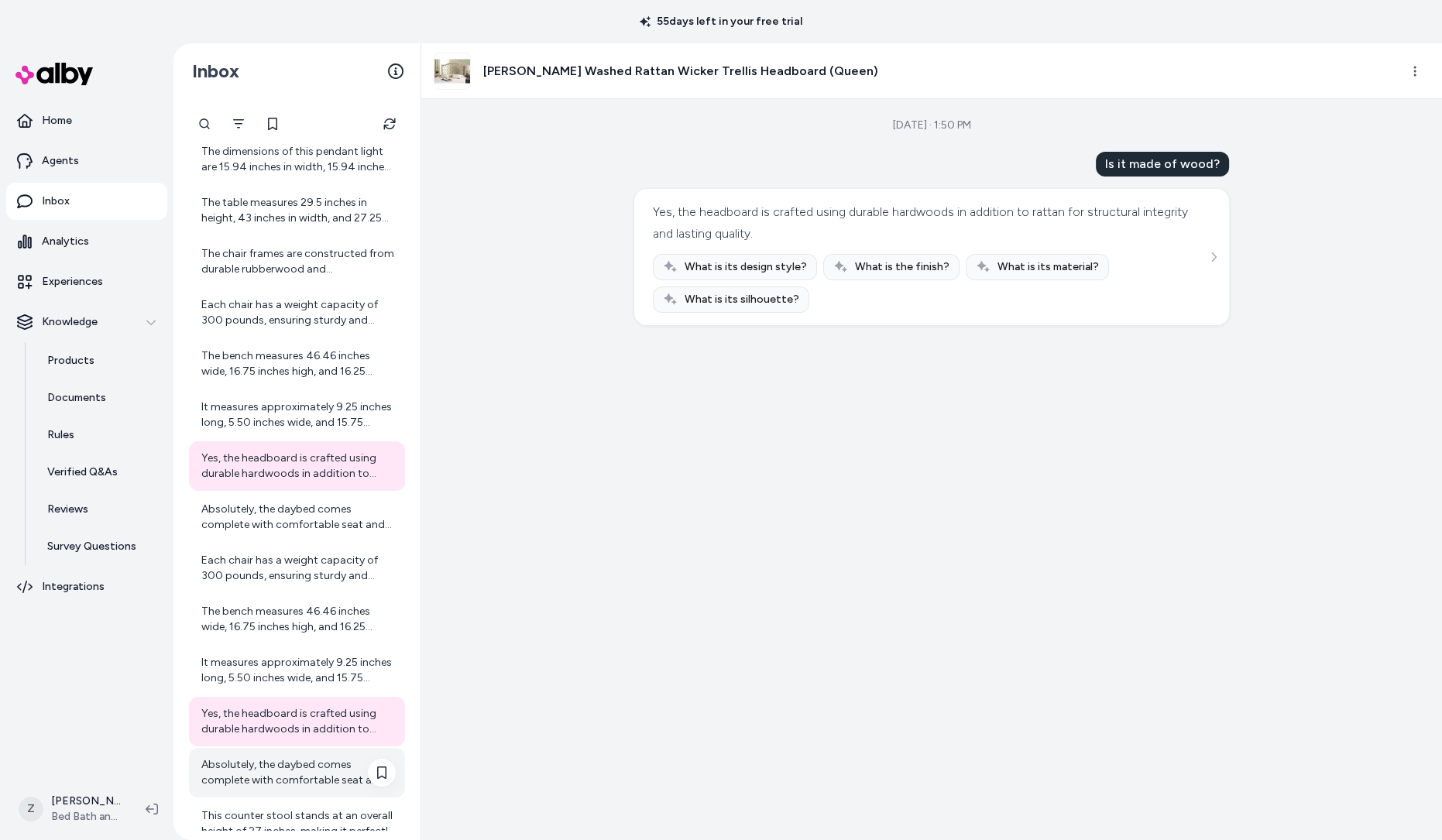
click at [265, 777] on div "Absolutely, the daybed comes complete with comfortable seat and back cushions f…" at bounding box center [298, 773] width 195 height 31
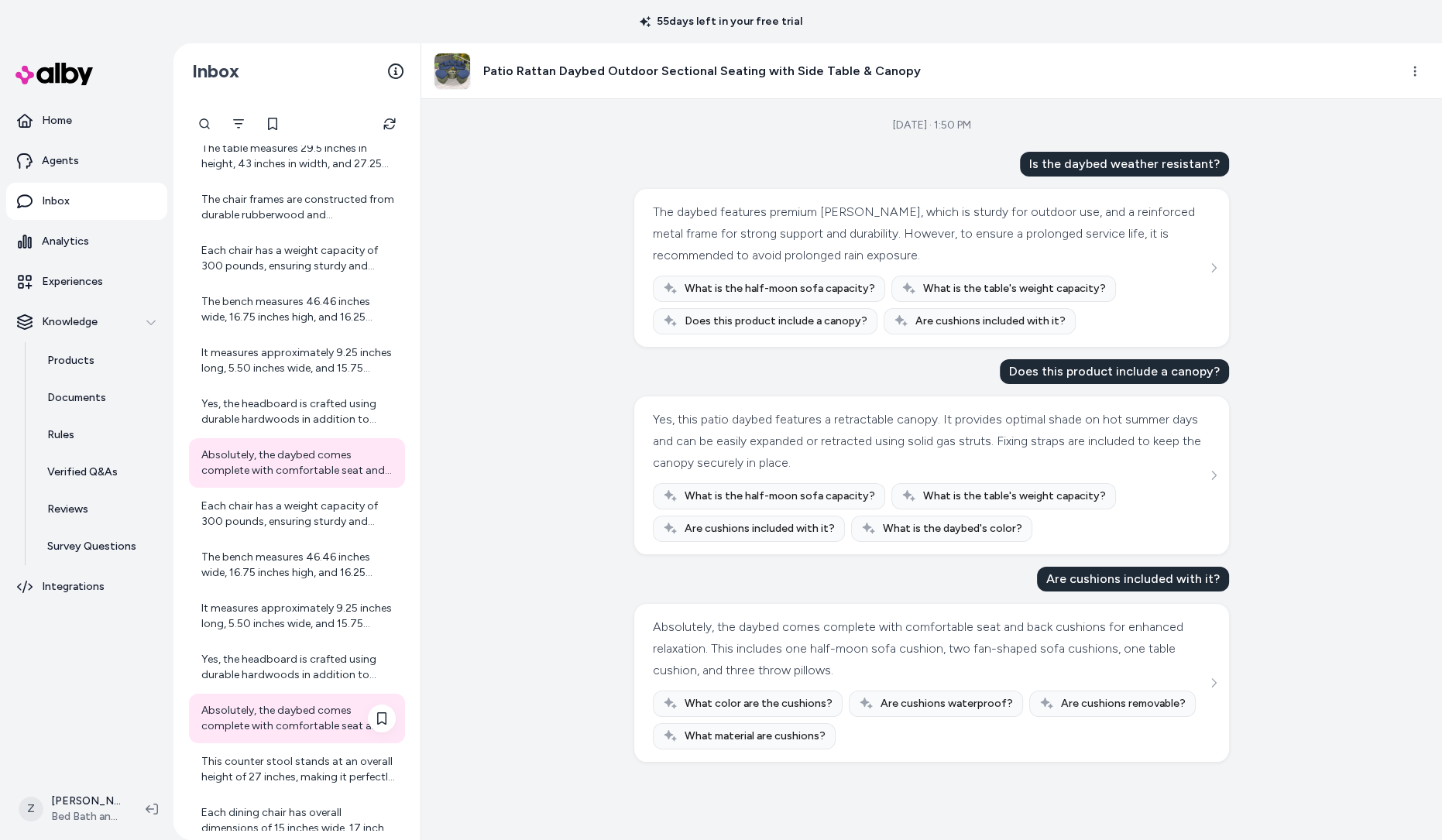
scroll to position [1228, 0]
click at [266, 773] on div "This counter stool stands at an overall height of 27 inches, making it perfectl…" at bounding box center [298, 768] width 195 height 31
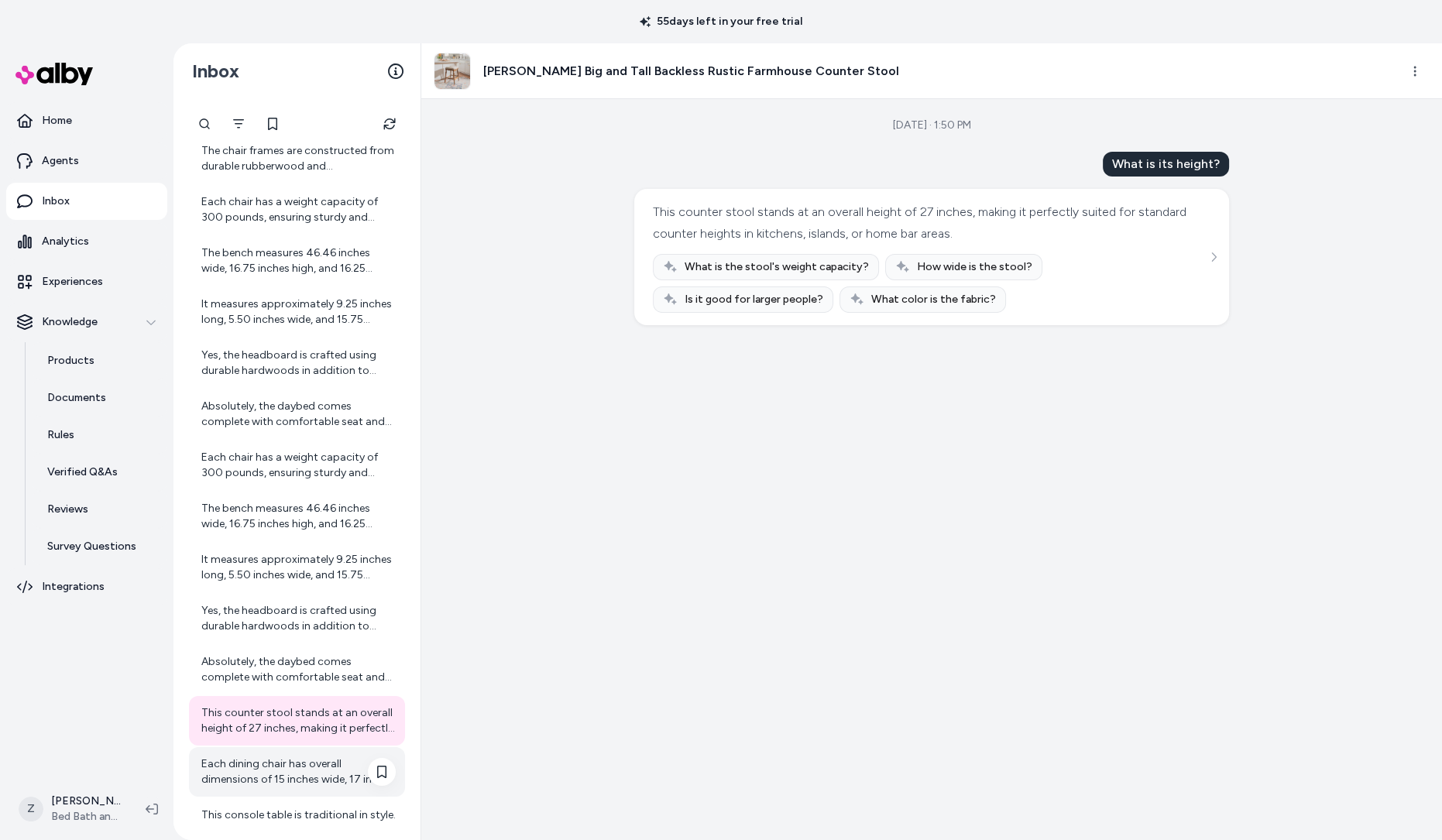
scroll to position [1278, 0]
click at [263, 771] on div "Each dining chair has overall dimensions of 15 inches wide, 17 inches deep, and…" at bounding box center [298, 770] width 195 height 31
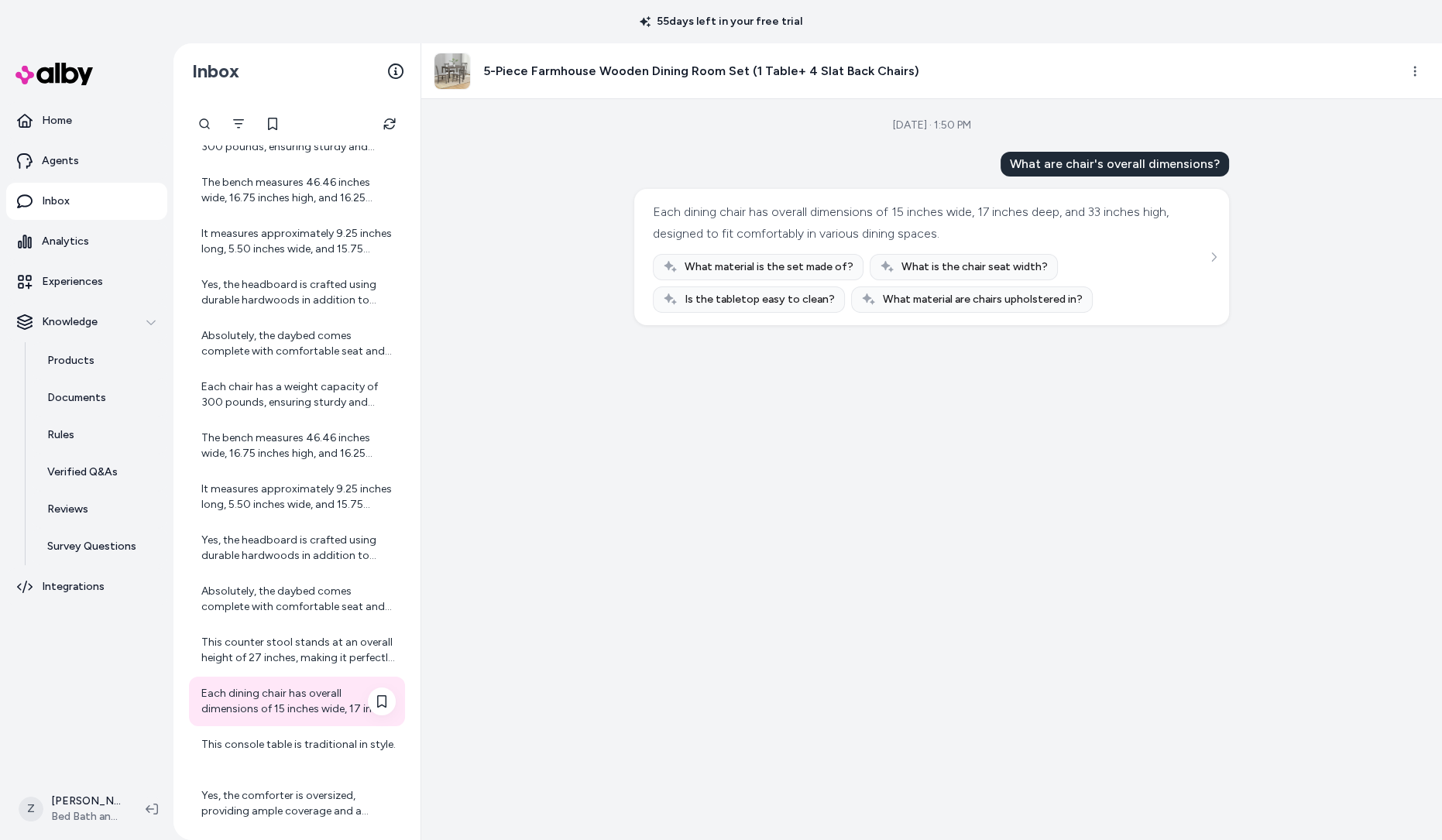
scroll to position [1348, 0]
click at [264, 760] on div "This console table is traditional in style." at bounding box center [298, 750] width 195 height 31
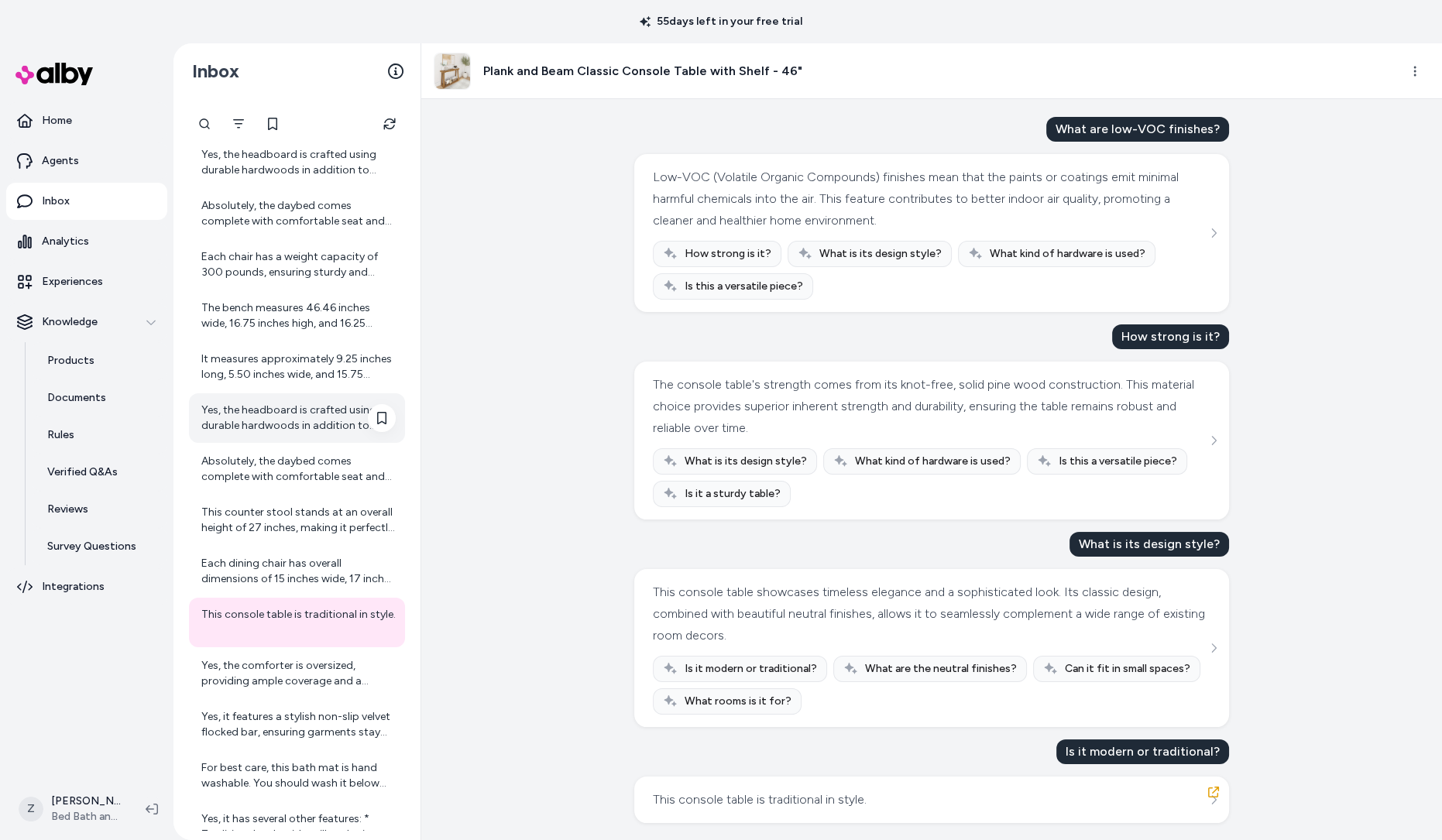
scroll to position [1476, 0]
click at [303, 678] on div "Yes, the comforter is oversized, providing ample coverage and a luxurious feel …" at bounding box center [298, 673] width 195 height 31
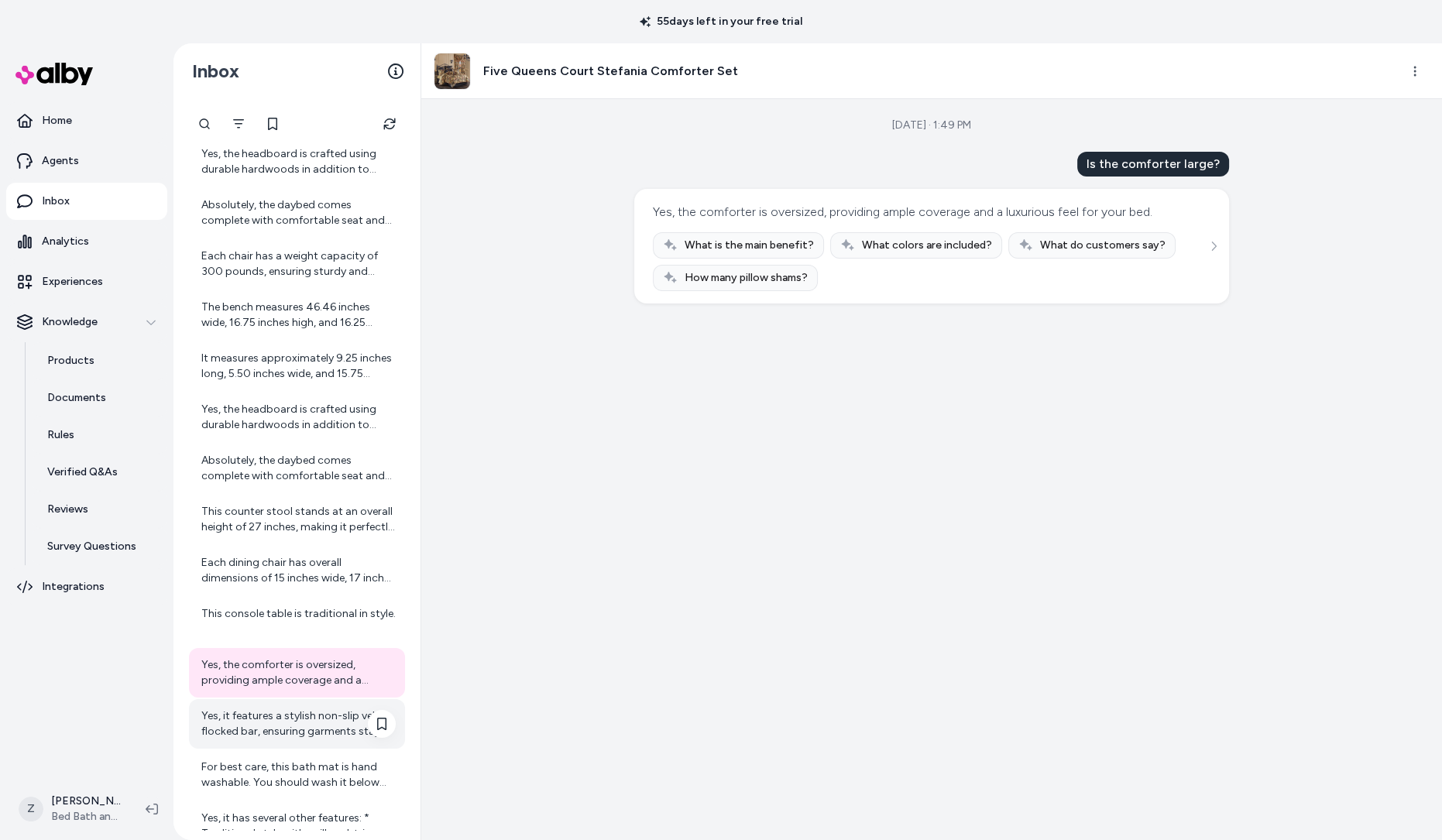
click at [300, 721] on div "Yes, it features a stylish non-slip velvet flocked bar, ensuring garments stay …" at bounding box center [298, 725] width 195 height 31
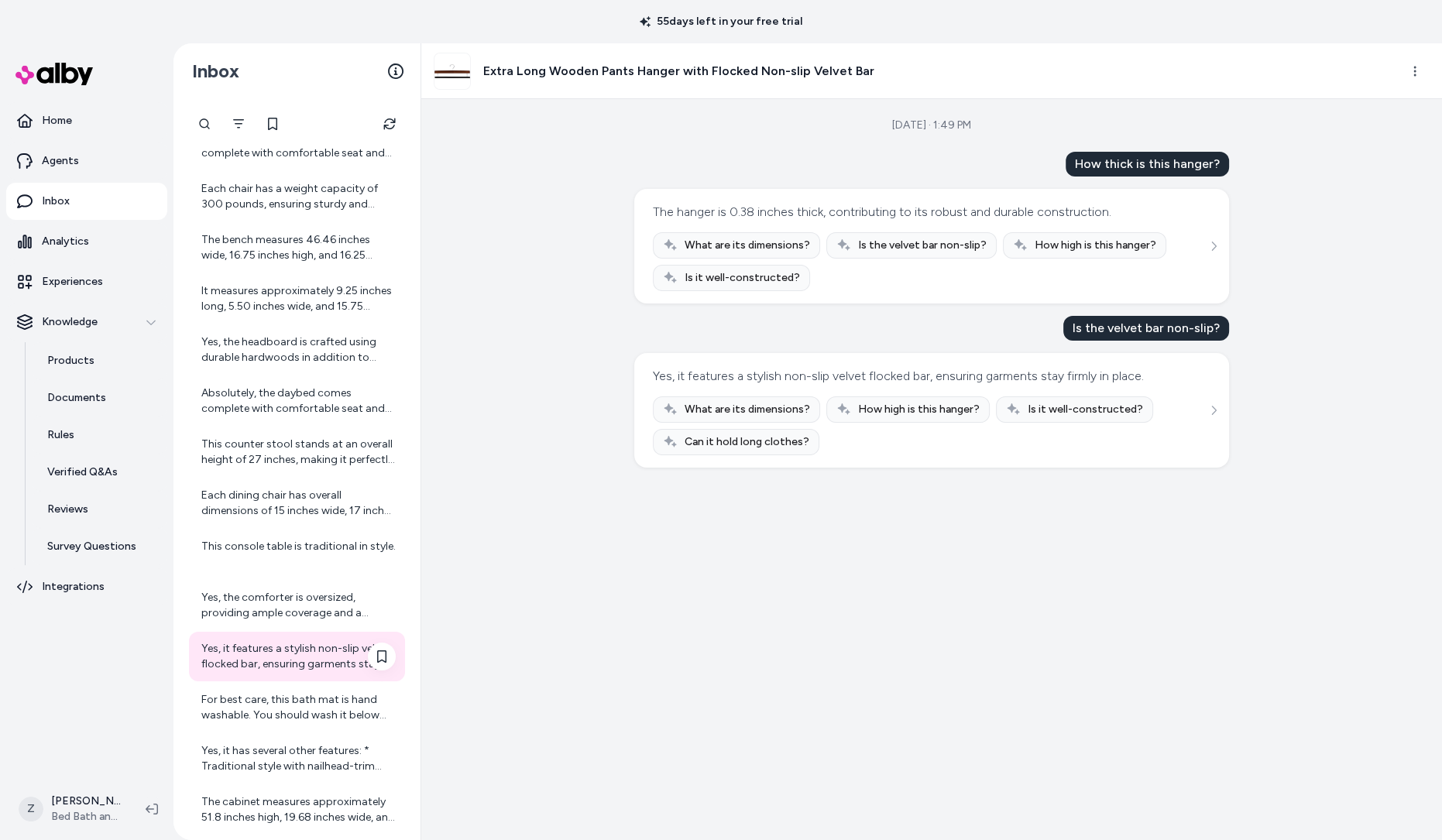
scroll to position [1548, 0]
click at [300, 721] on div "For best care, this bath mat is hand washable. You should wash it below 86℉ (30…" at bounding box center [297, 704] width 216 height 49
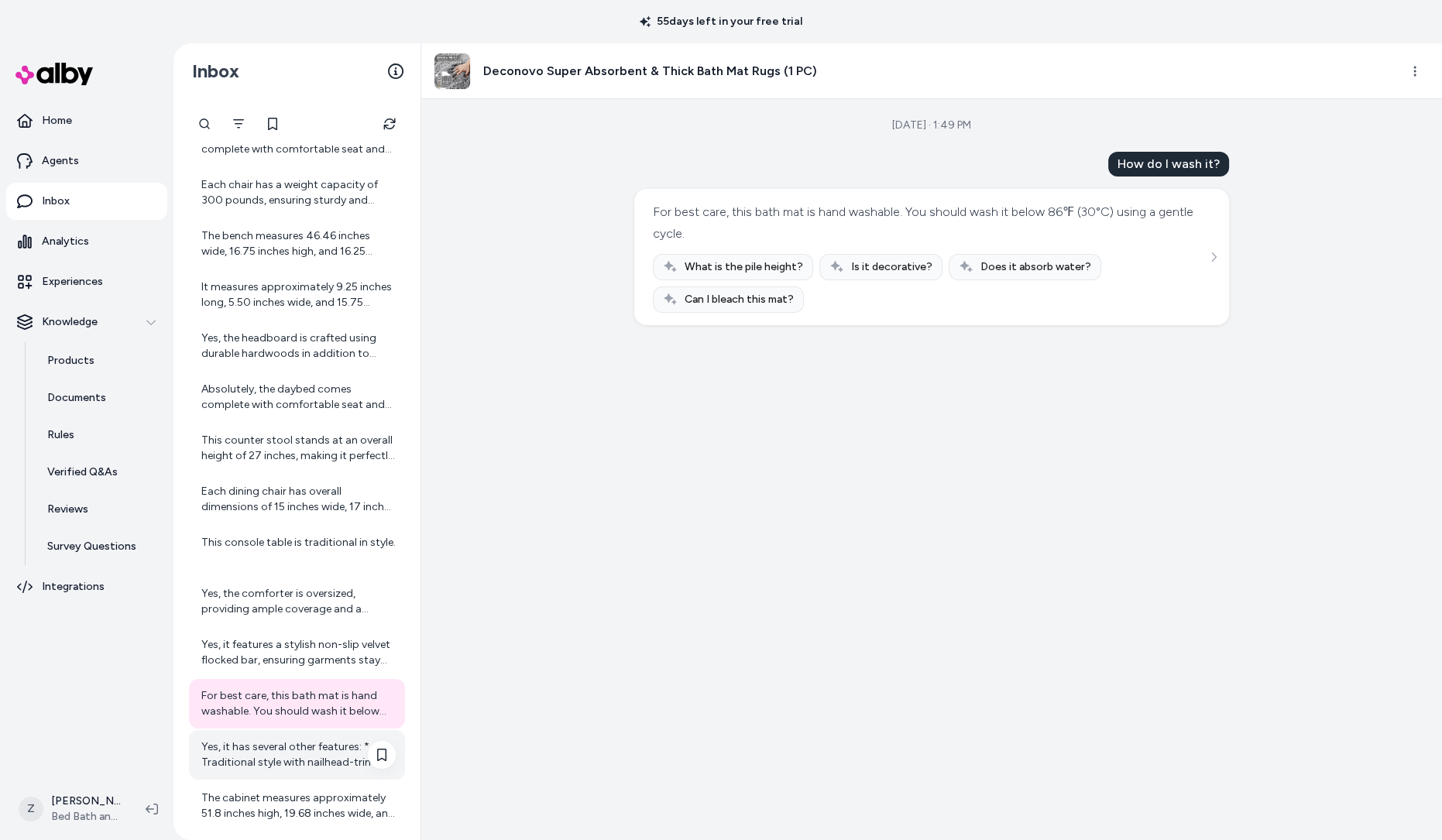
click at [294, 753] on div "Yes, it has several other features: * Traditional style with nailhead-trim arms…" at bounding box center [298, 755] width 195 height 31
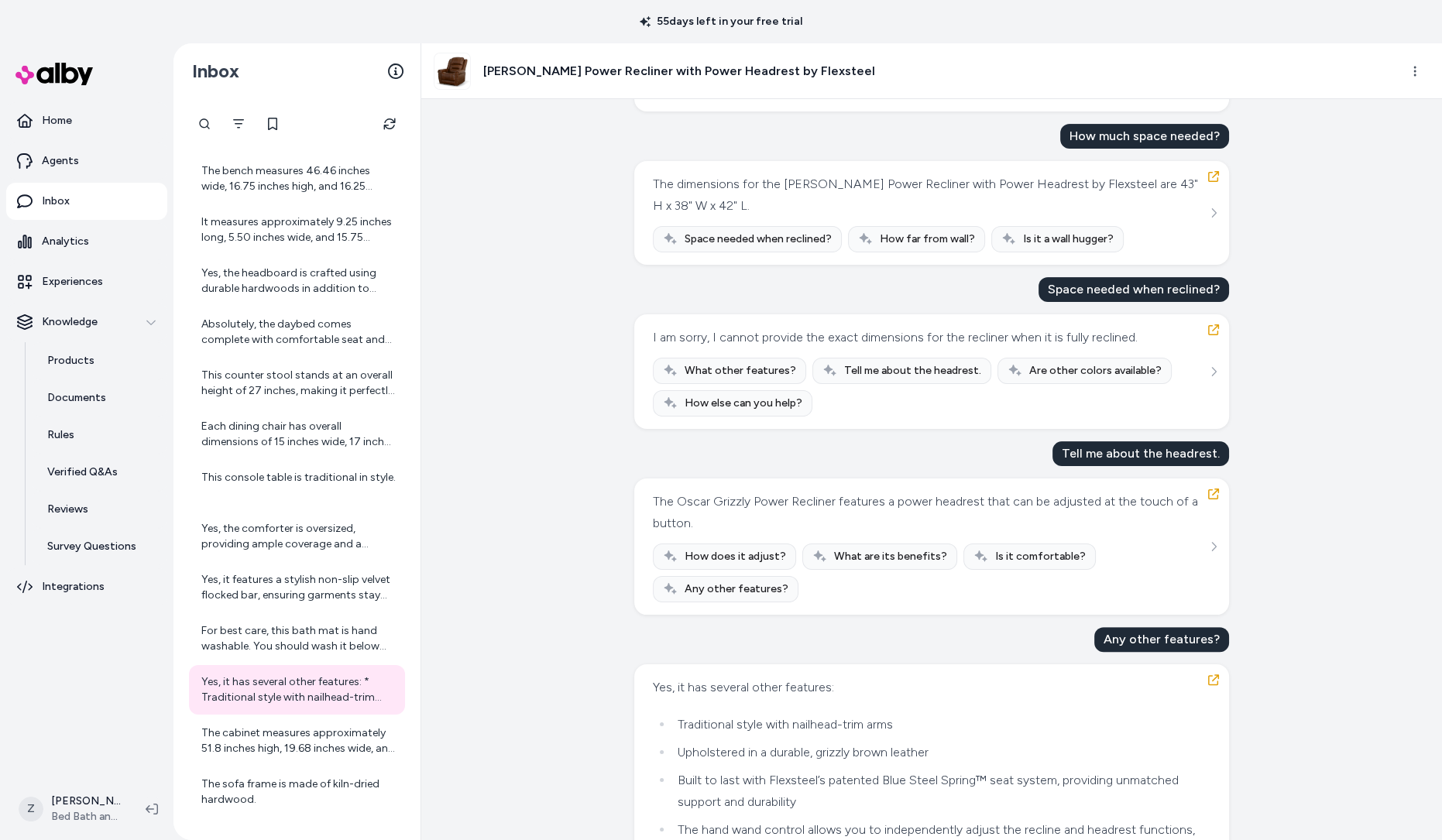
scroll to position [585, 0]
click at [1214, 321] on button "button" at bounding box center [1214, 330] width 25 height 25
click at [1209, 331] on icon "button" at bounding box center [1213, 330] width 11 height 11
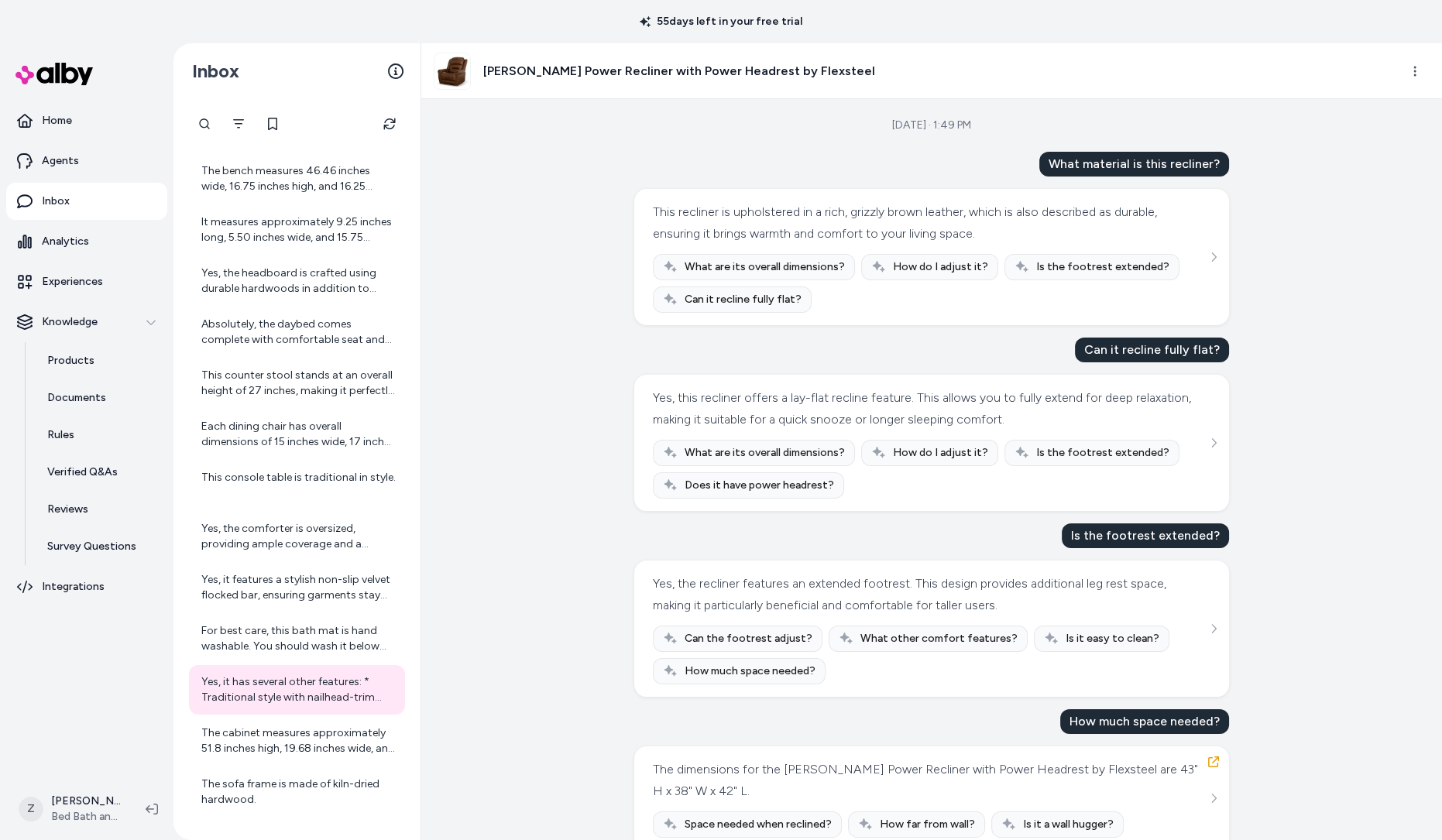
scroll to position [849, 0]
